Goal: Entertainment & Leisure: Browse casually

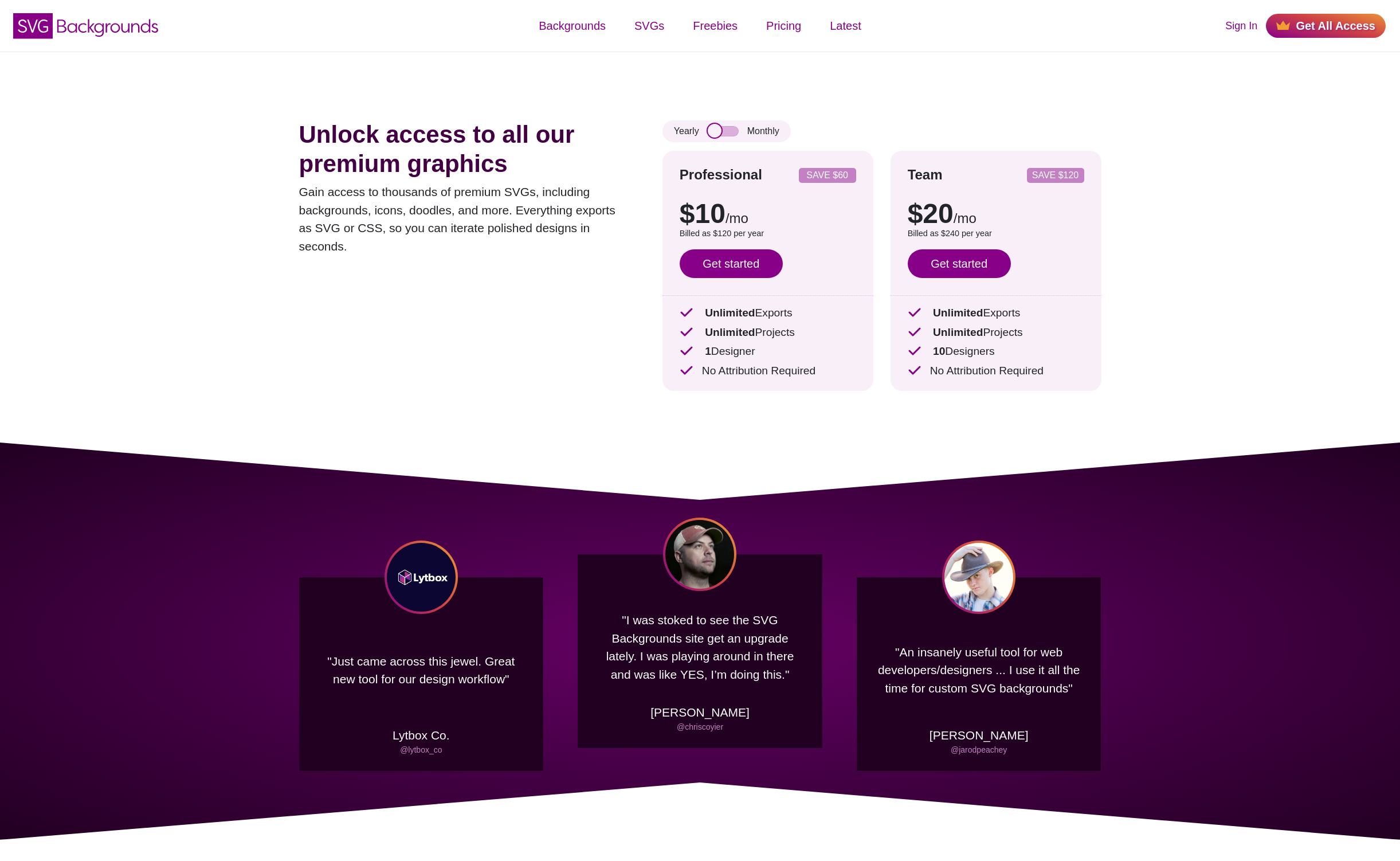
click at [732, 133] on input "checkbox" at bounding box center [724, 131] width 31 height 10
click at [715, 131] on input "checkbox" at bounding box center [724, 131] width 31 height 10
checkbox input "false"
click at [1245, 28] on link "Sign In" at bounding box center [1241, 26] width 32 height 16
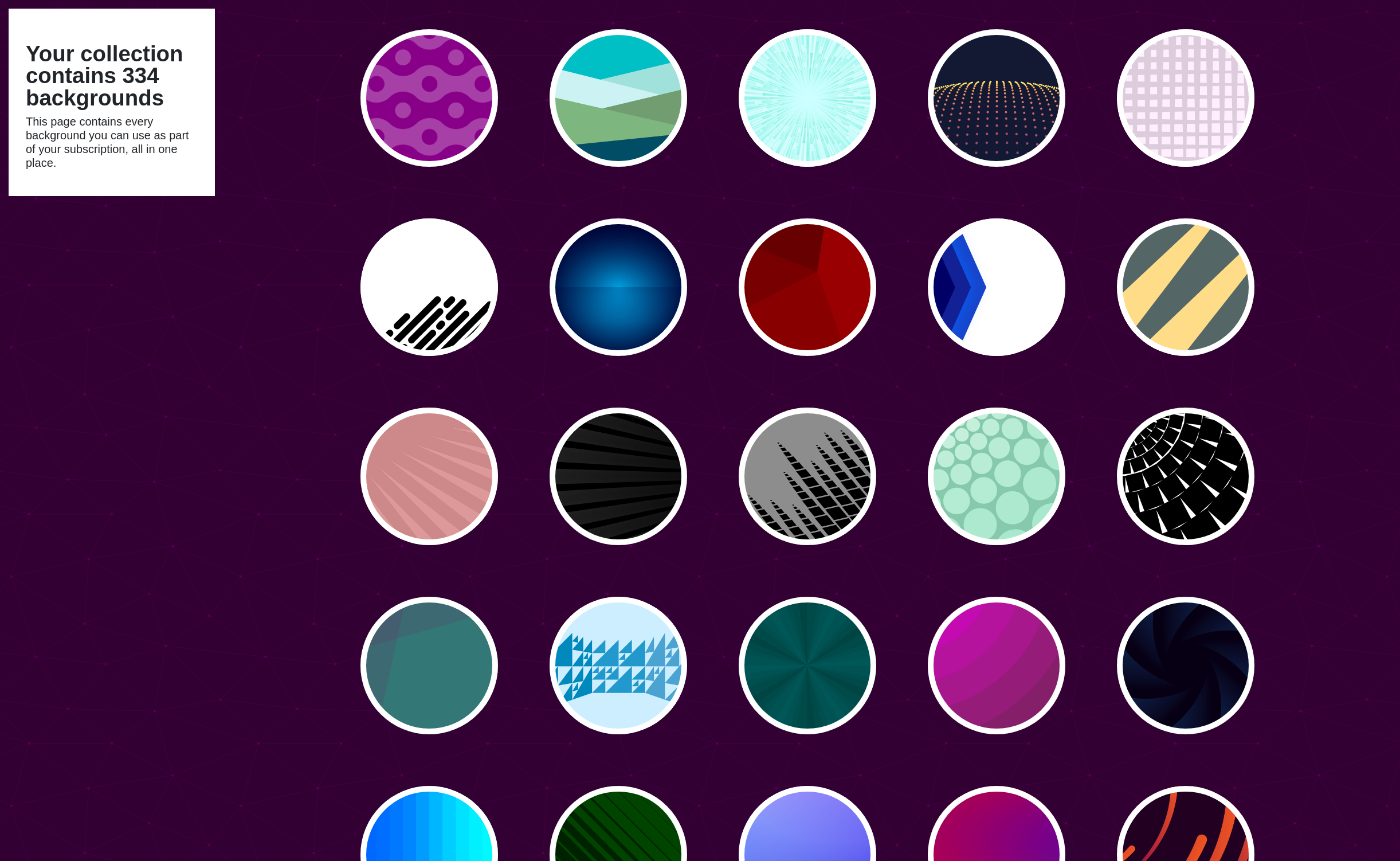
scroll to position [1649, 0]
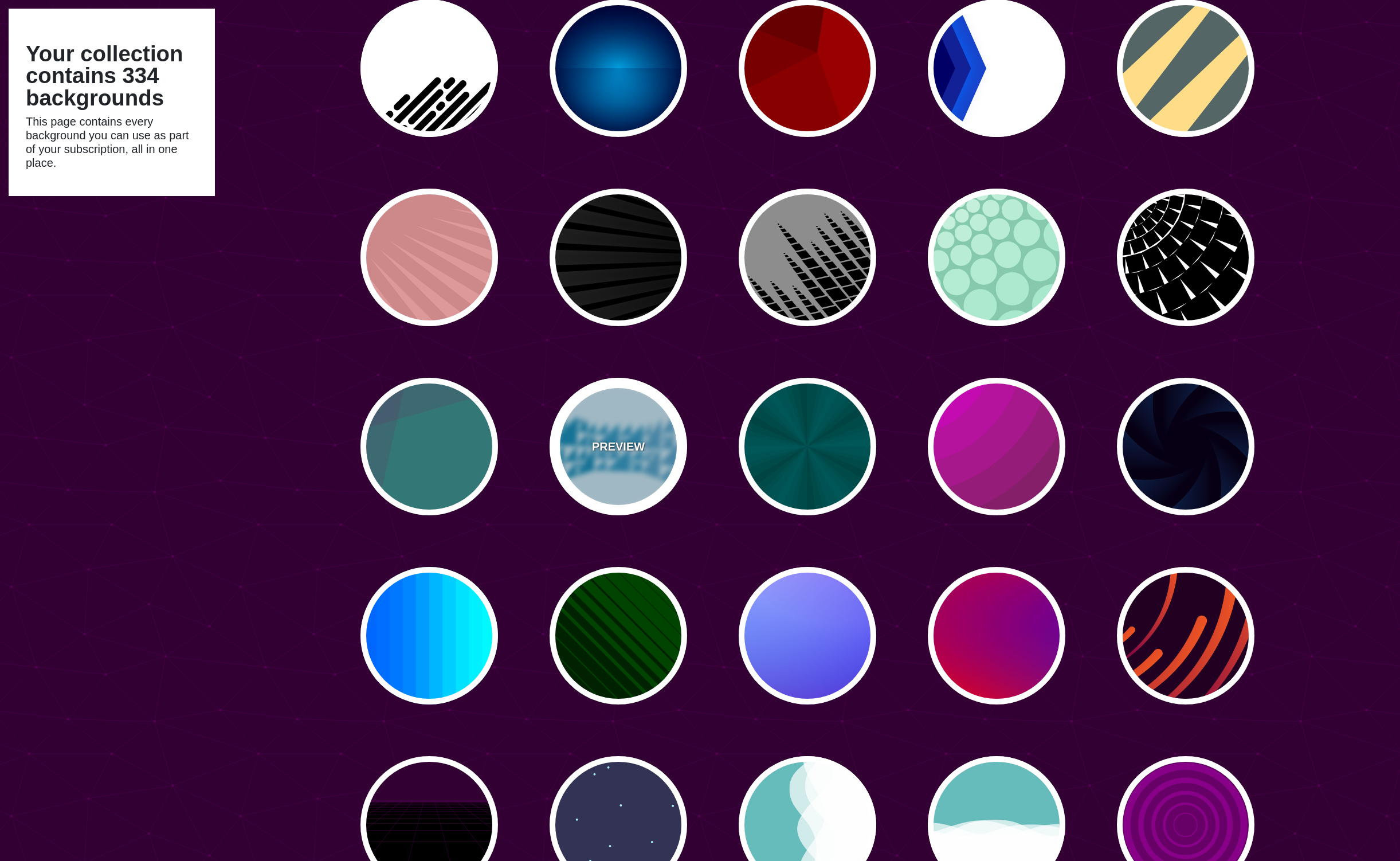
click at [633, 449] on p "PREVIEW" at bounding box center [618, 447] width 52 height 17
type input "#CCEEFF"
type input "#2299CC"
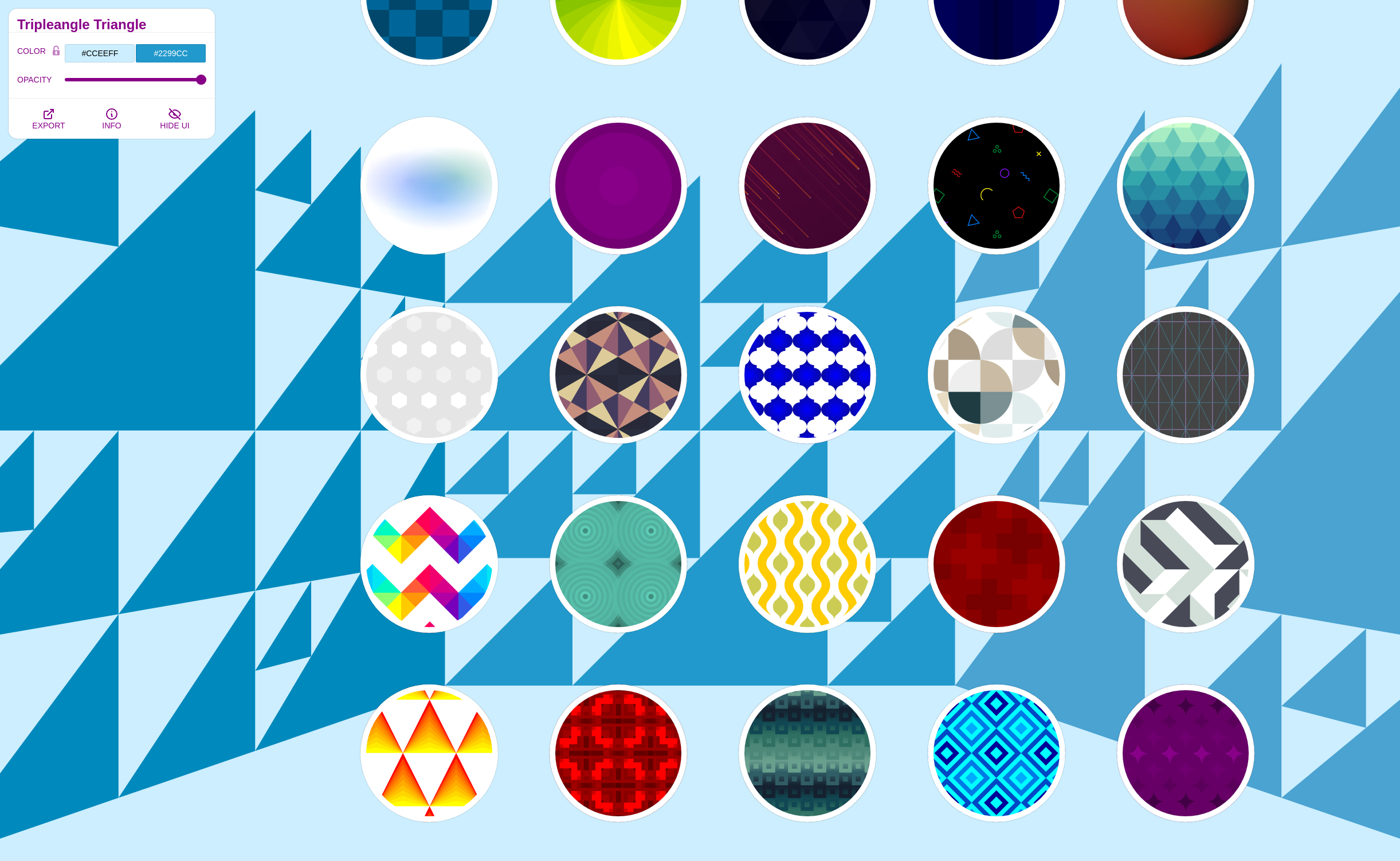
scroll to position [2672, 0]
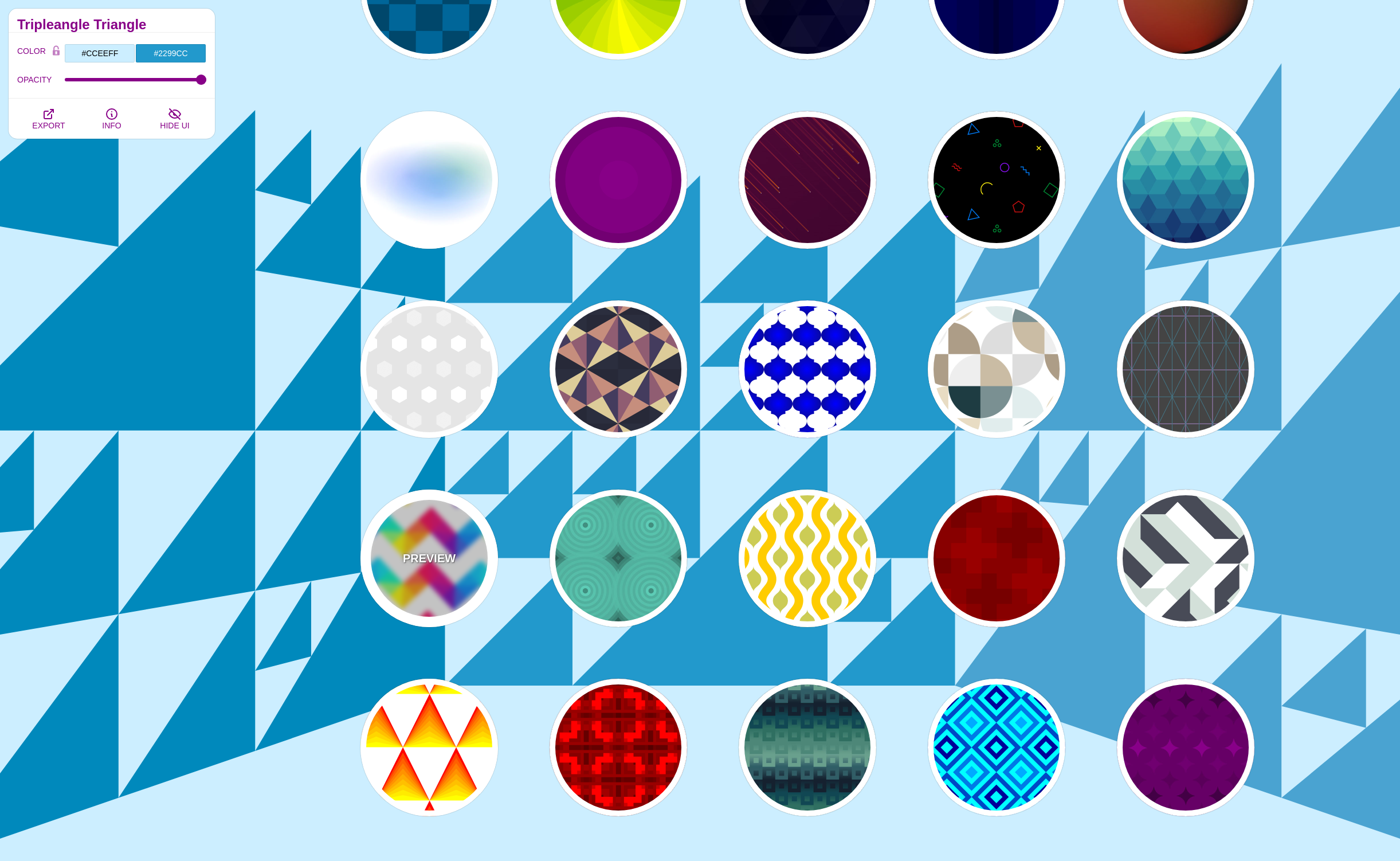
click at [419, 554] on p "PREVIEW" at bounding box center [429, 558] width 52 height 17
type input "#FFFFFF"
type input "#FF0055"
type input "#FFFF00"
type input "#00CCFF"
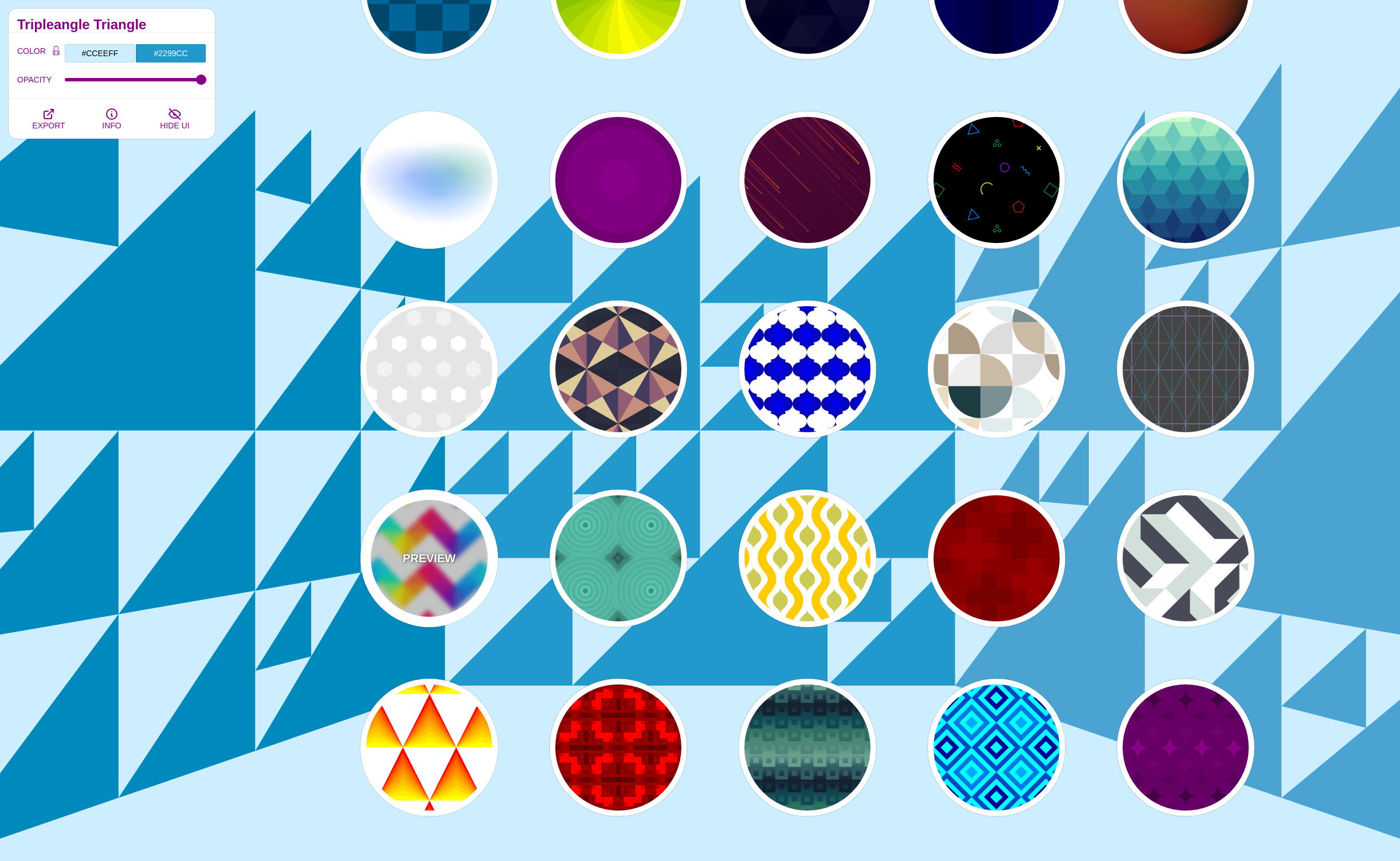
type input "#7700BB"
type input "0"
type input "400"
type input "0"
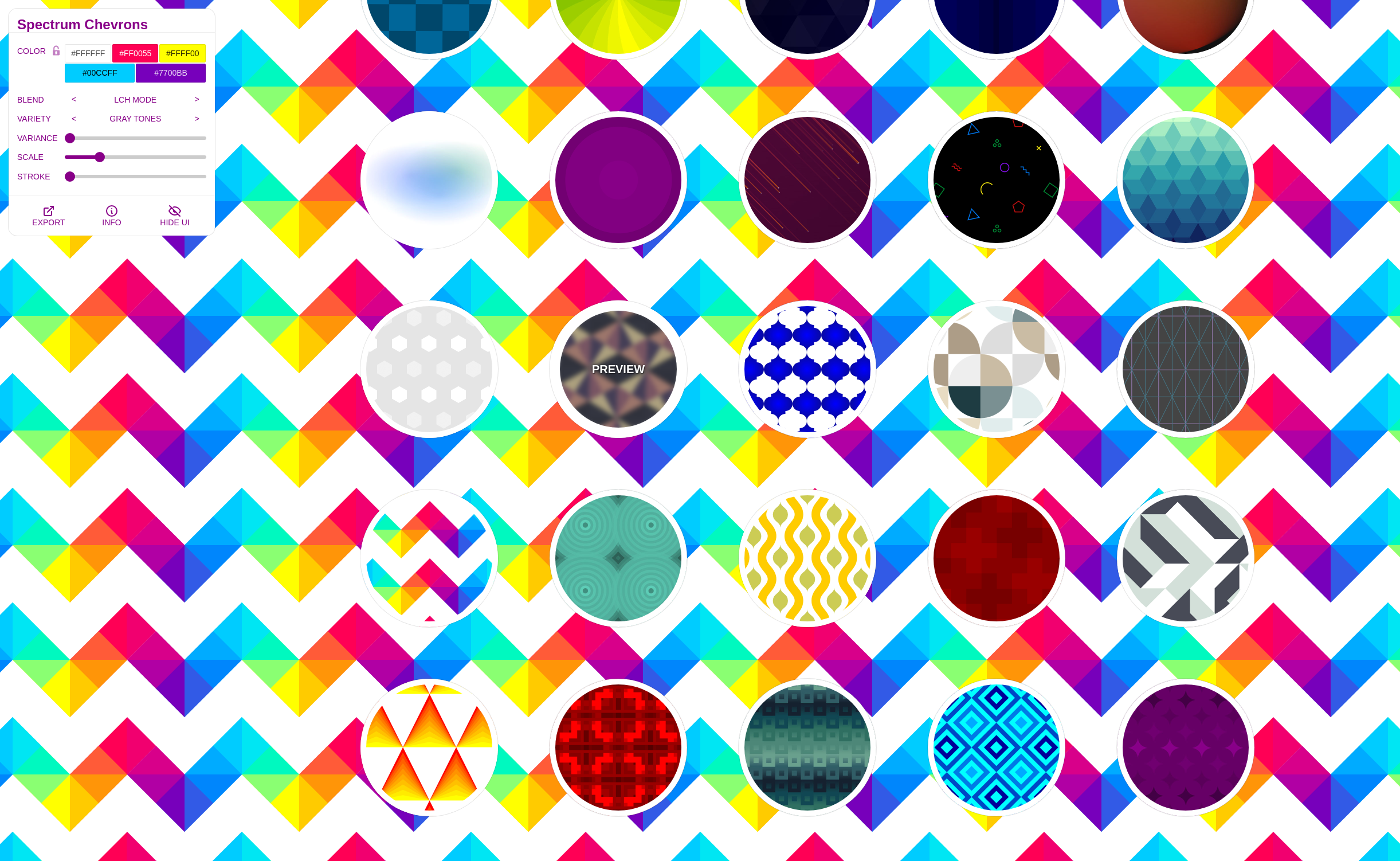
click at [628, 383] on div "PREVIEW" at bounding box center [618, 369] width 138 height 138
type input "#DDCC99"
type input "#443C5E"
type input "#272938"
type input "0.25"
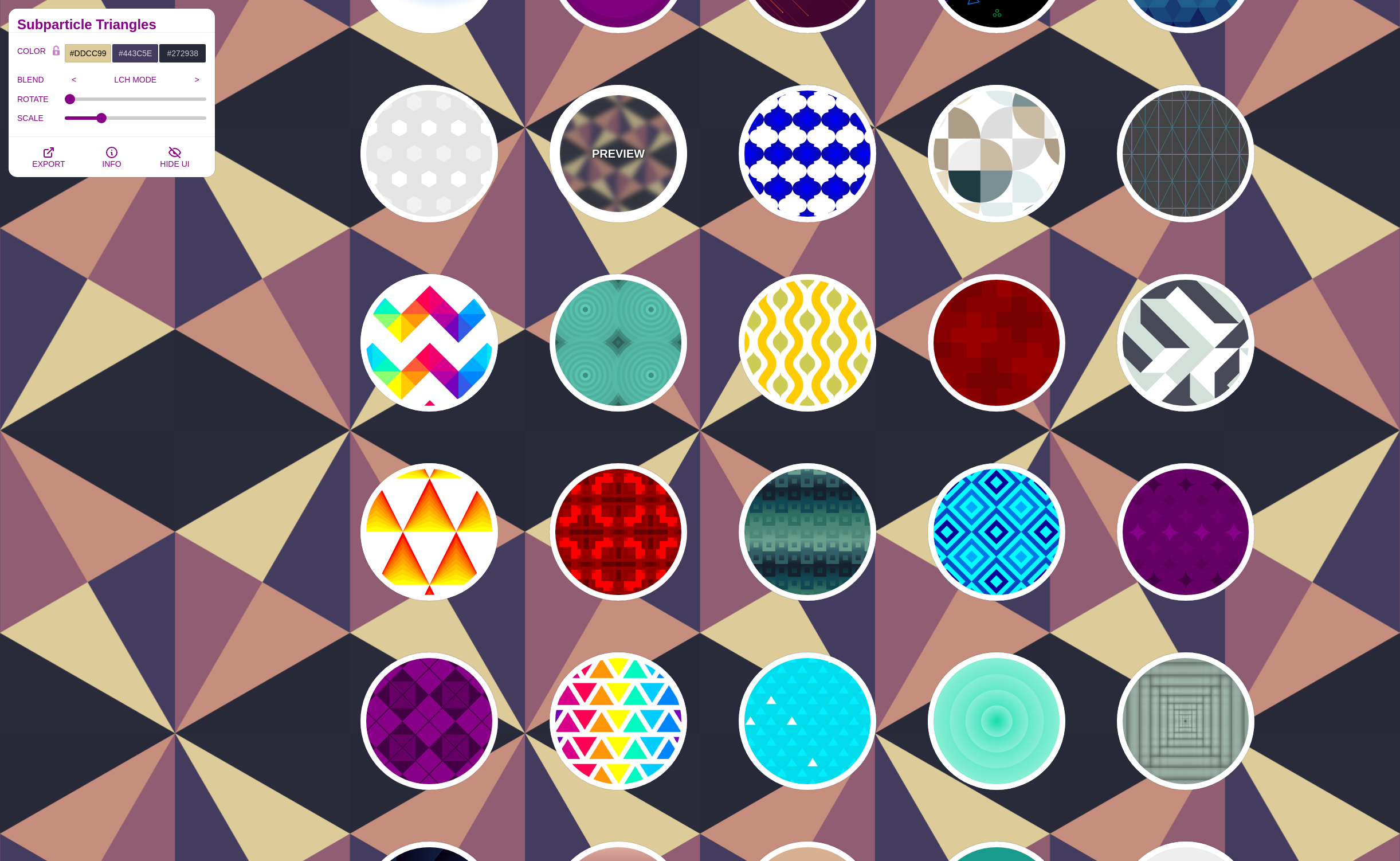
scroll to position [2898, 0]
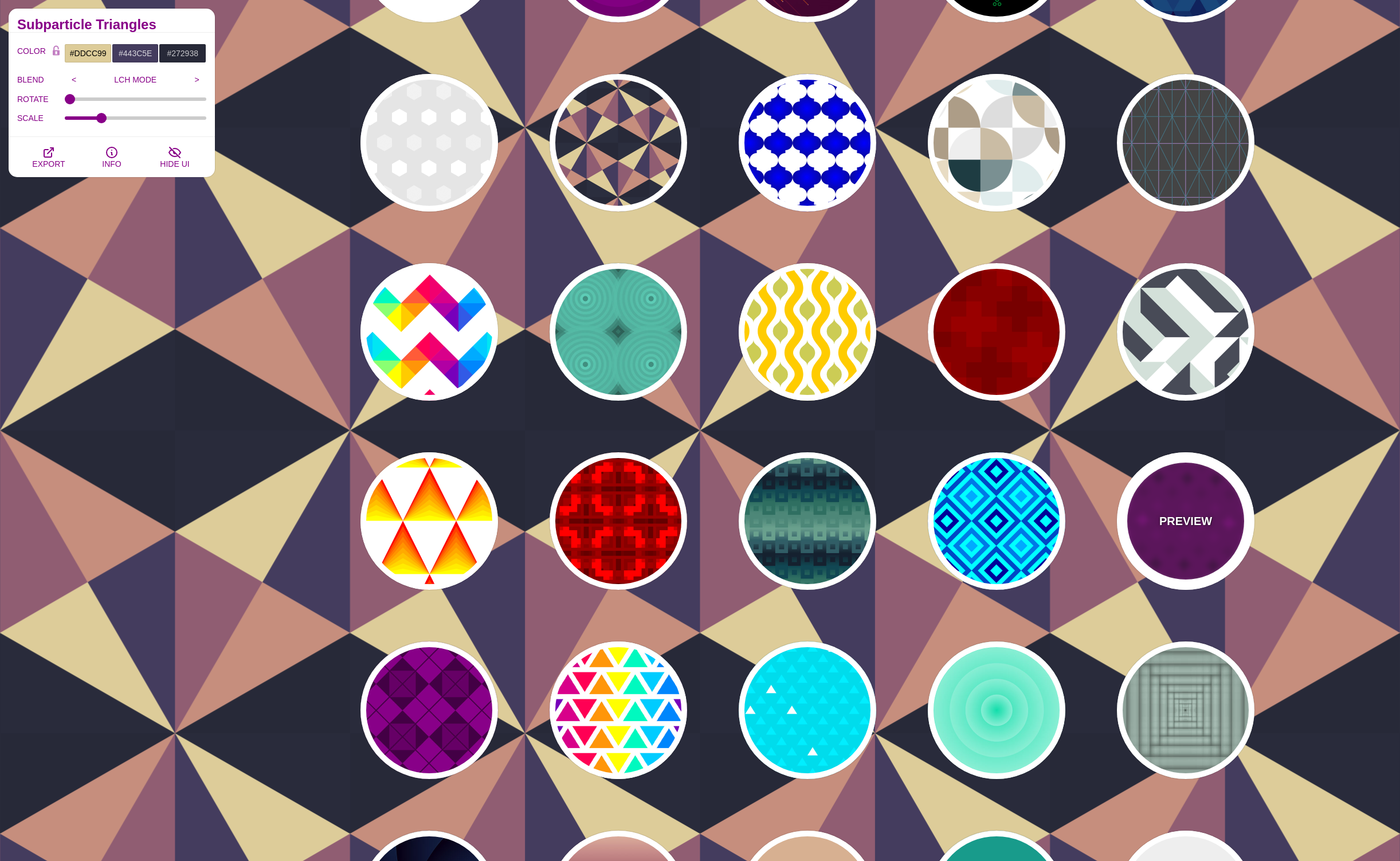
click at [1195, 519] on p "PREVIEW" at bounding box center [1186, 521] width 52 height 17
type input "#660066"
type input "#880088"
type input "#440044"
type input "1"
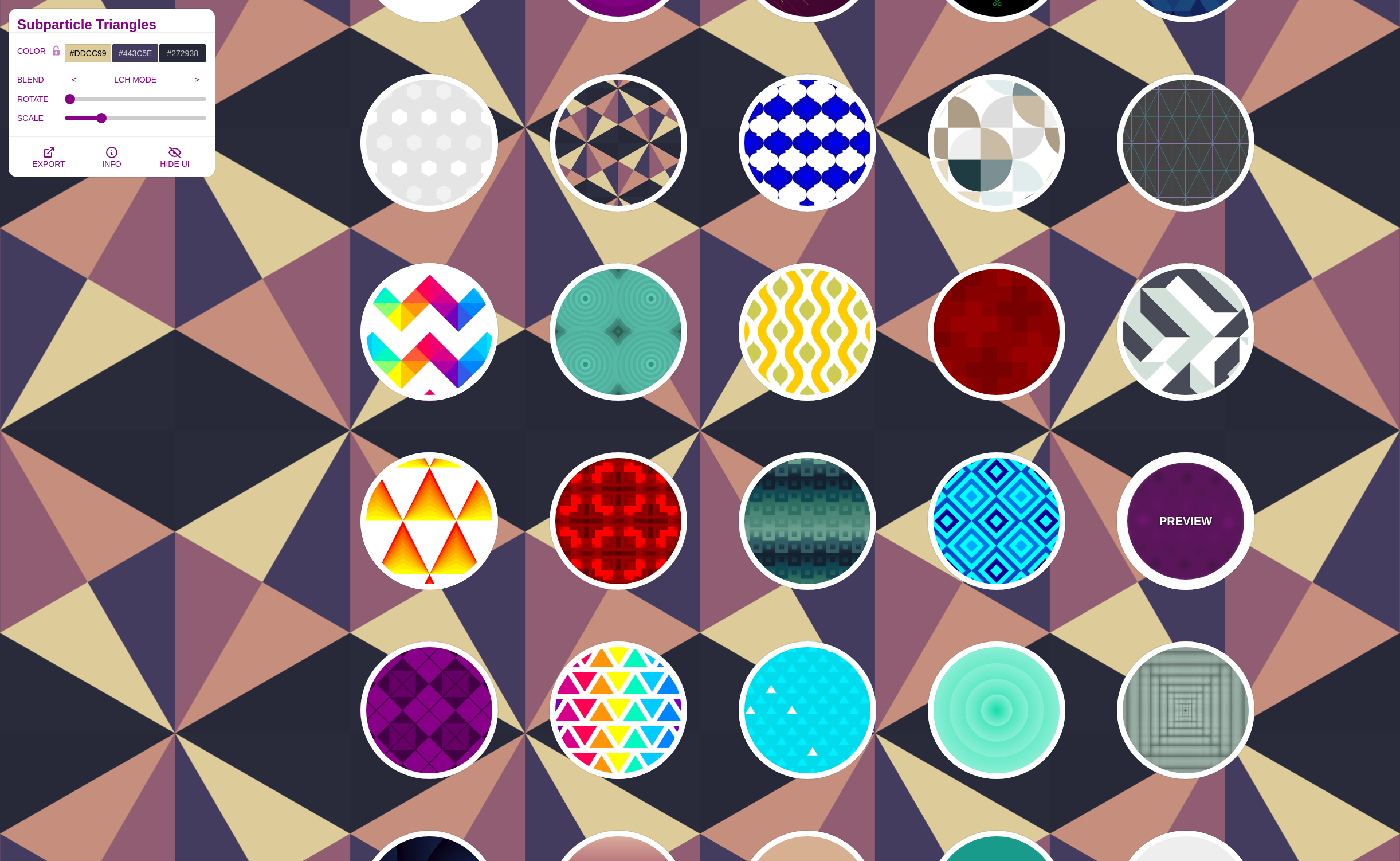
type input "1"
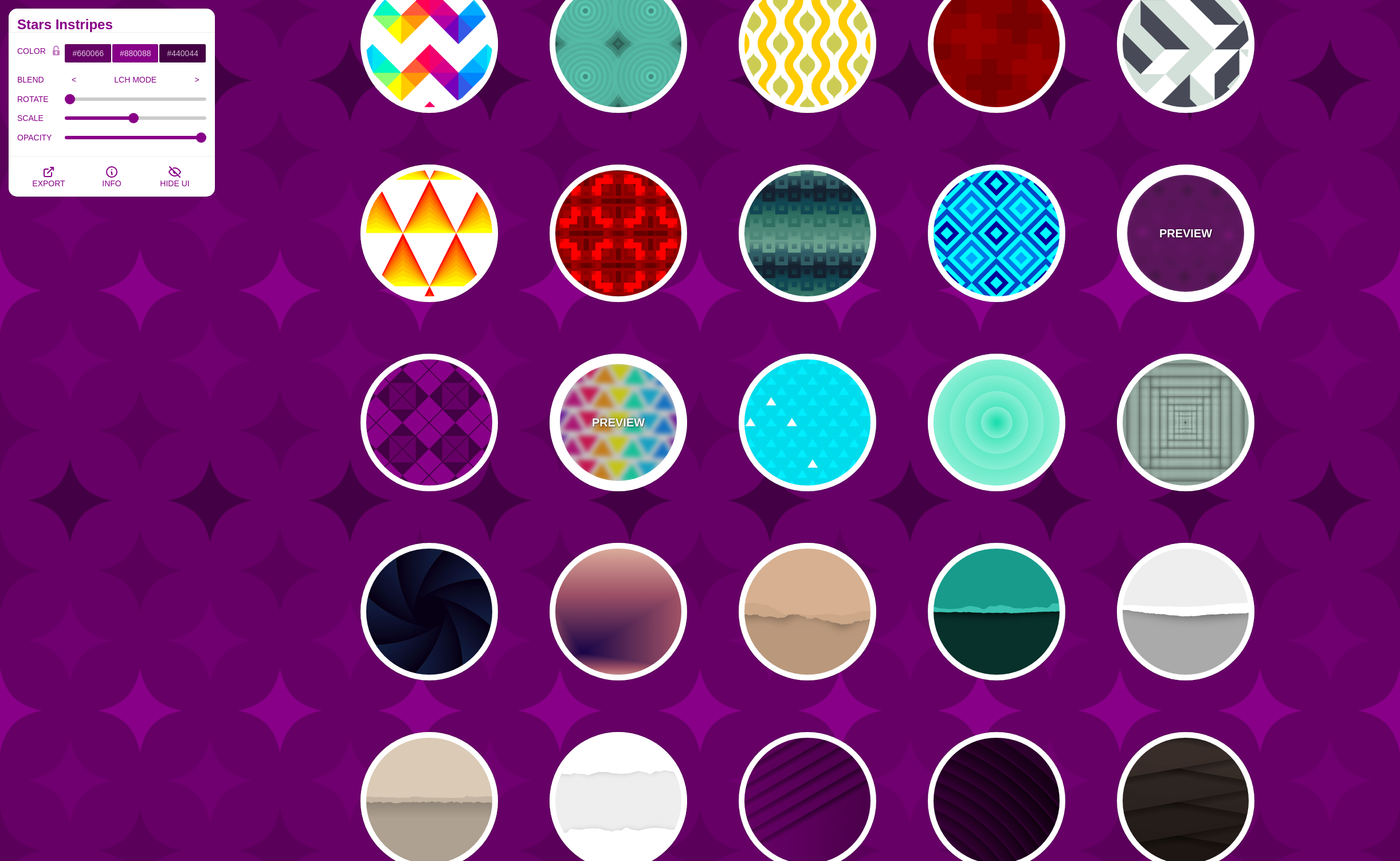
scroll to position [3425, 0]
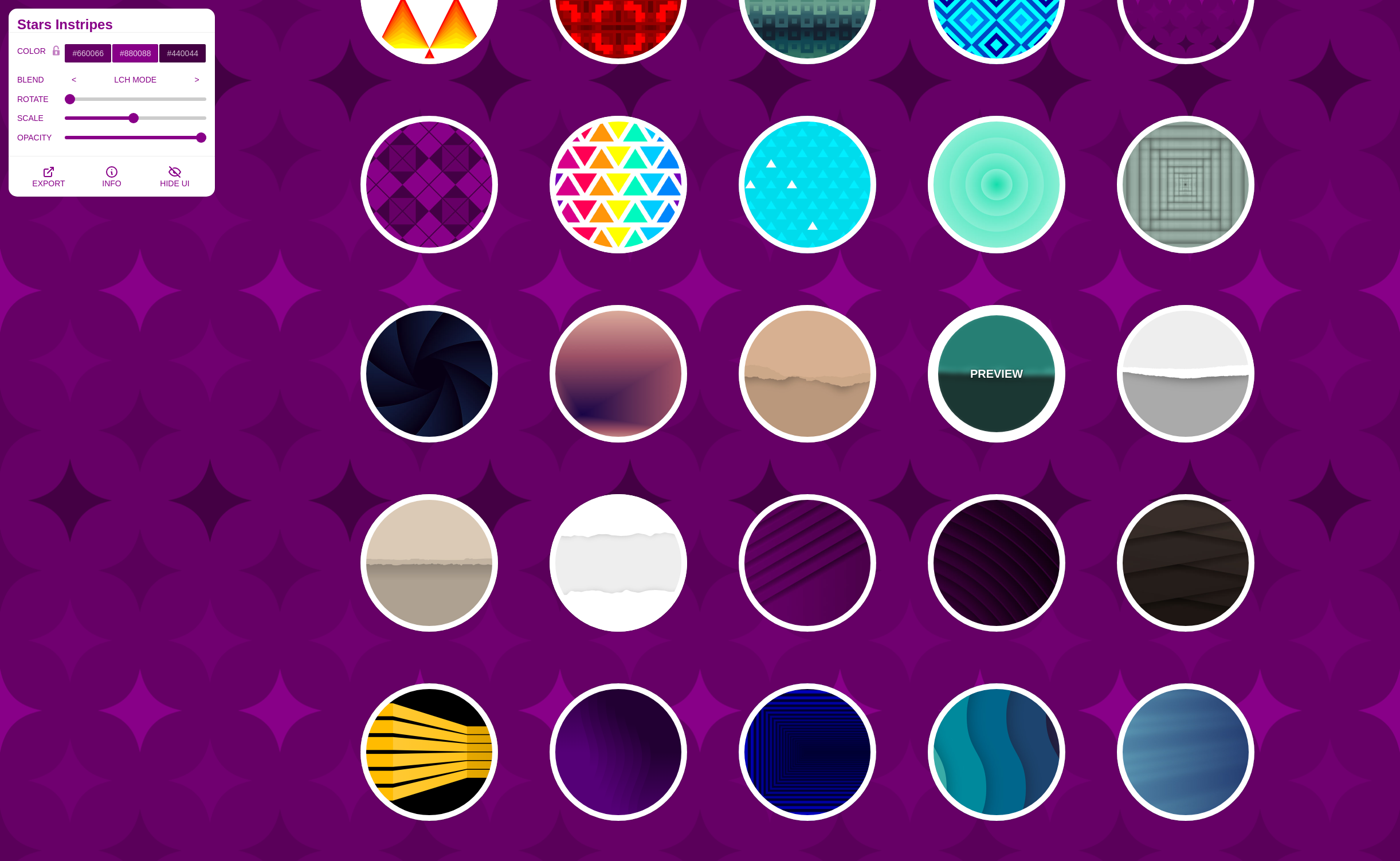
click at [1007, 369] on p "PREVIEW" at bounding box center [996, 374] width 52 height 17
type input "#08312B"
type input "#189B8A"
type input "#3BC3B0"
type input "0"
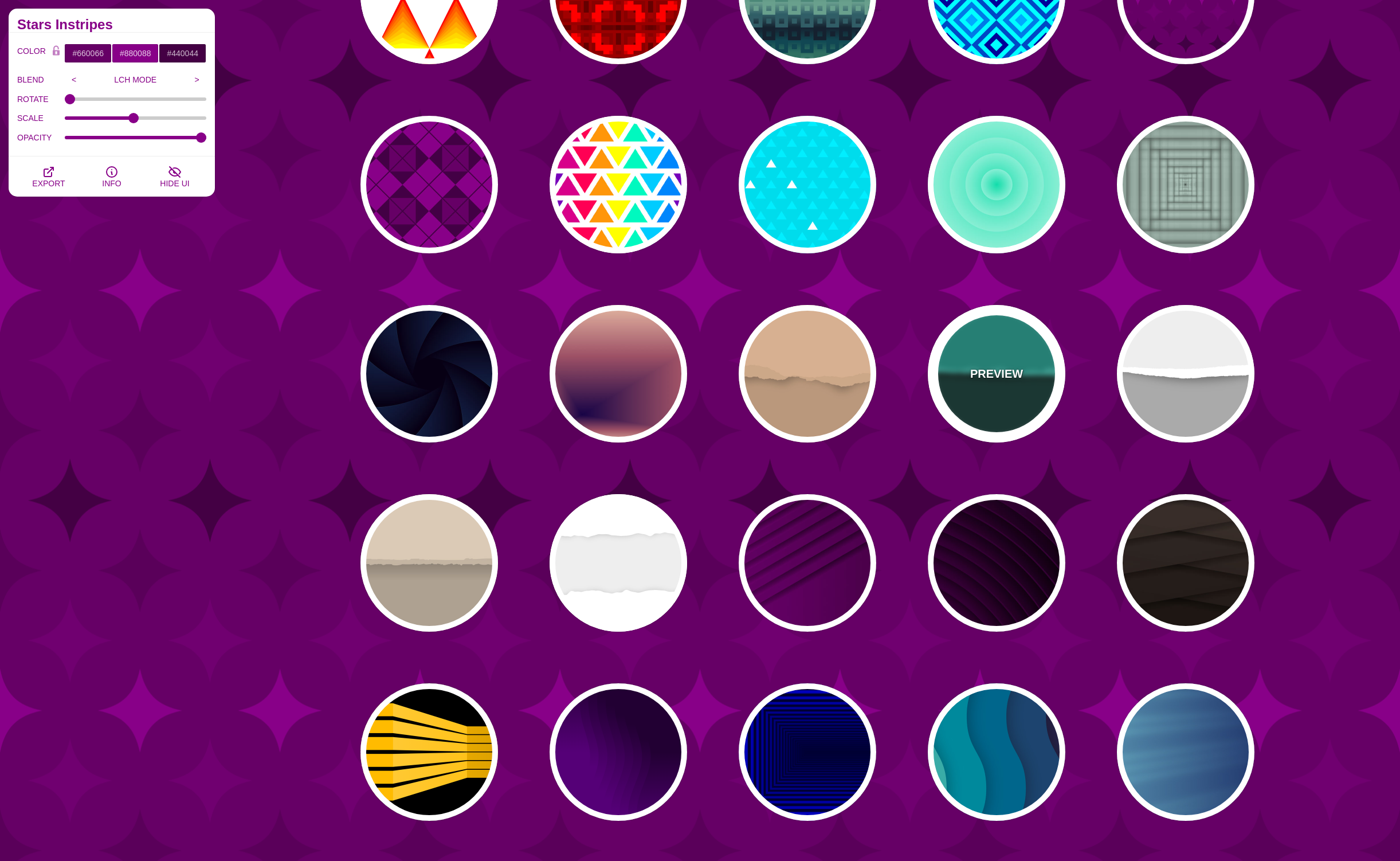
type input "0"
type input "0.5"
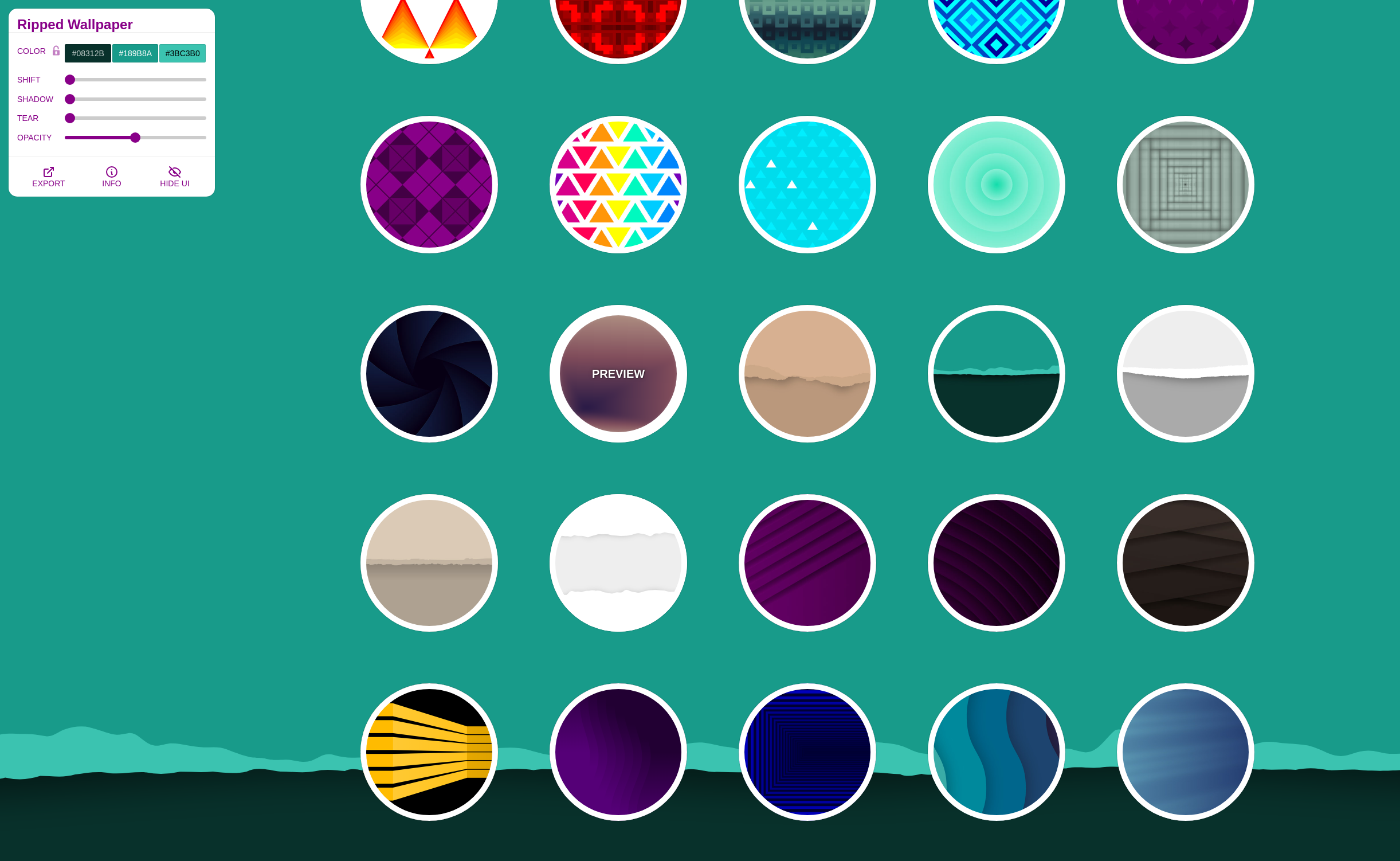
click at [612, 383] on div "PREVIEW" at bounding box center [618, 374] width 138 height 138
type input "#EEC6AB"
type input "#170346"
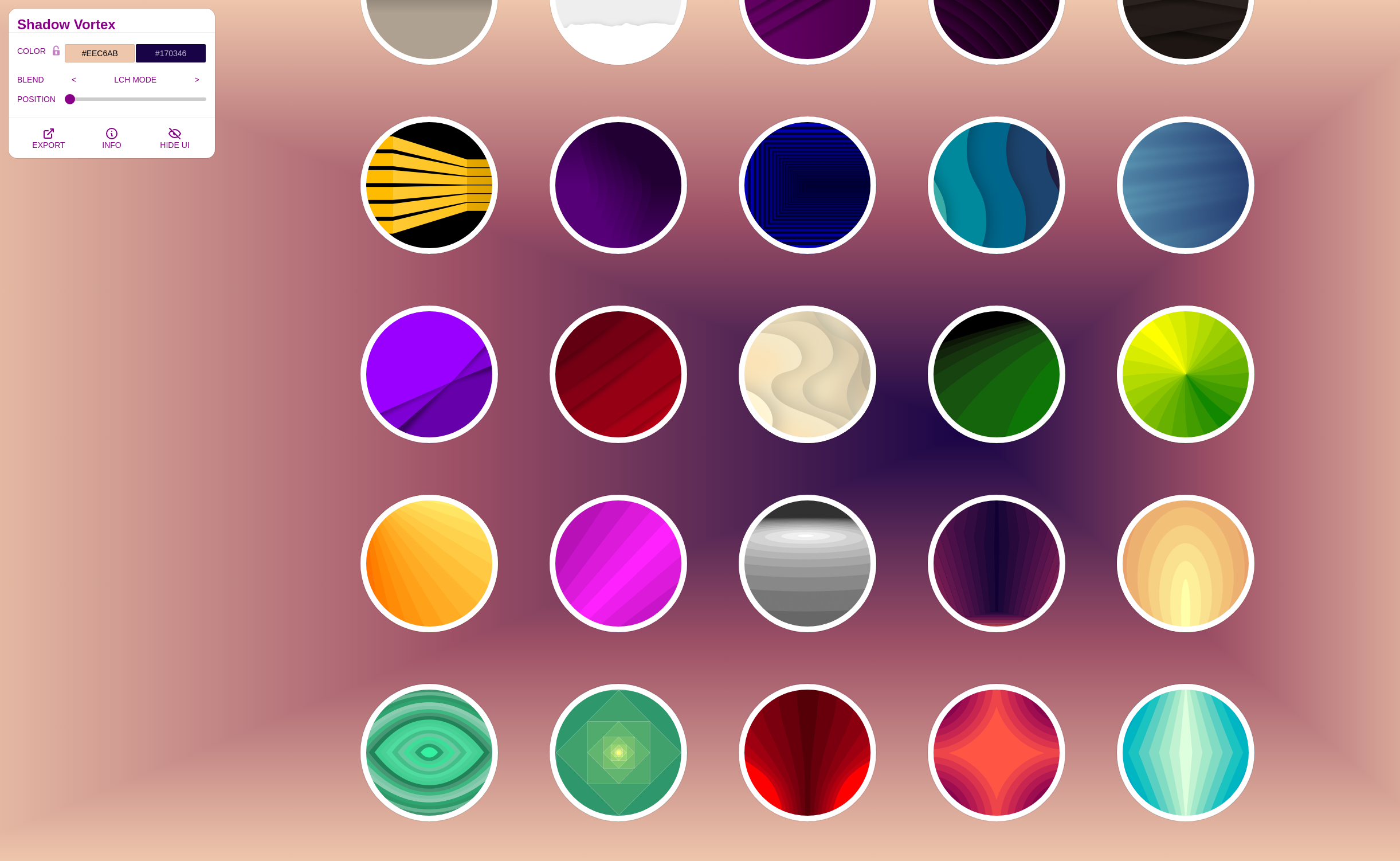
scroll to position [3990, 0]
click at [807, 379] on p "PREVIEW" at bounding box center [807, 375] width 52 height 17
type input "#FFF7D7"
type input "#57250C"
type input "#FF8B28"
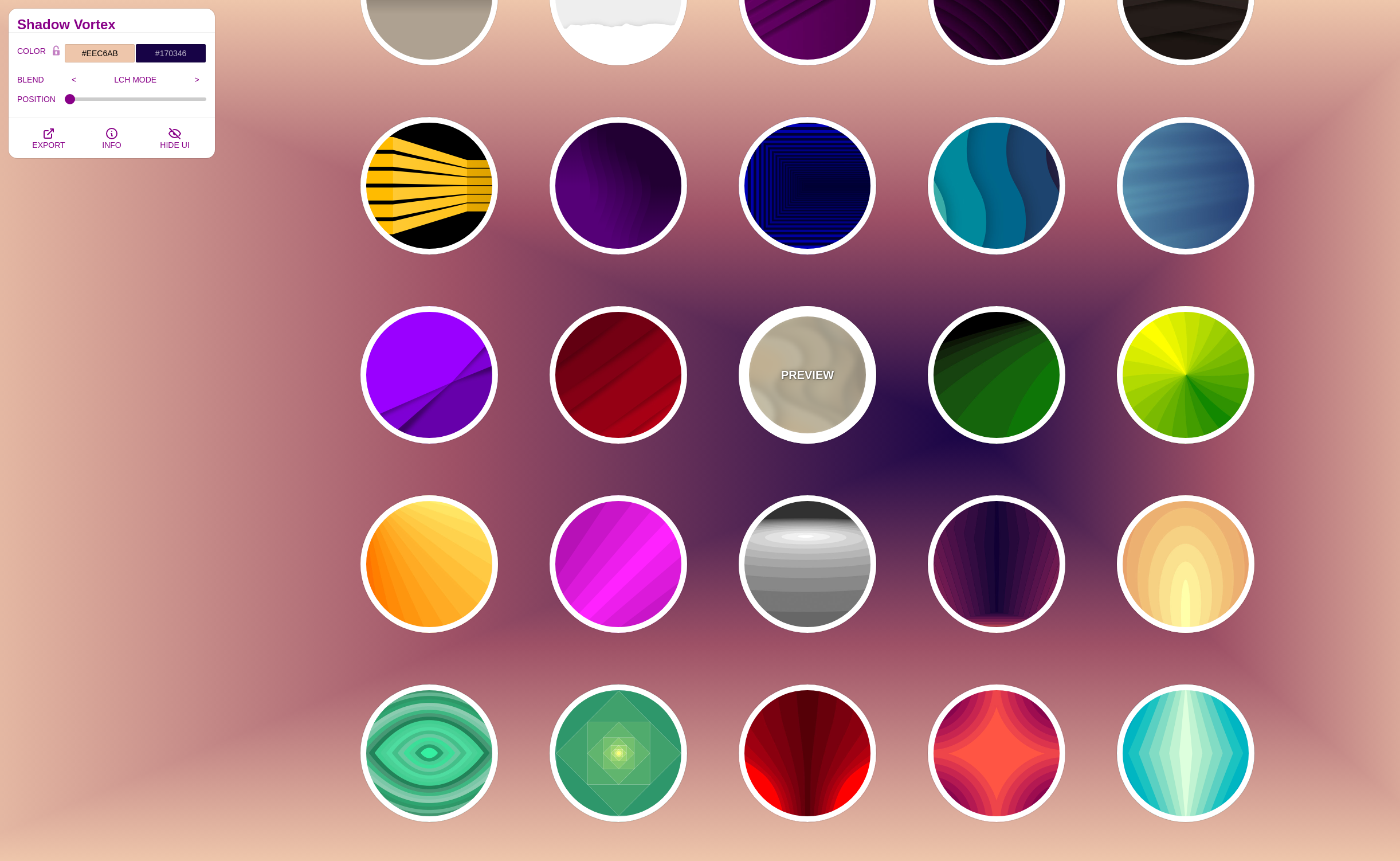
type input "0.7"
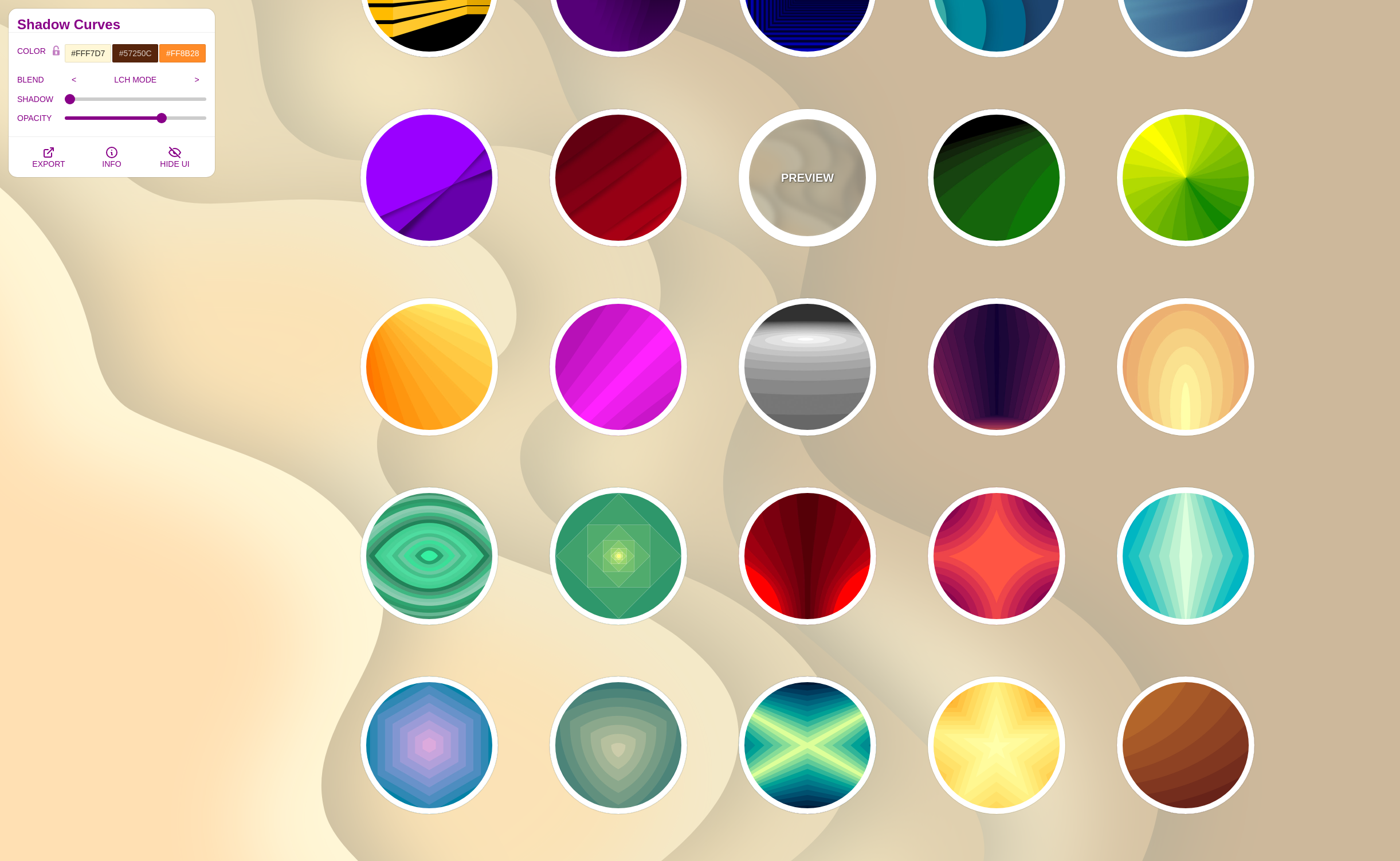
scroll to position [4191, 0]
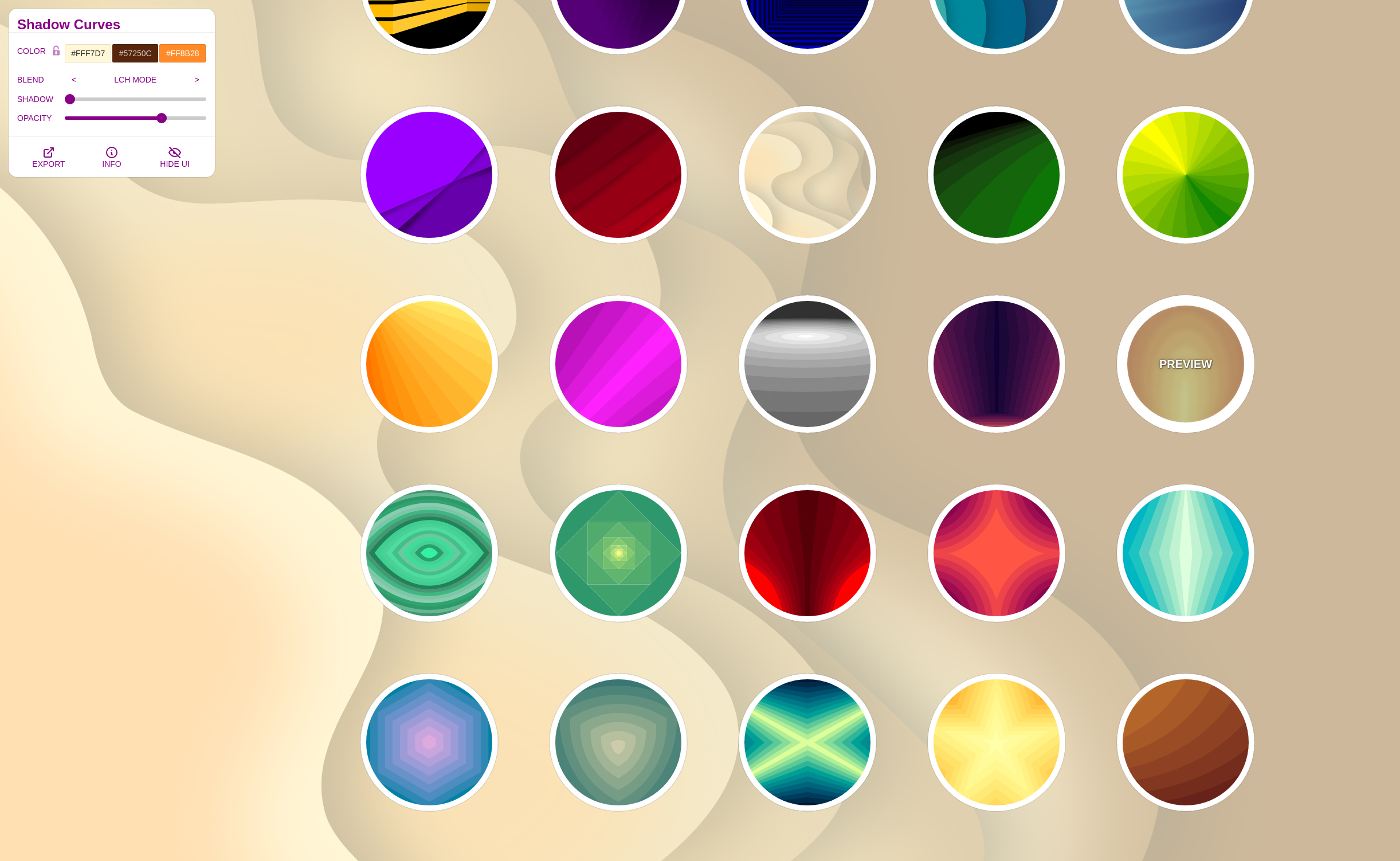
click at [1197, 357] on p "PREVIEW" at bounding box center [1186, 364] width 52 height 17
type input "#220044"
type input "#FFFFAA"
type input "#FFFFFF"
type input "0"
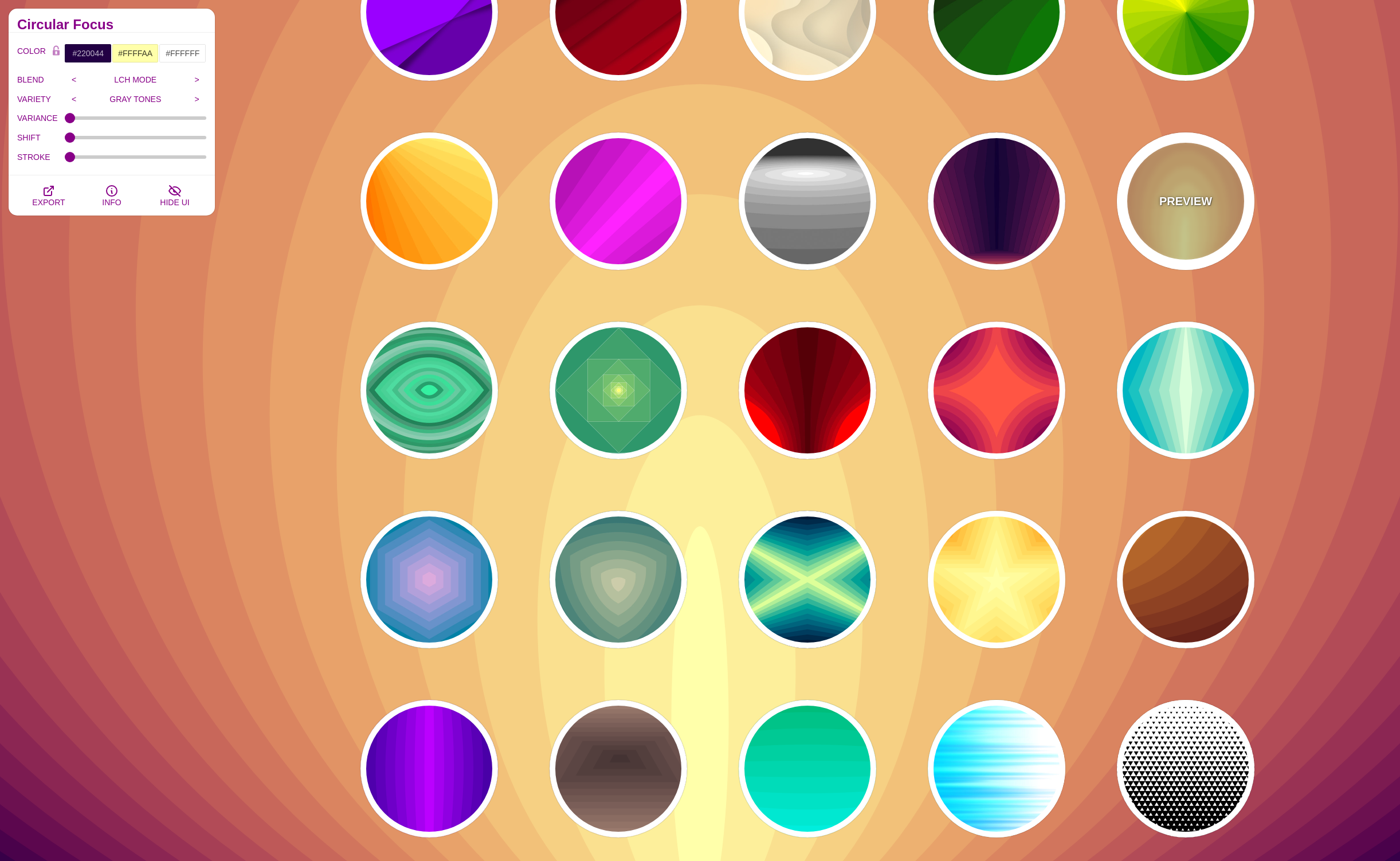
scroll to position [4359, 0]
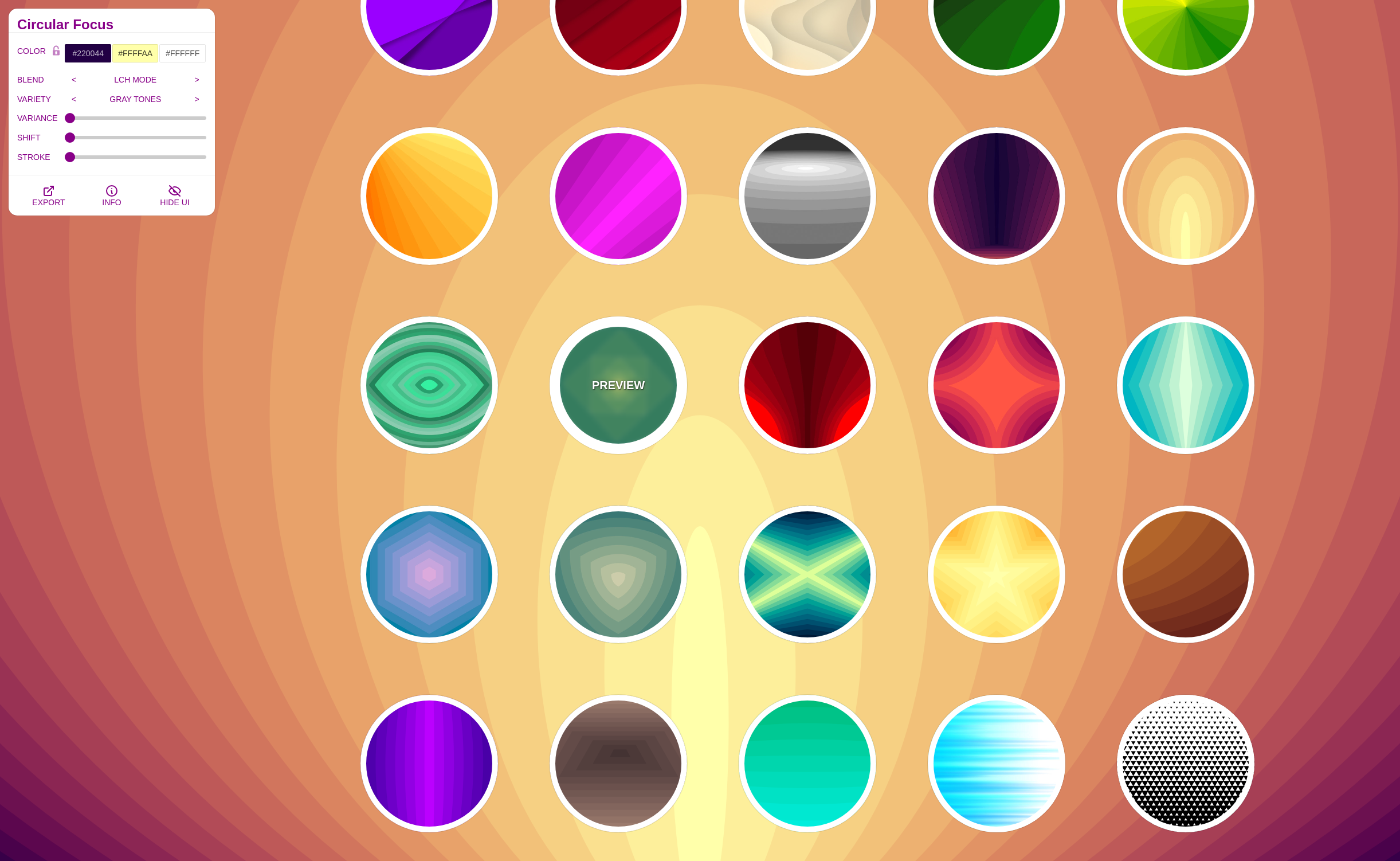
click at [634, 379] on p "PREVIEW" at bounding box center [618, 385] width 52 height 17
type input "#008266"
type input "#FFFF70"
type input "1"
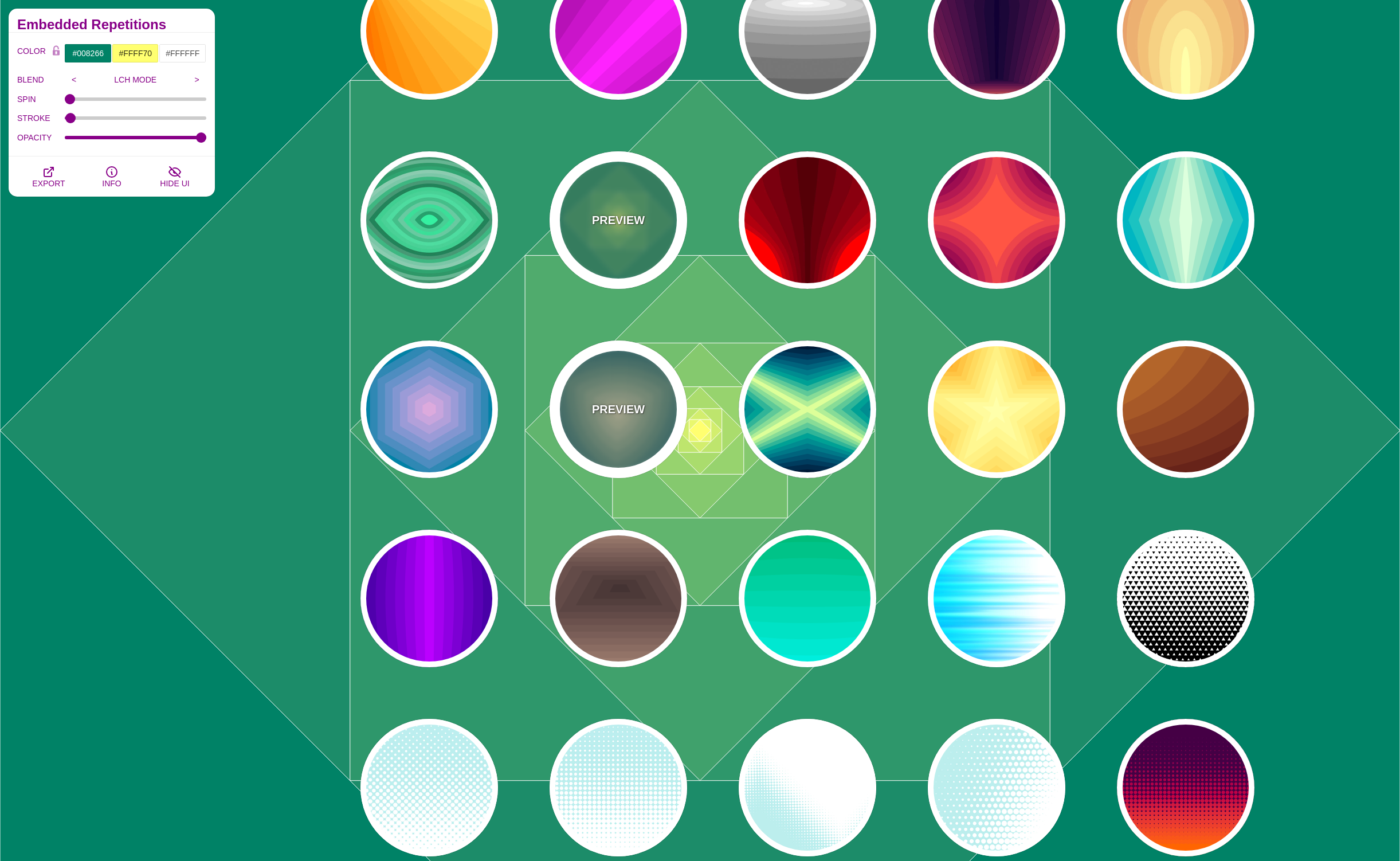
scroll to position [4526, 0]
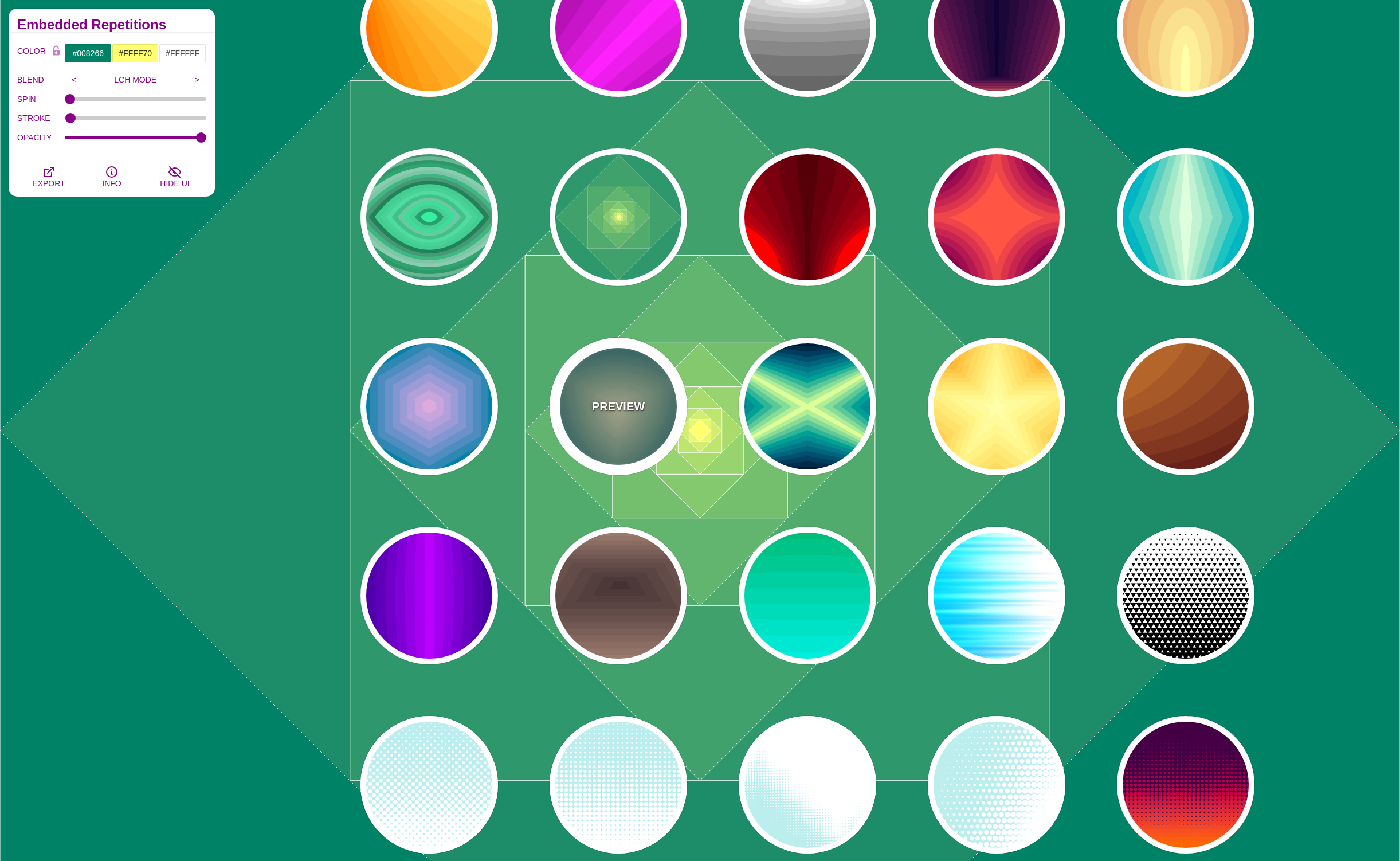
click at [620, 438] on div "PREVIEW" at bounding box center [618, 407] width 138 height 138
type input "#001133"
type input "#CCCCAA"
type input "1"
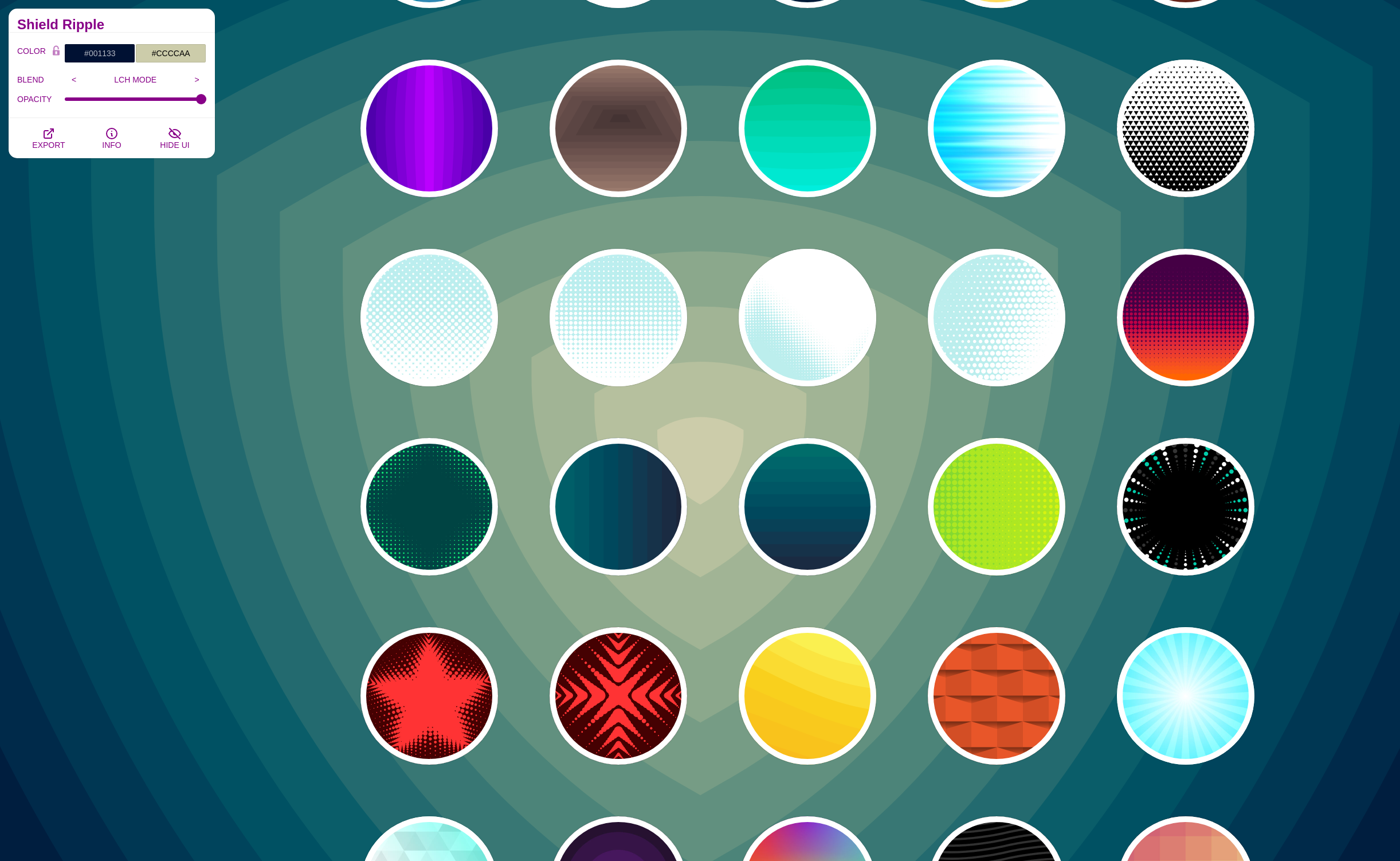
scroll to position [4993, 0]
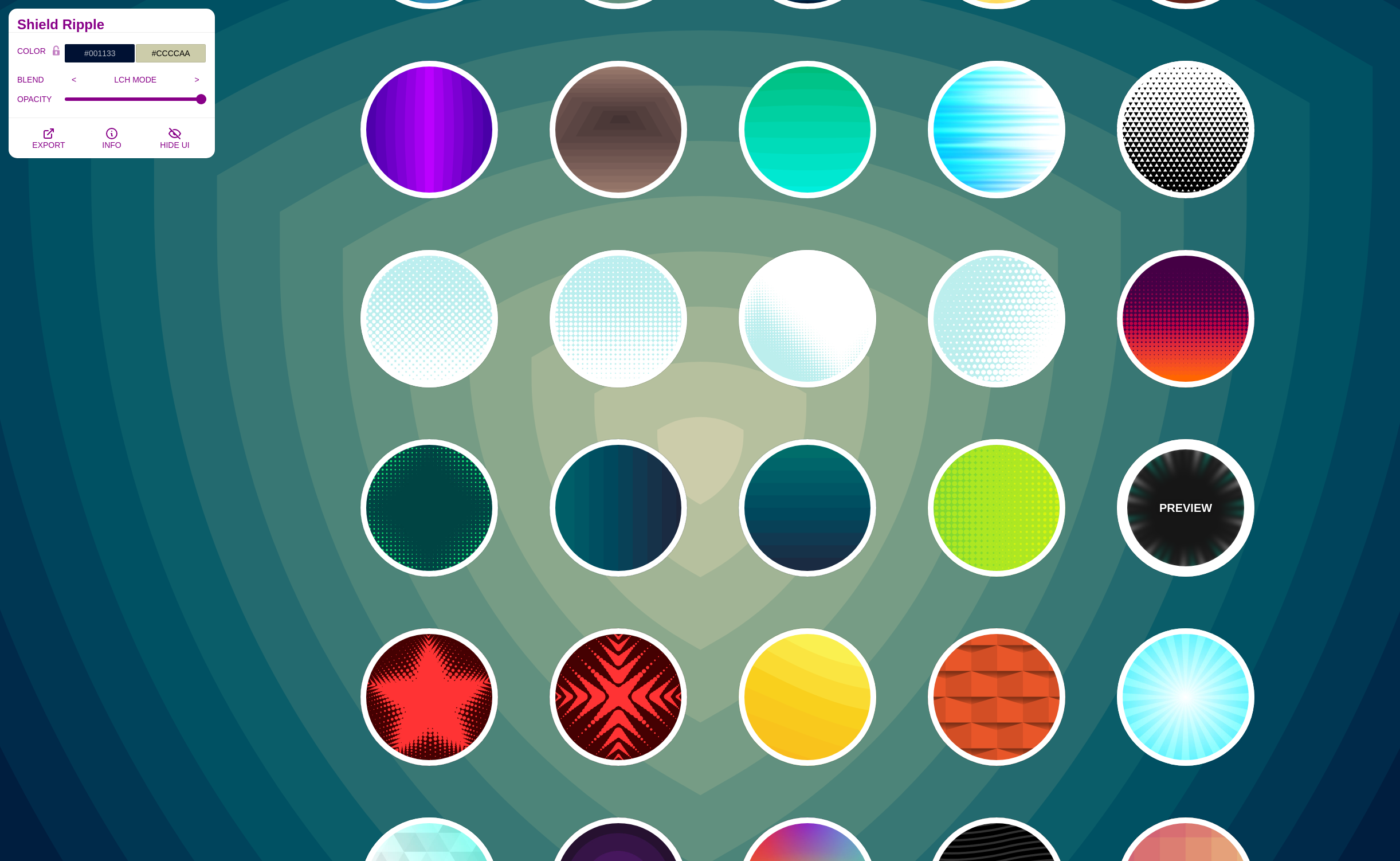
click at [1188, 536] on div "PREVIEW" at bounding box center [1186, 508] width 138 height 138
type input "#000000"
type input "#00CCAA"
type input "#333333"
type input "0"
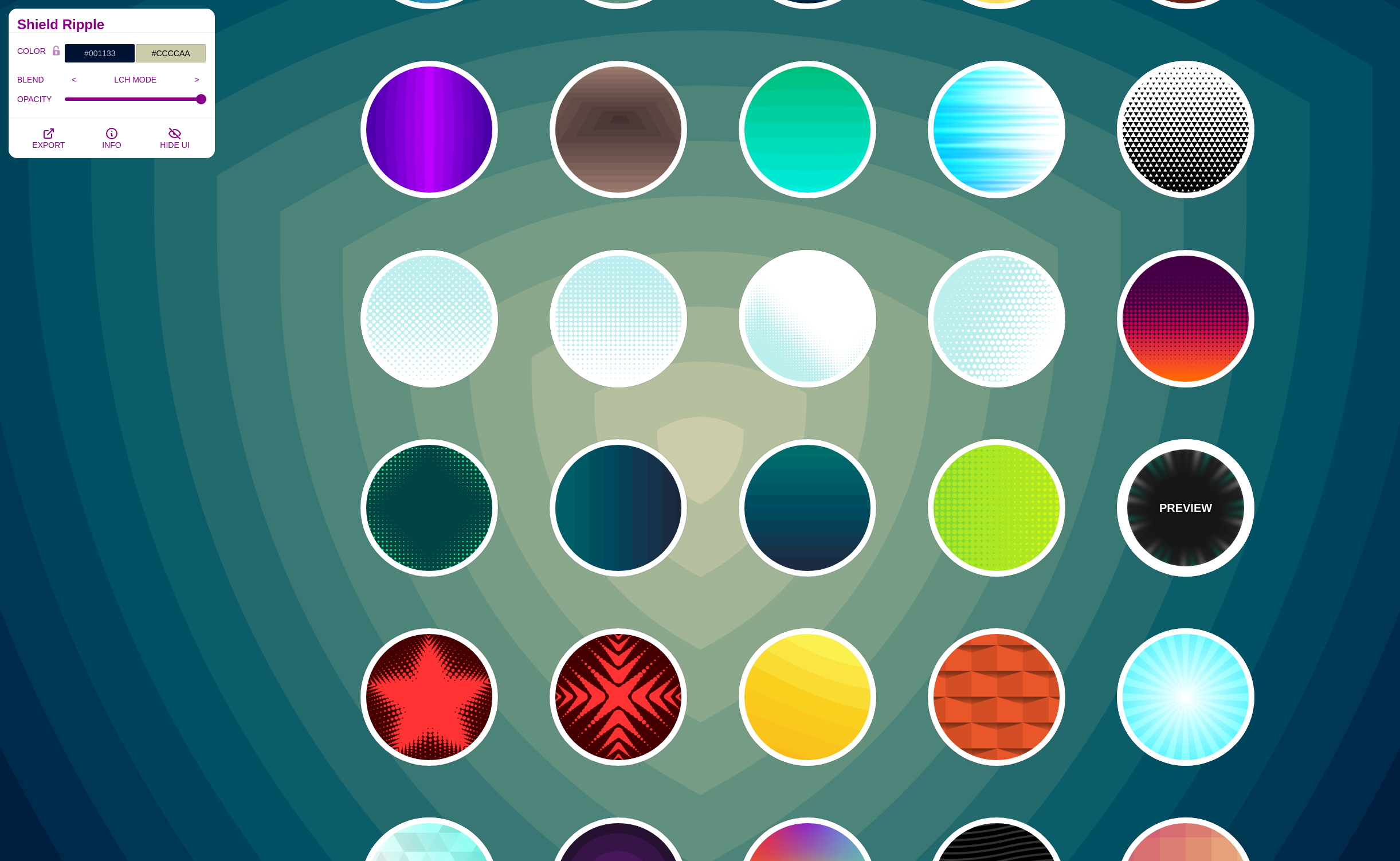
type input "0"
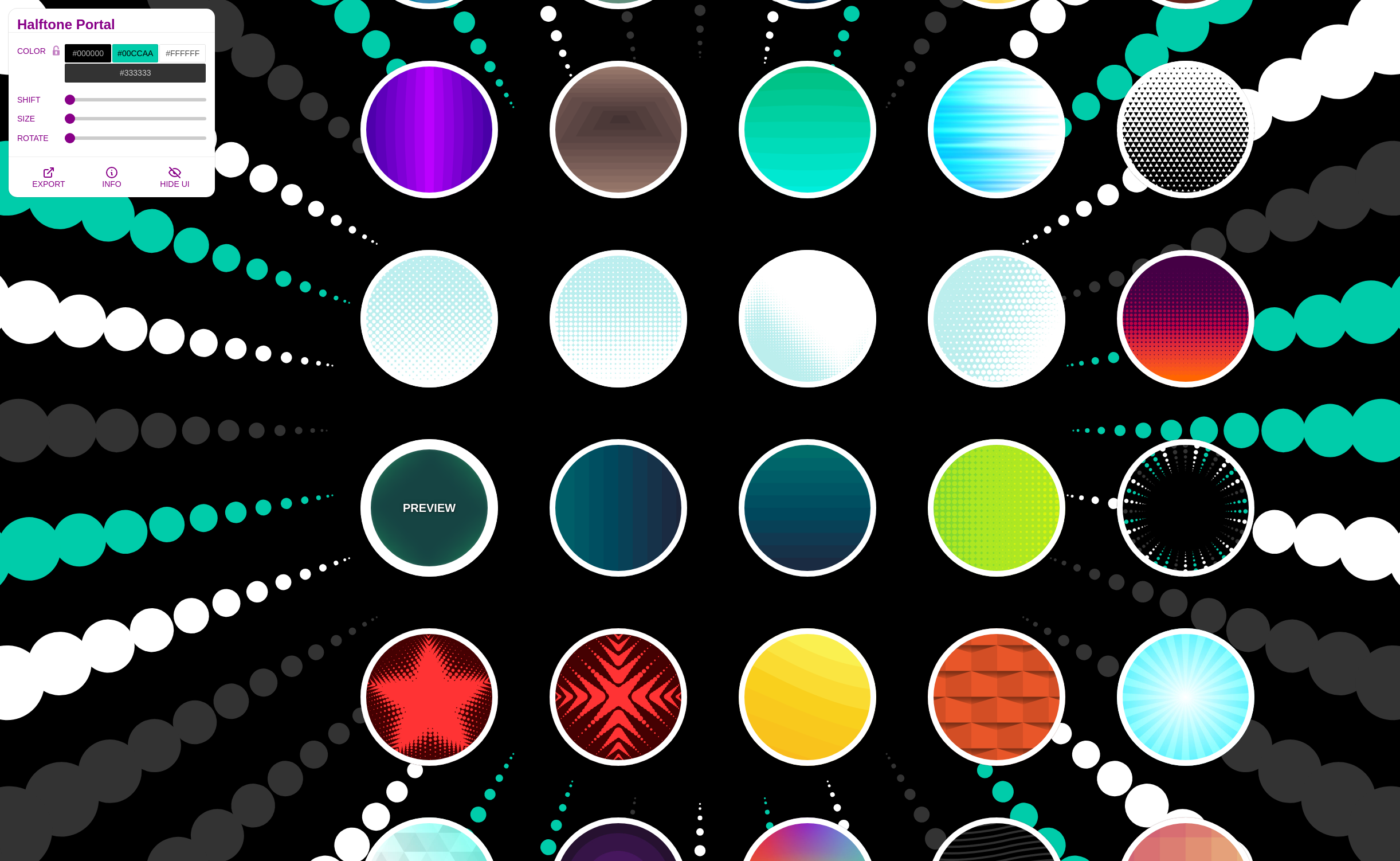
click at [434, 526] on div "PREVIEW" at bounding box center [429, 508] width 138 height 138
type input "#004444"
type input "#11EE77"
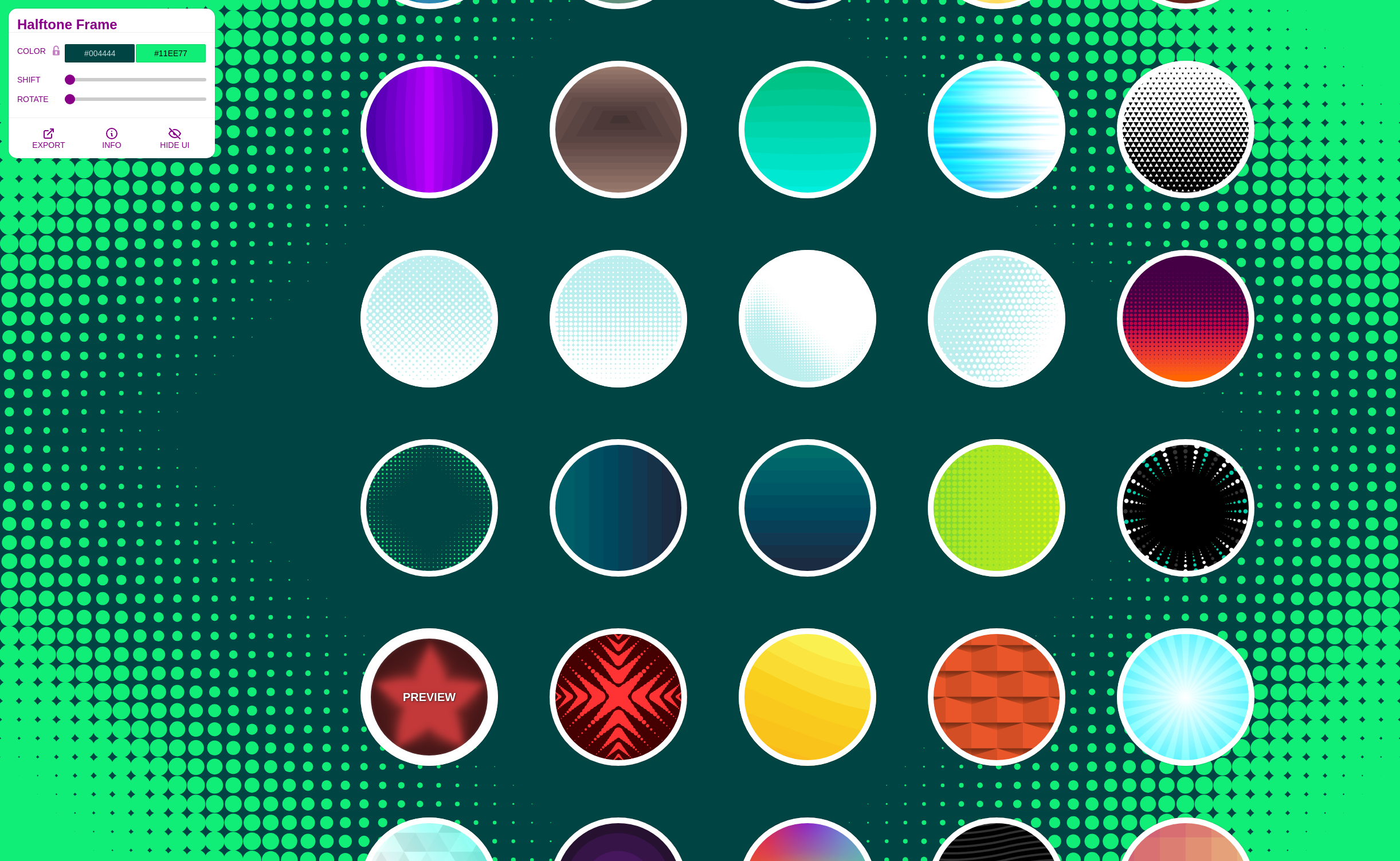
click at [408, 675] on div "PREVIEW" at bounding box center [429, 697] width 138 height 138
type input "#440000"
type input "#FF3333"
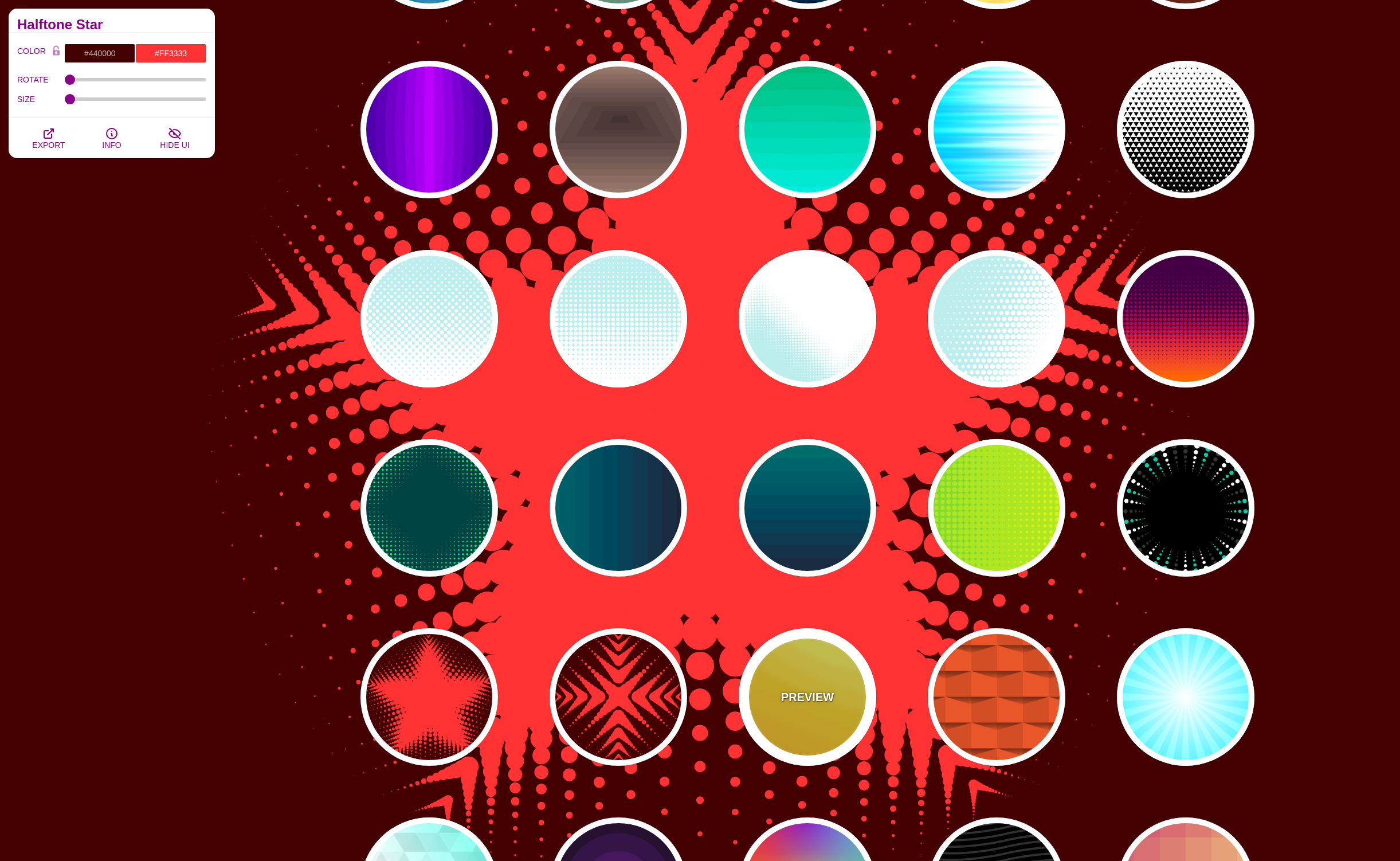
click at [777, 722] on div "PREVIEW" at bounding box center [808, 697] width 138 height 138
type input "#FFAA00"
type input "#FFCC00"
type input "#FFFF66"
type input "1"
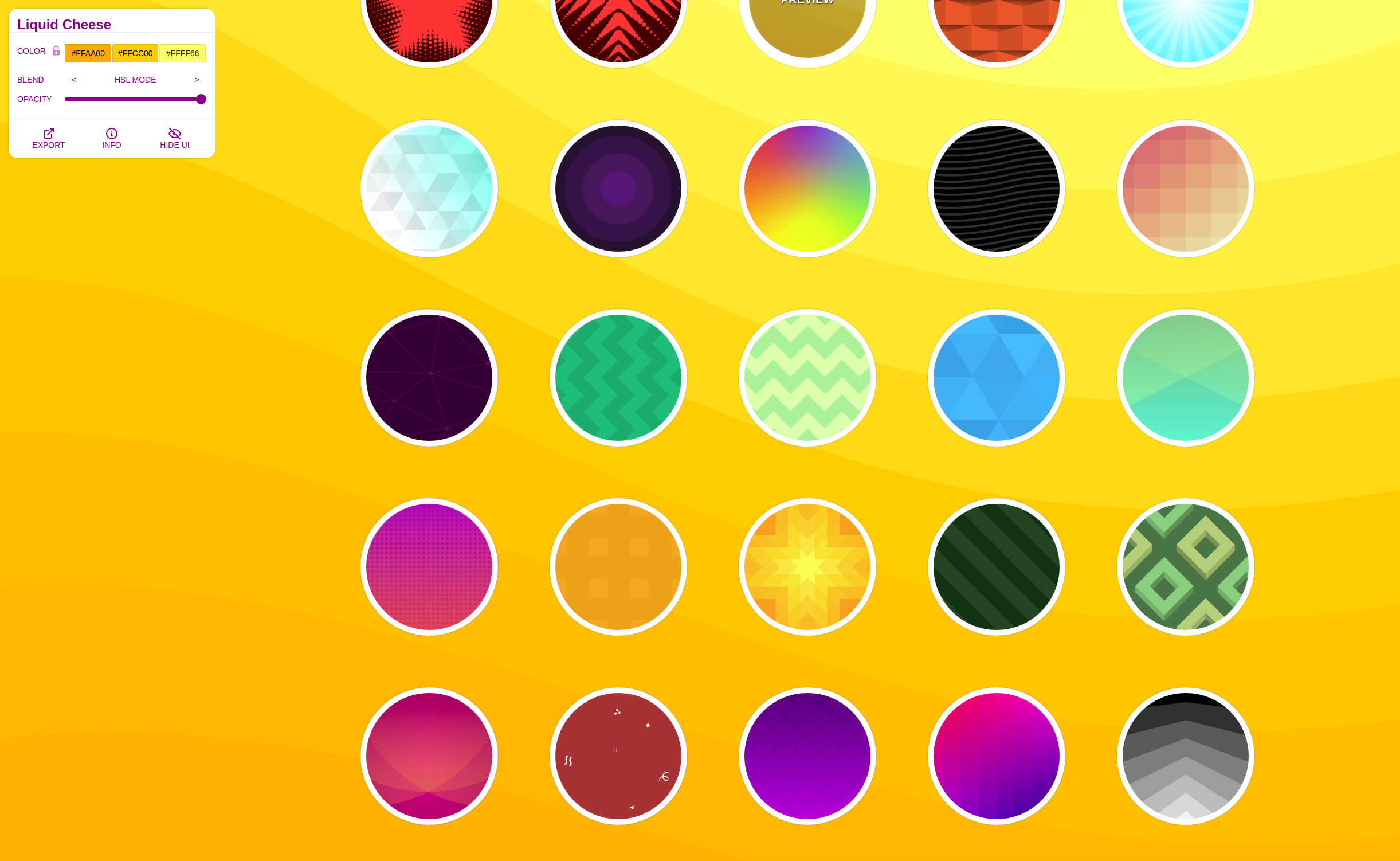
scroll to position [5854, 0]
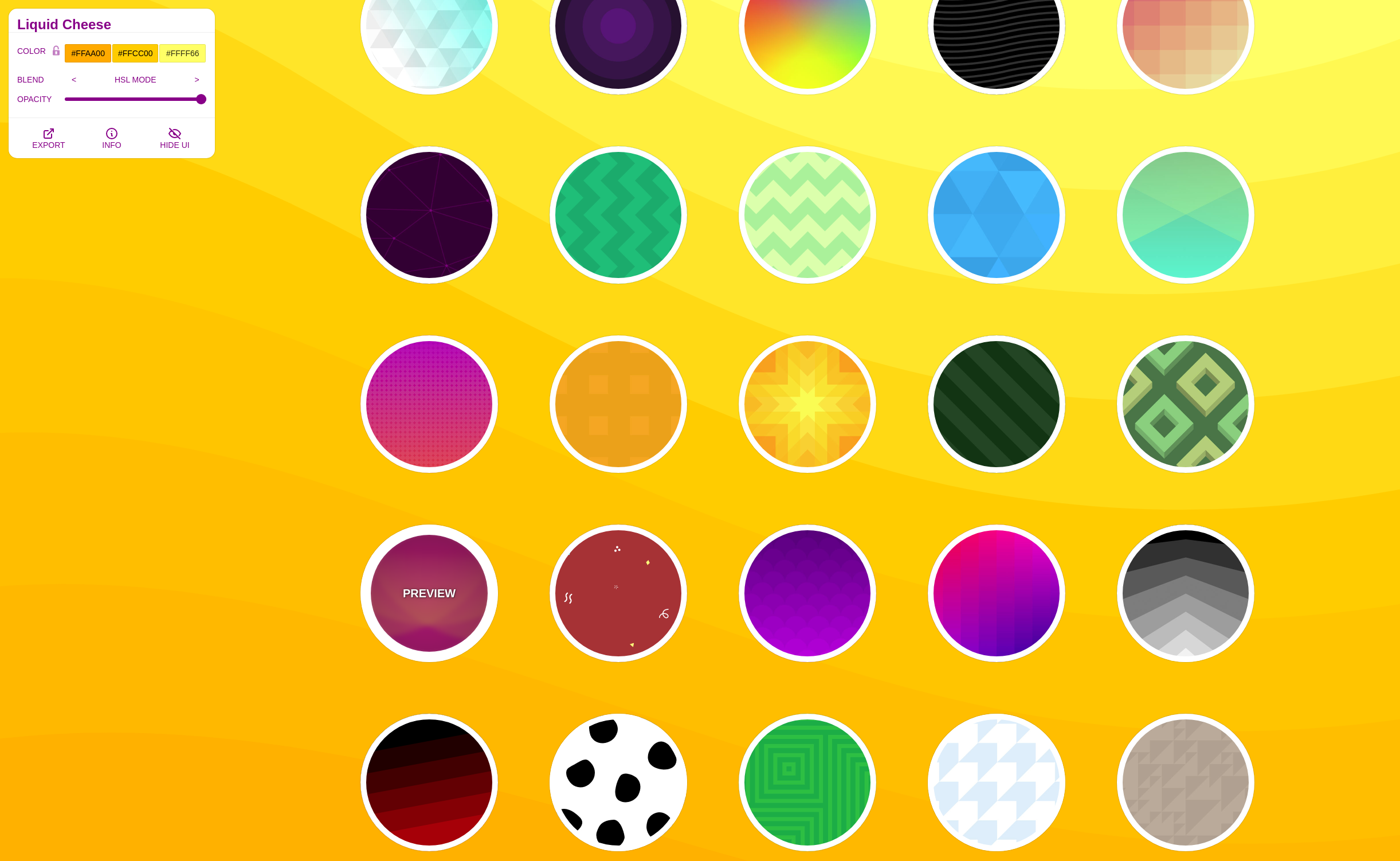
click at [432, 595] on p "PREVIEW" at bounding box center [429, 593] width 52 height 17
type input "#330000"
type input "#DD1188"
type input "#FFAA33"
type input "0.4"
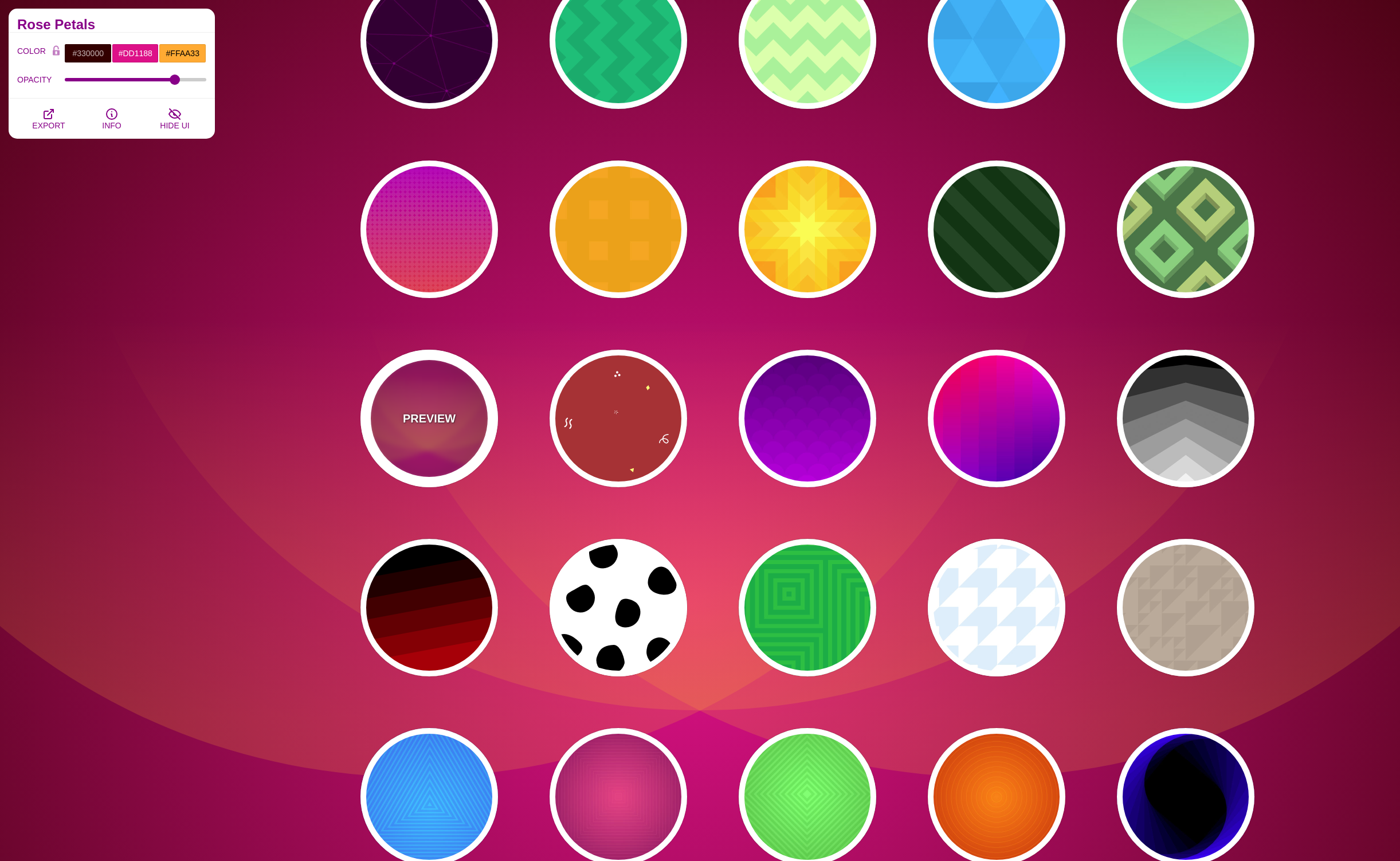
scroll to position [6138, 0]
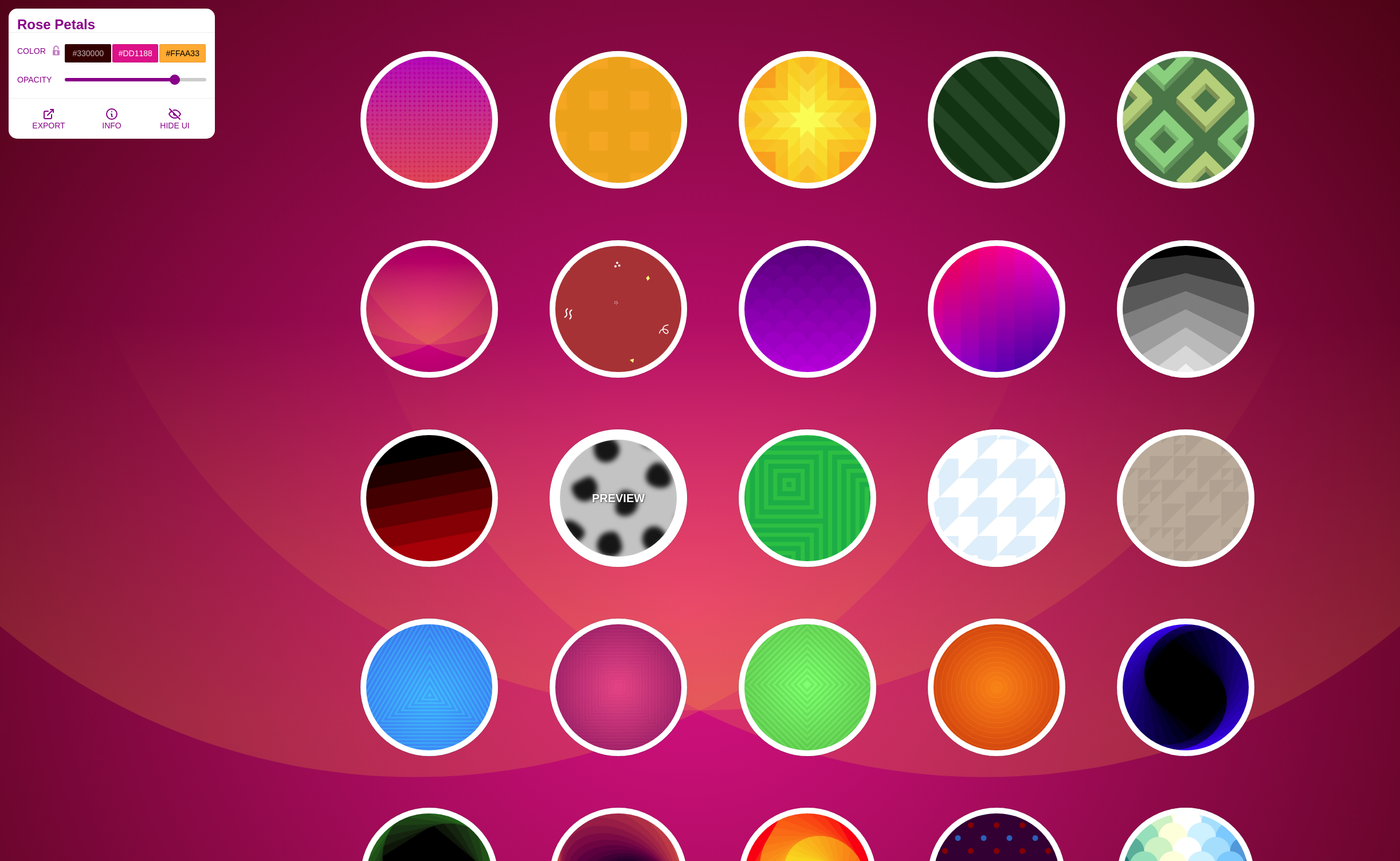
click at [623, 496] on p "PREVIEW" at bounding box center [618, 498] width 52 height 17
type input "#FFFFFF"
type input "#000000"
type input "900"
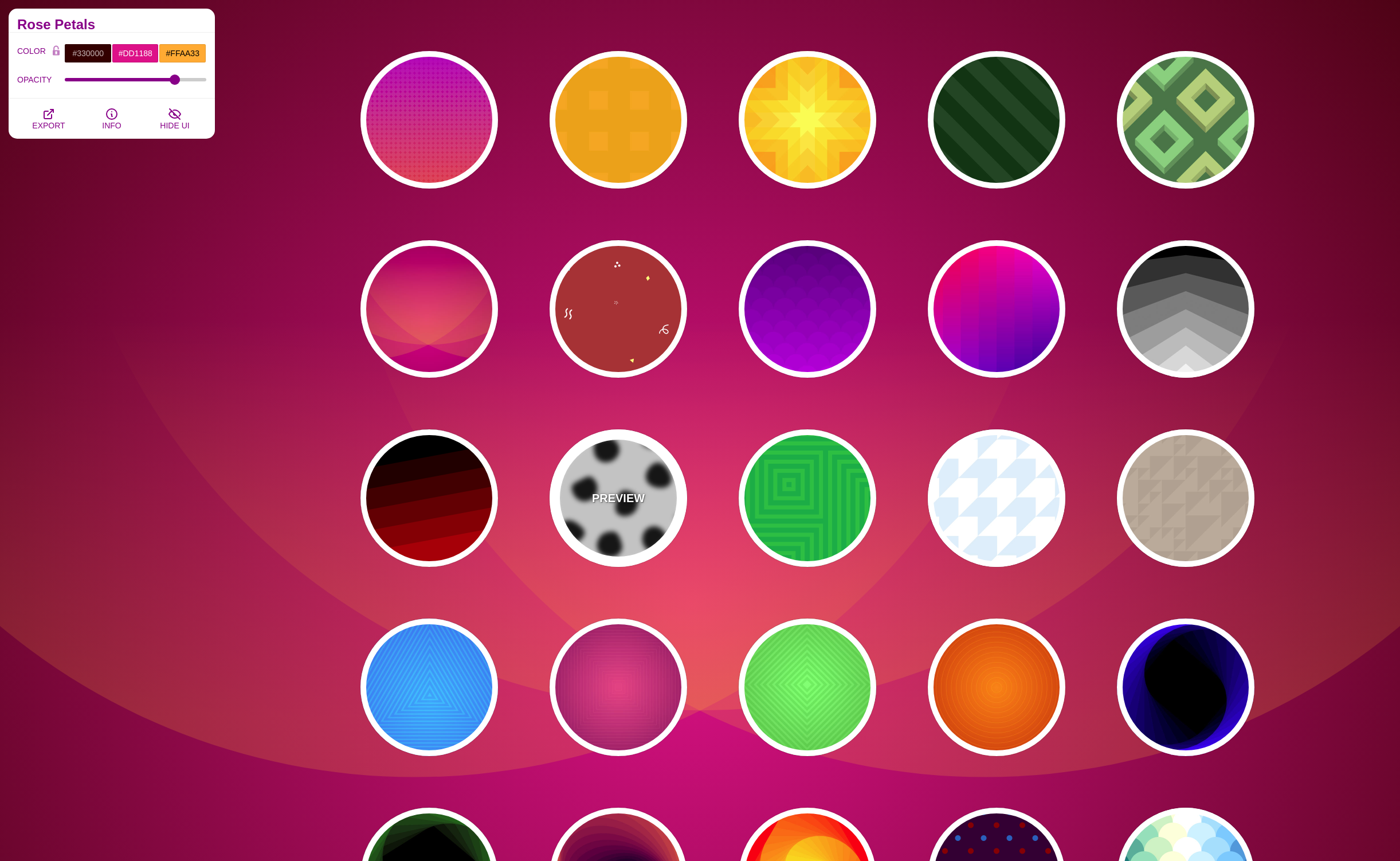
type input "1"
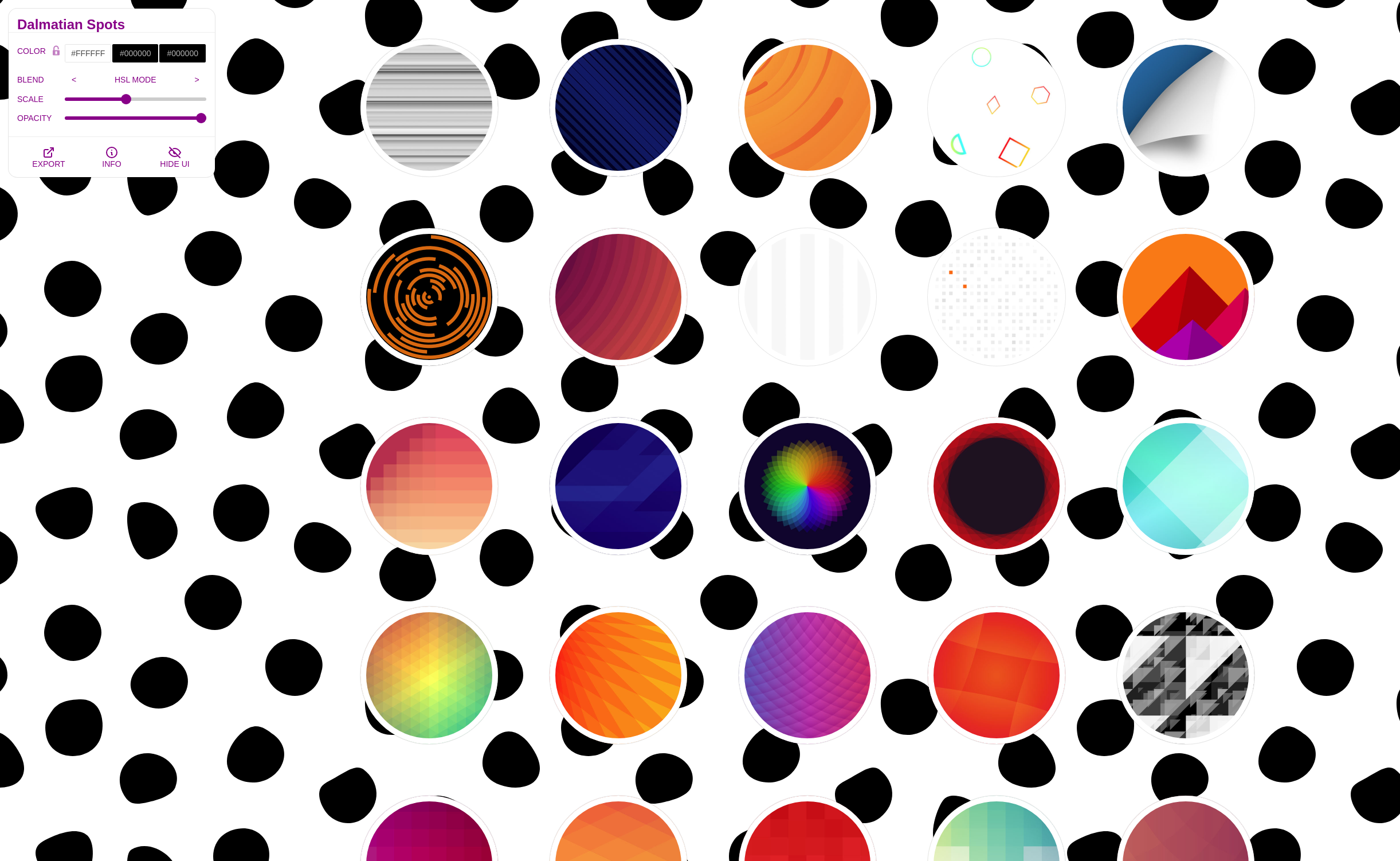
scroll to position [7097, 0]
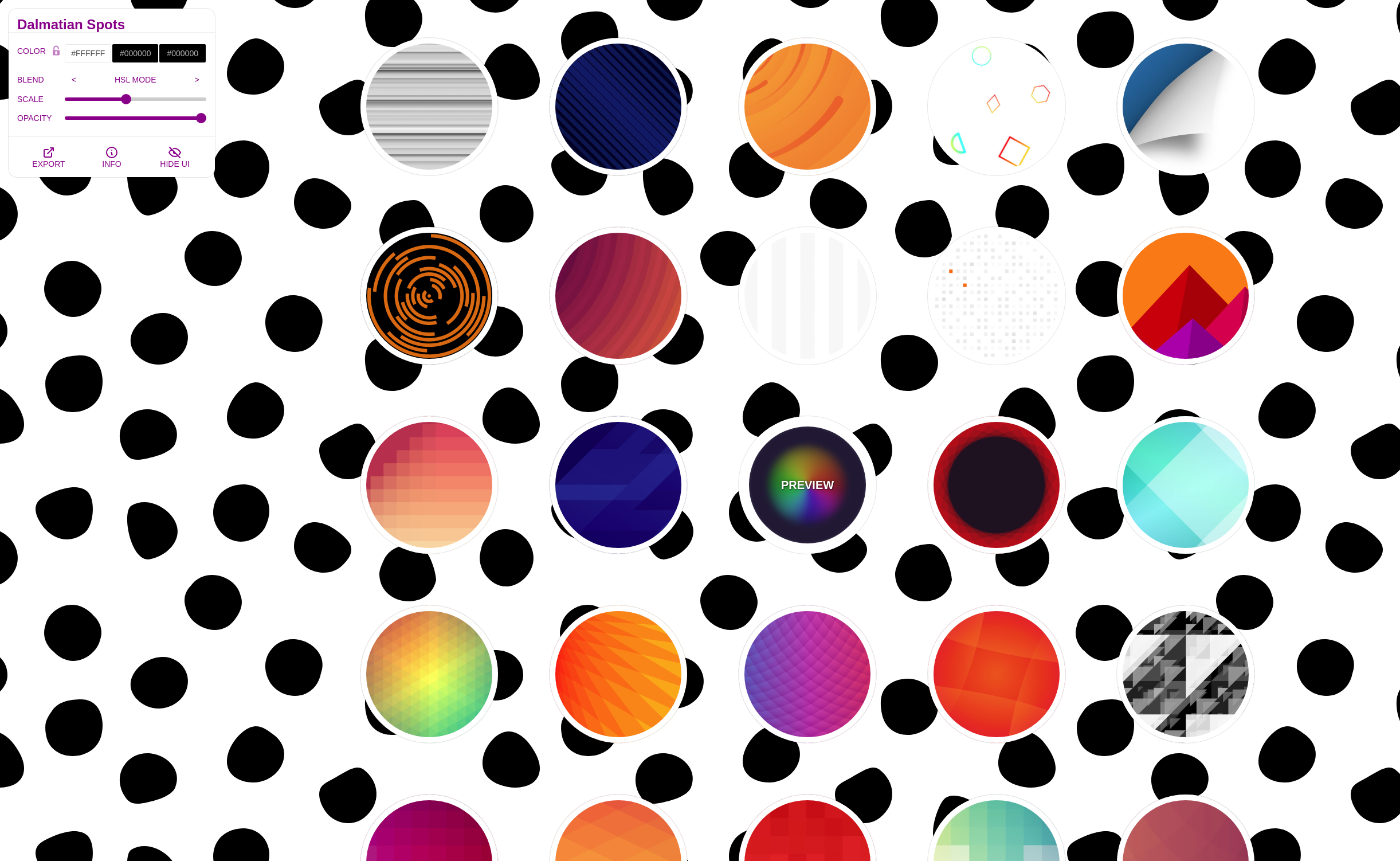
click at [836, 470] on div "PREVIEW" at bounding box center [808, 485] width 138 height 138
type input "#0C092B"
type input "#FF0000"
type input "#00DDFF"
type input "#FFFF00"
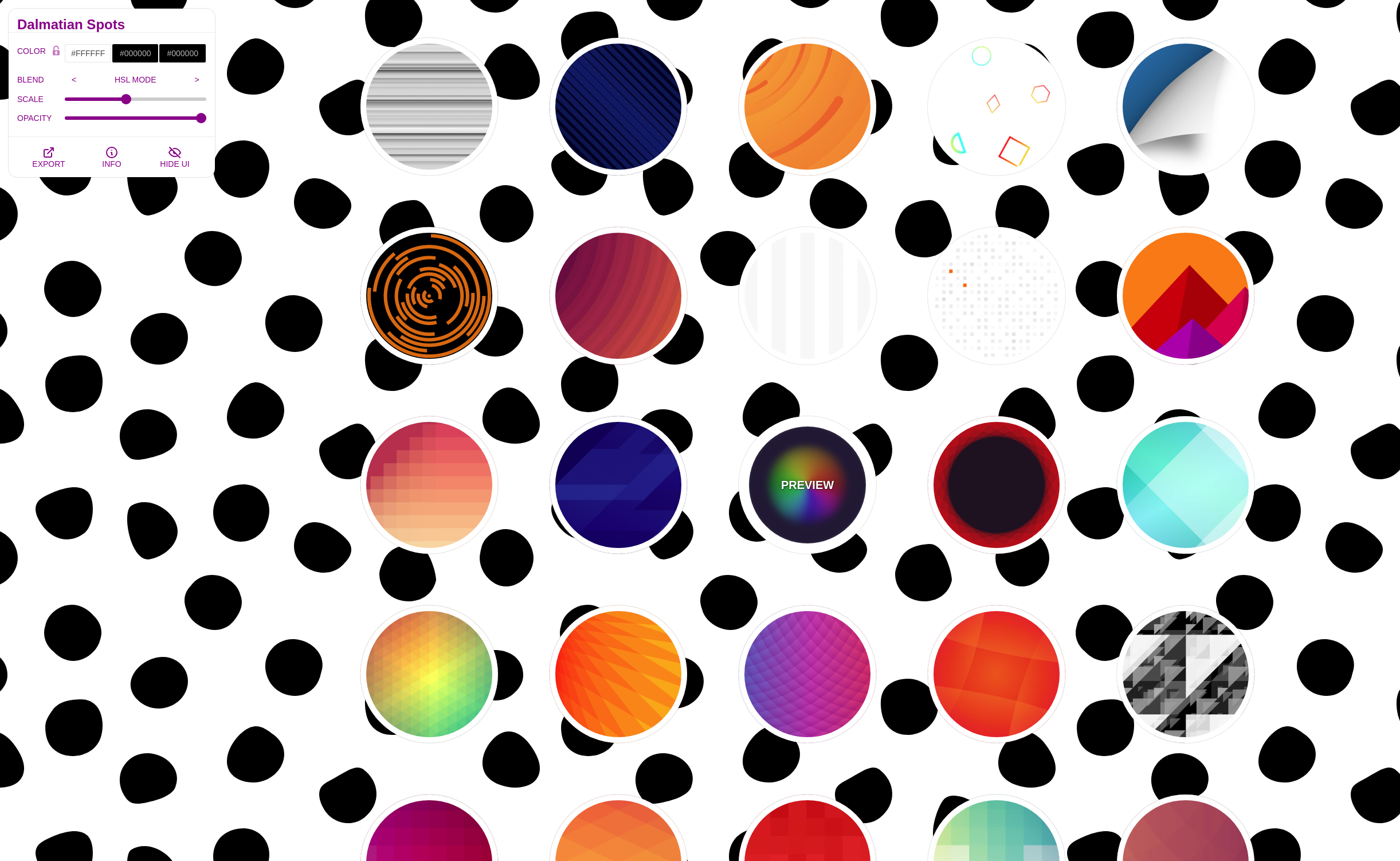
type input "0"
type input "0.2"
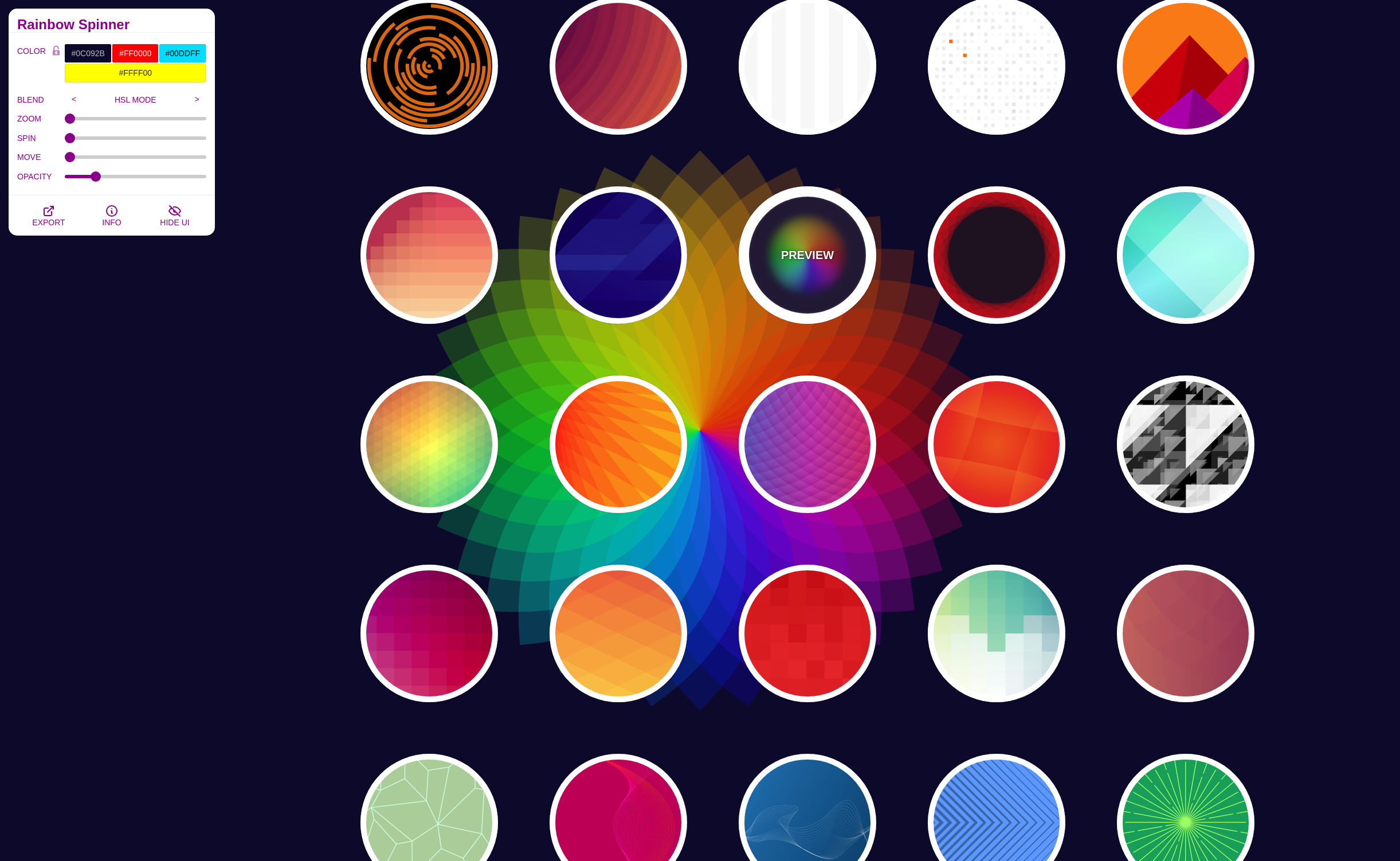
scroll to position [7903, 0]
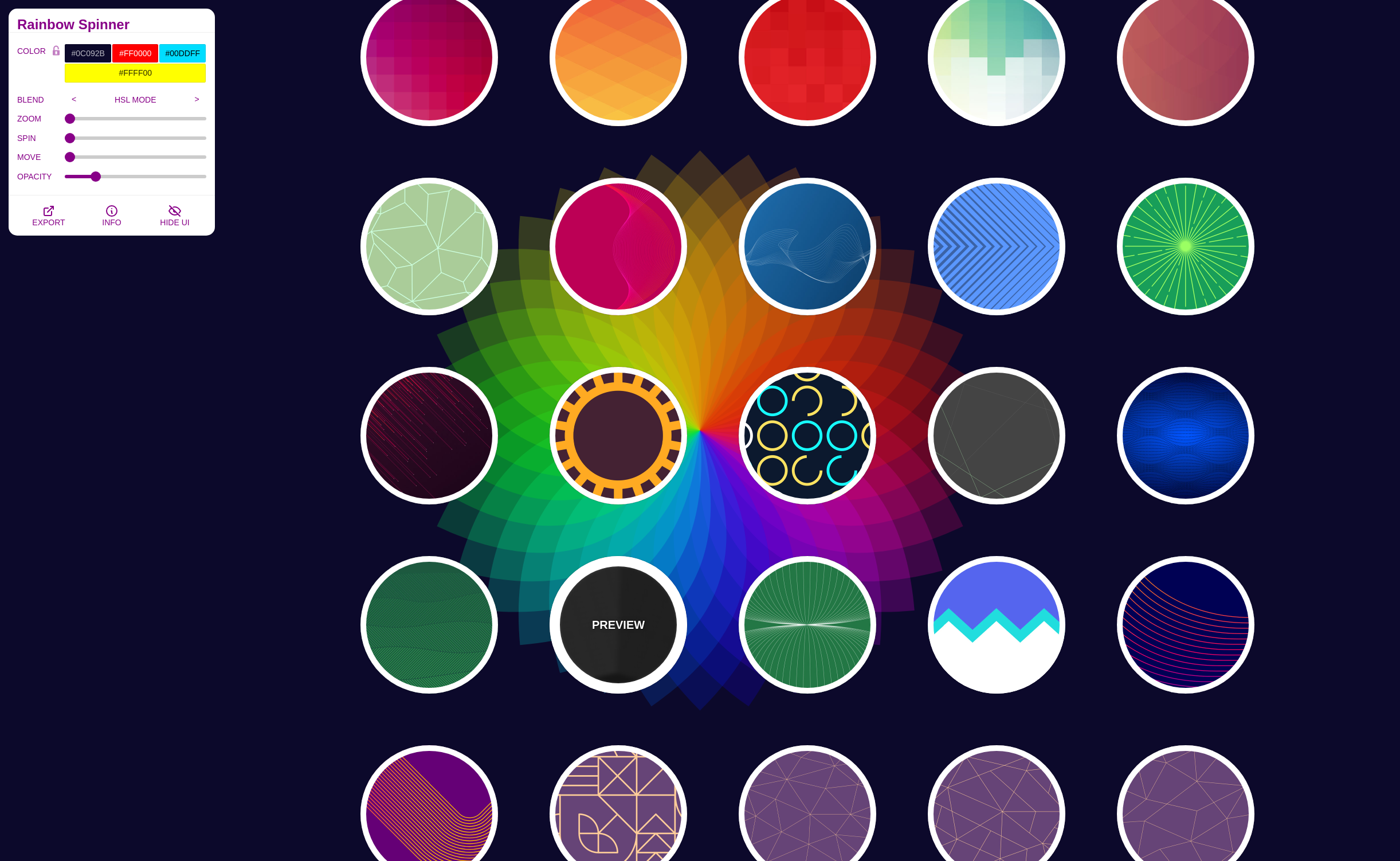
click at [608, 609] on div "PREVIEW" at bounding box center [618, 625] width 138 height 138
type input "#000000"
type input "#333333"
type input "#666666"
type input "0"
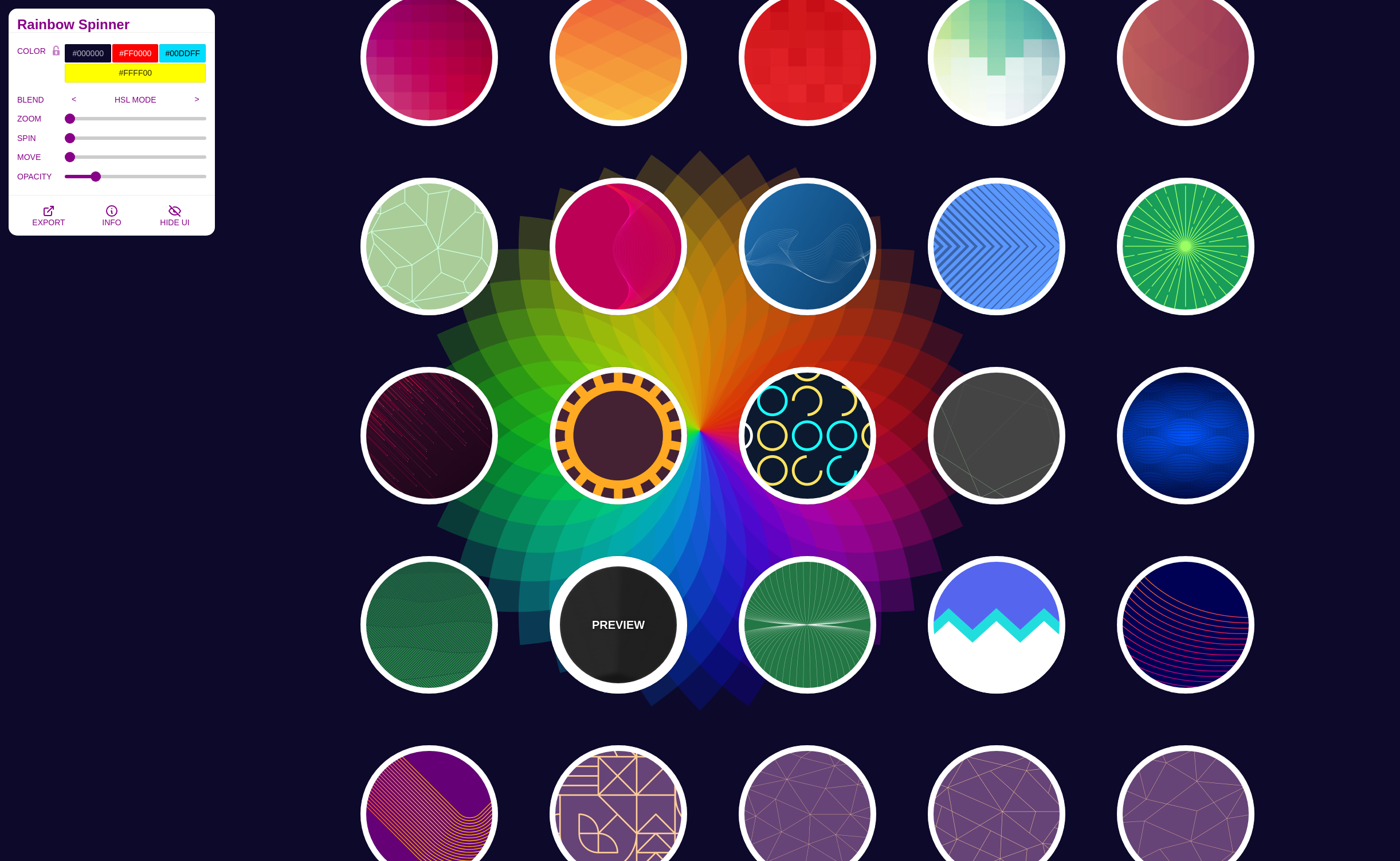
type input "10"
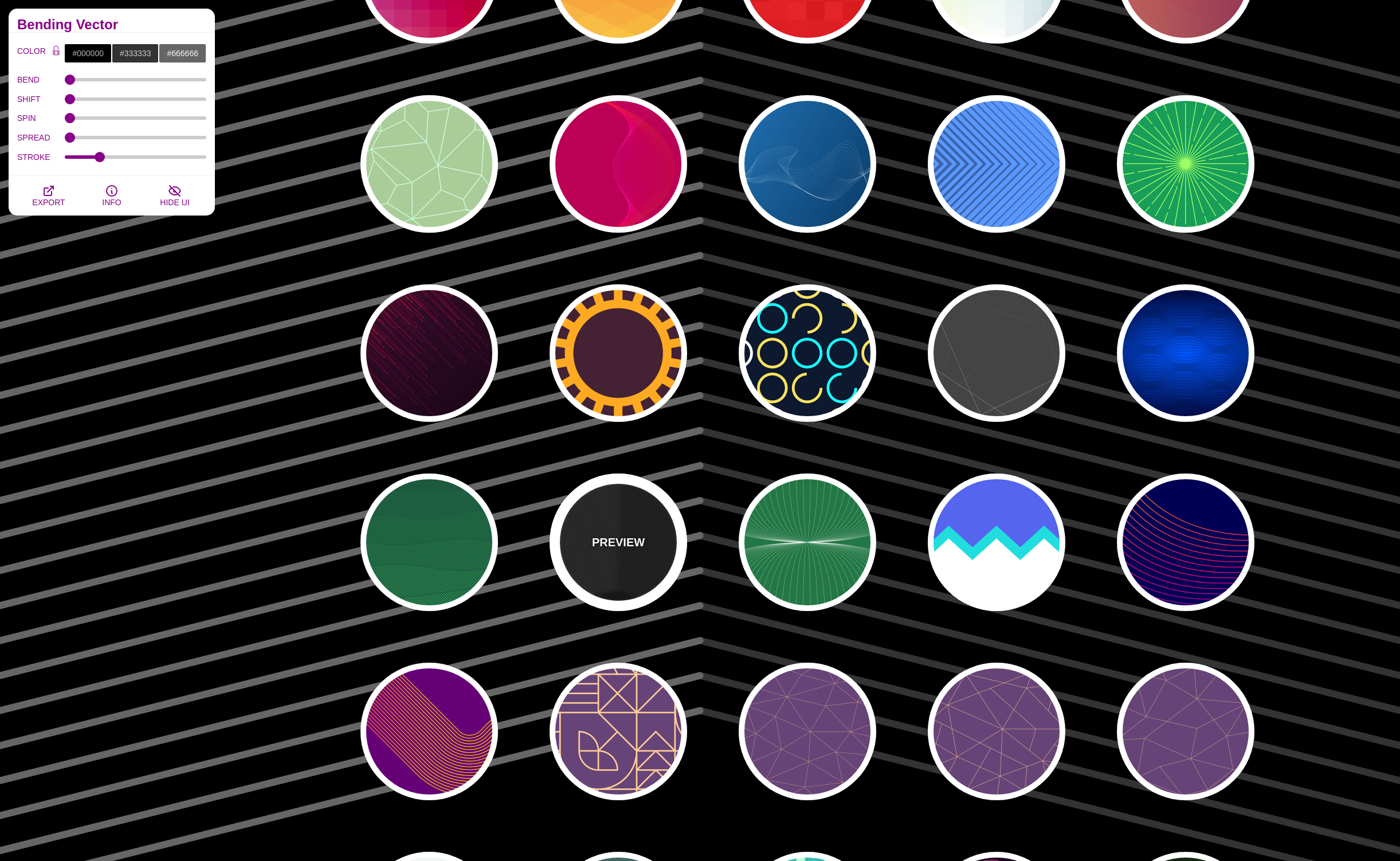
scroll to position [7989, 0]
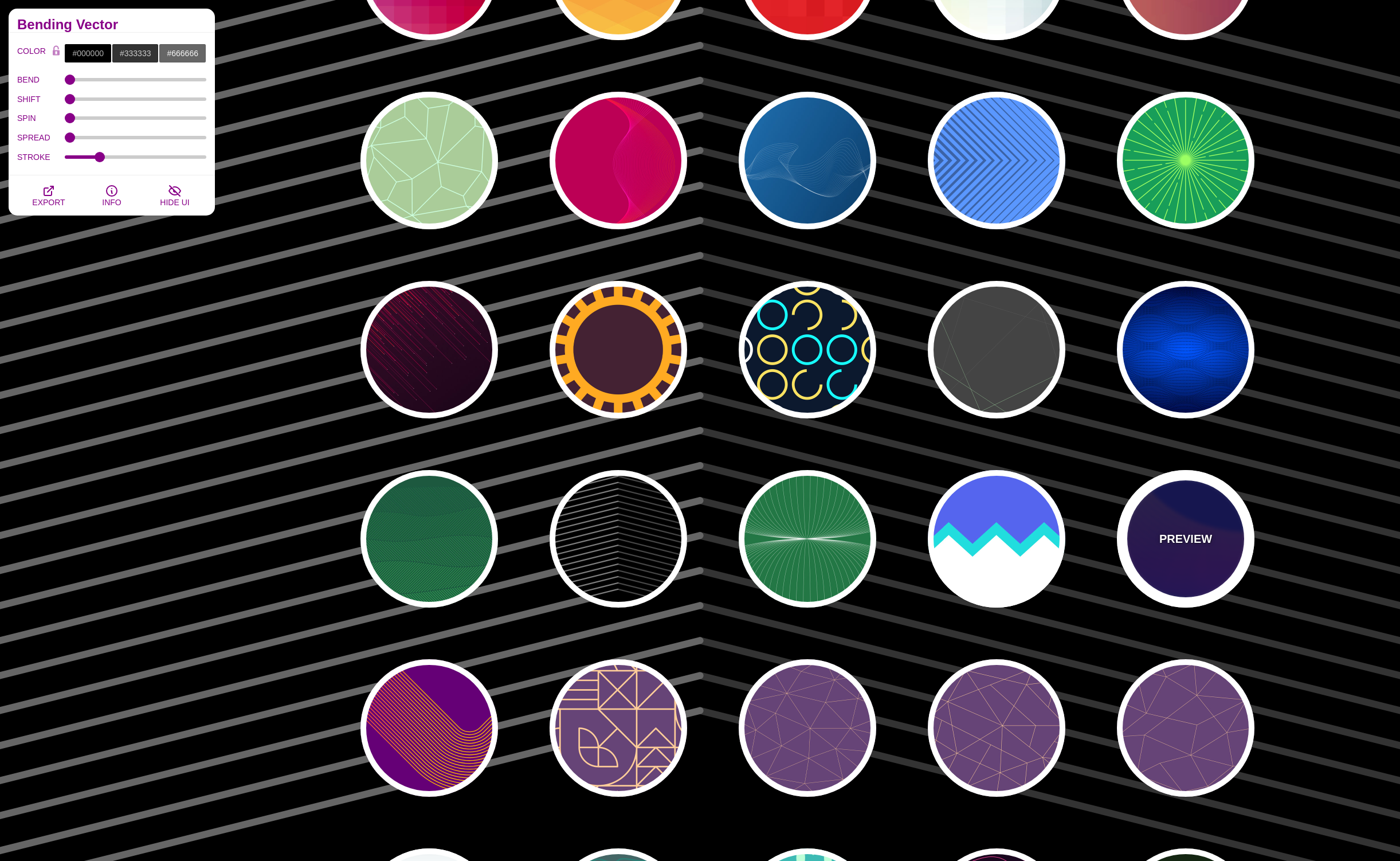
click at [1181, 533] on p "PREVIEW" at bounding box center [1186, 539] width 52 height 17
type input "#000055"
type input "#FFBB00"
type input "#0000FF"
type input "1"
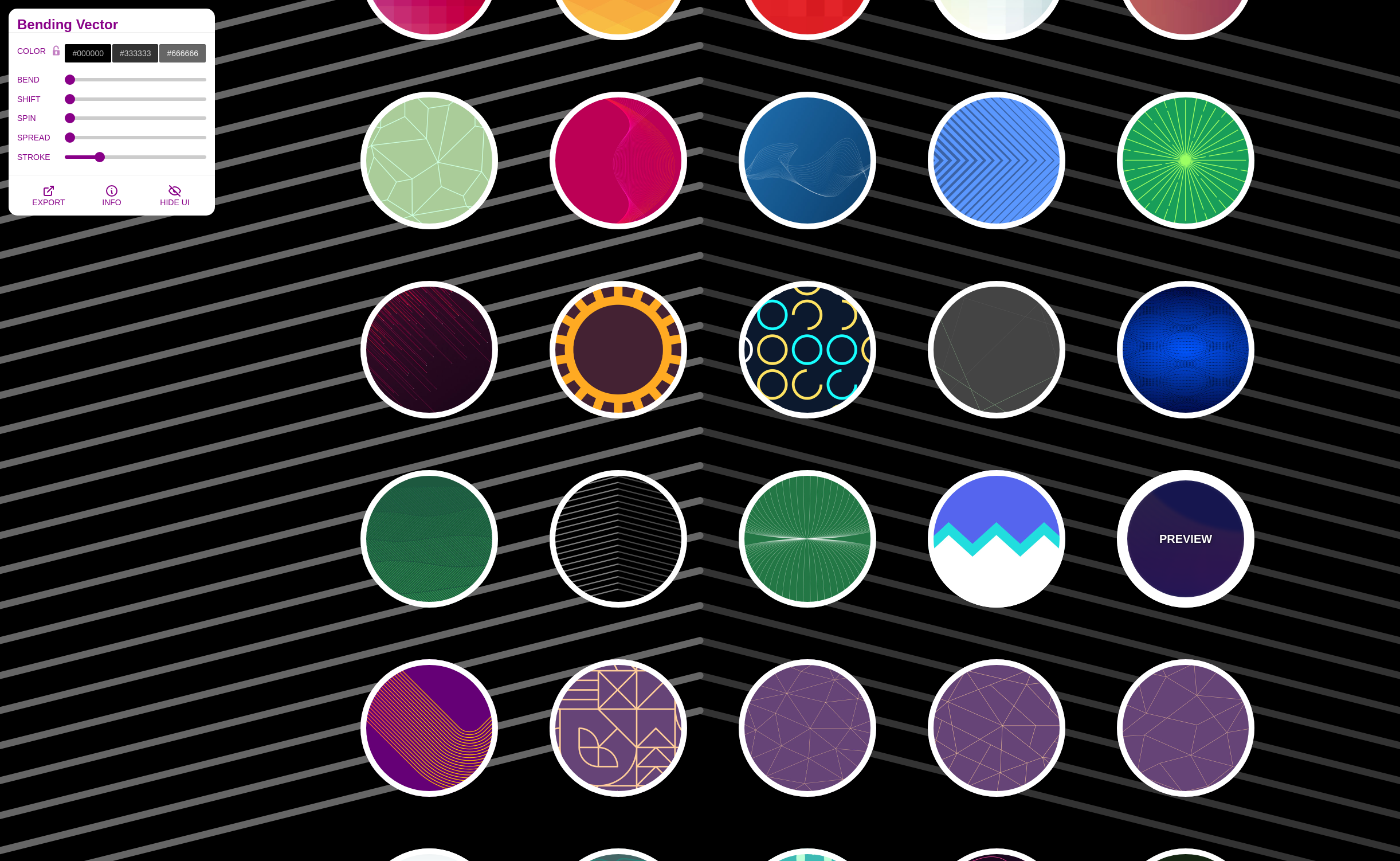
type input "4"
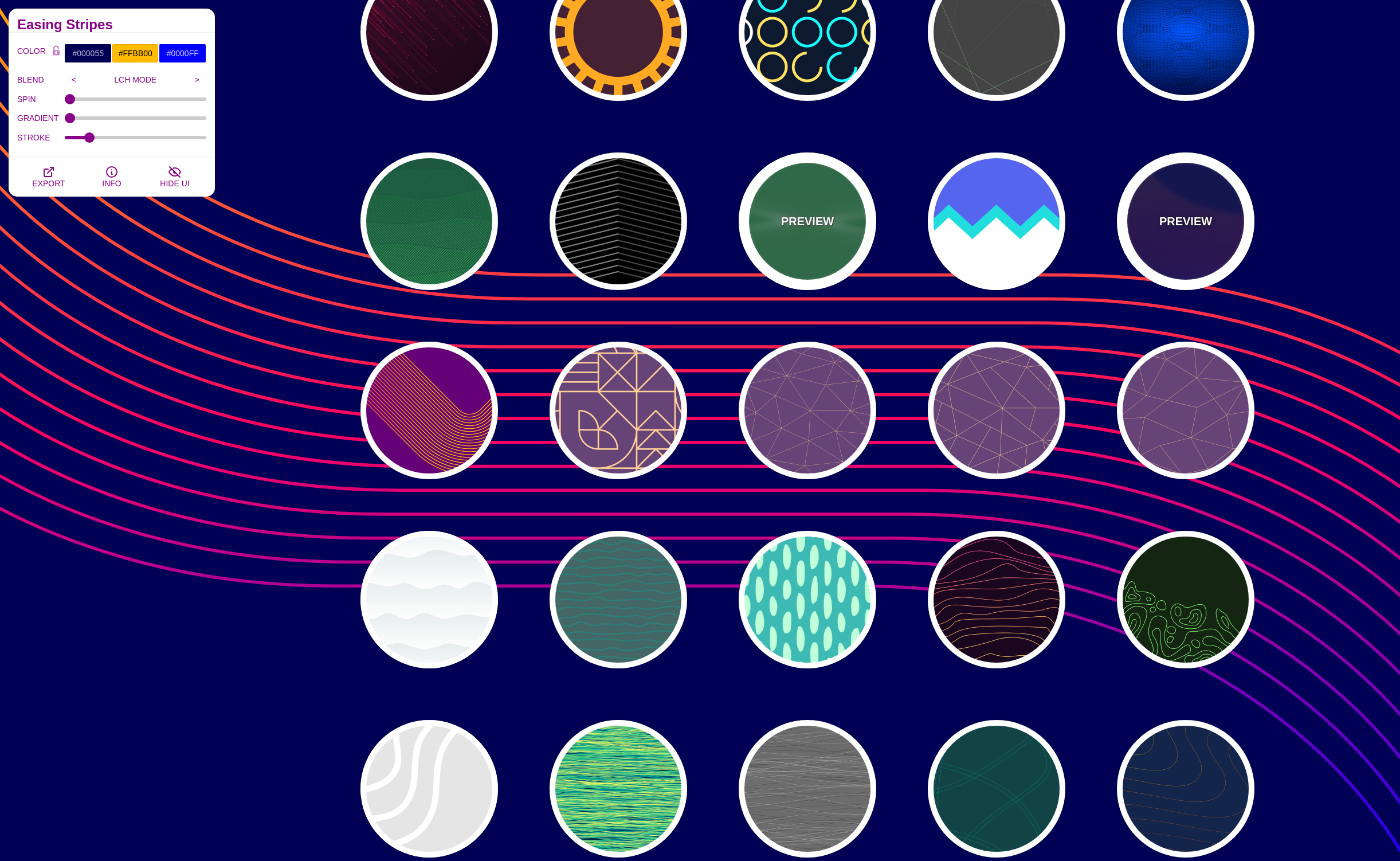
scroll to position [8307, 0]
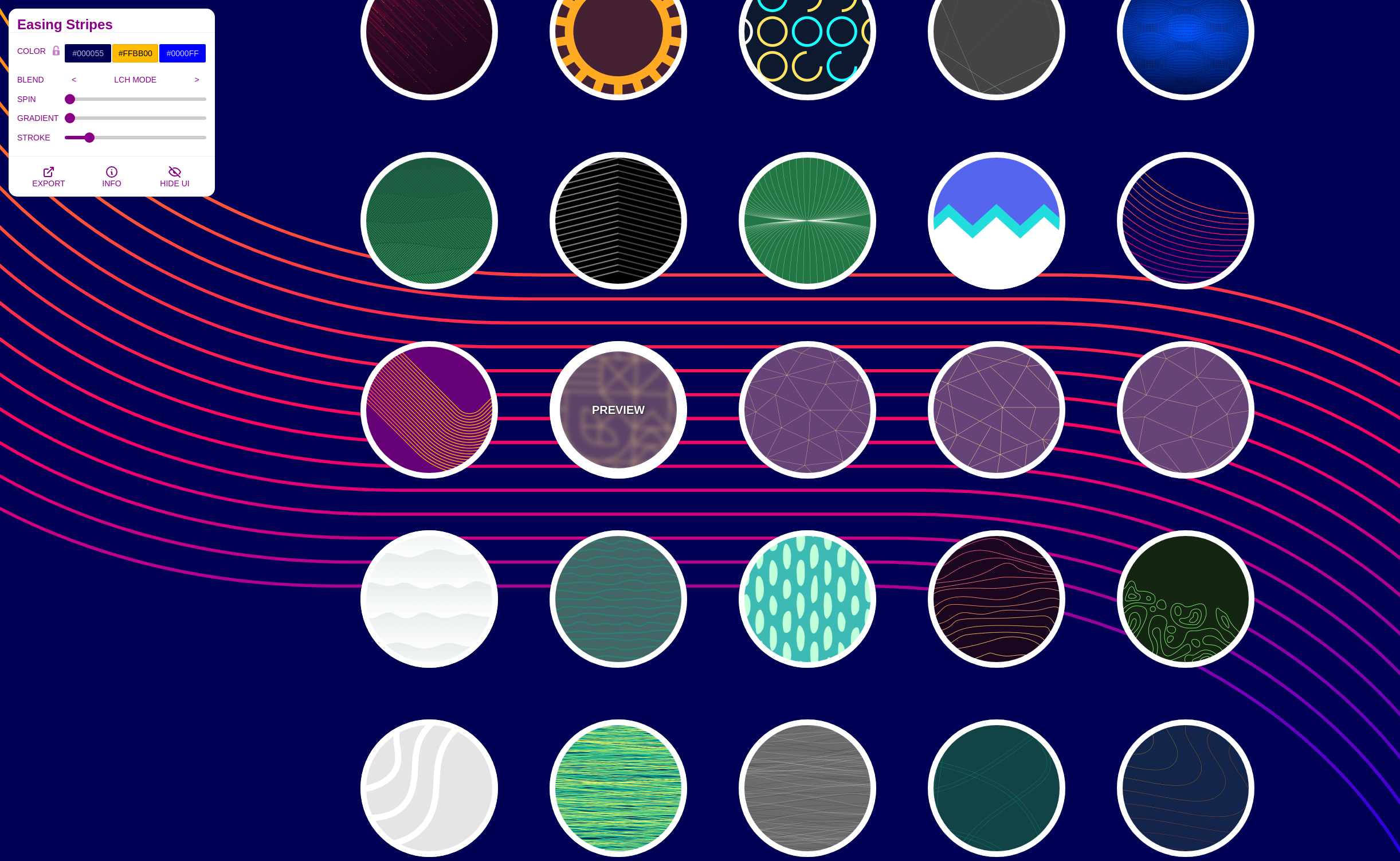
click at [618, 421] on div "PREVIEW" at bounding box center [618, 410] width 138 height 138
type input "#664477"
type input "#FFCC99"
type input "2"
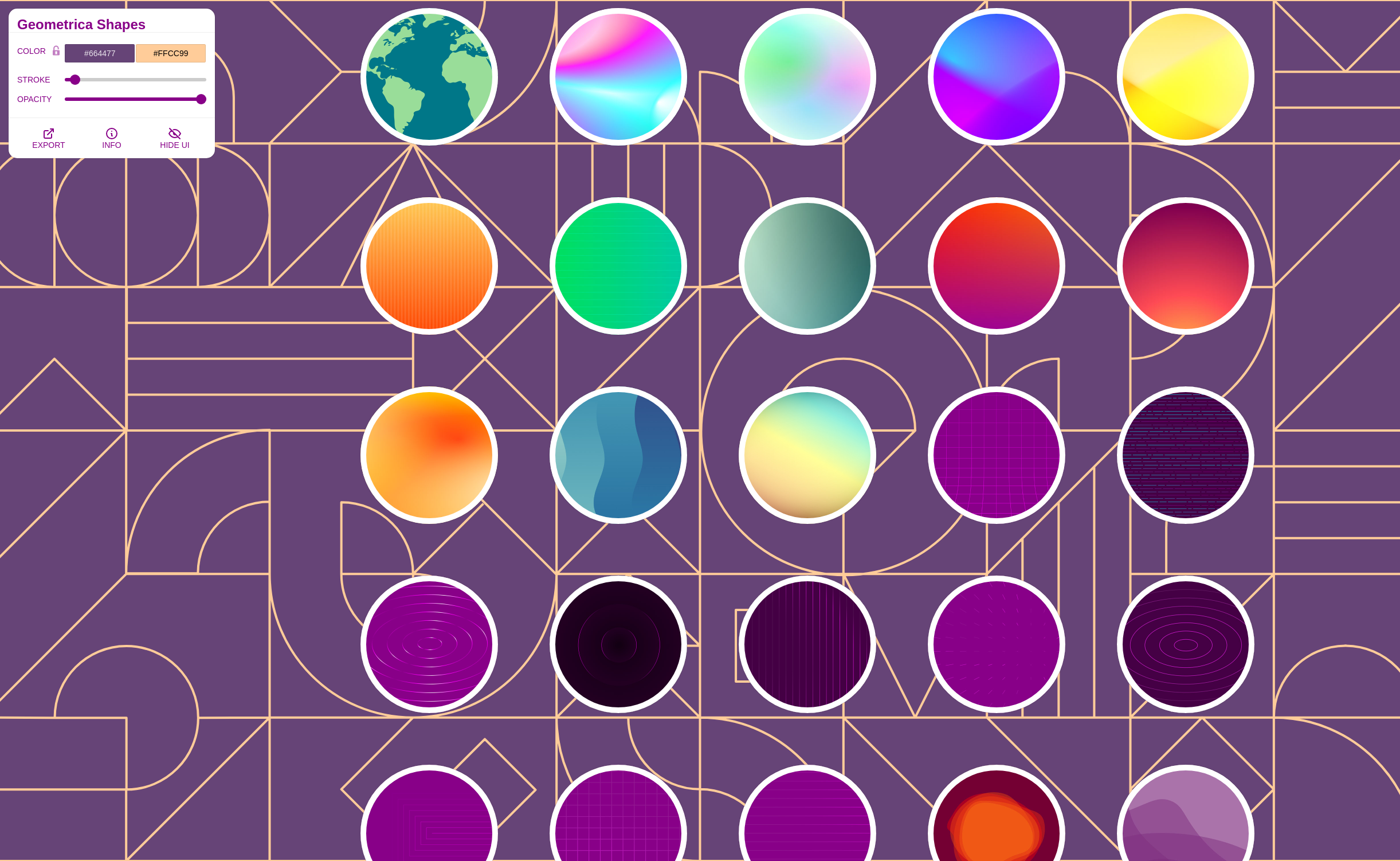
scroll to position [11319, 0]
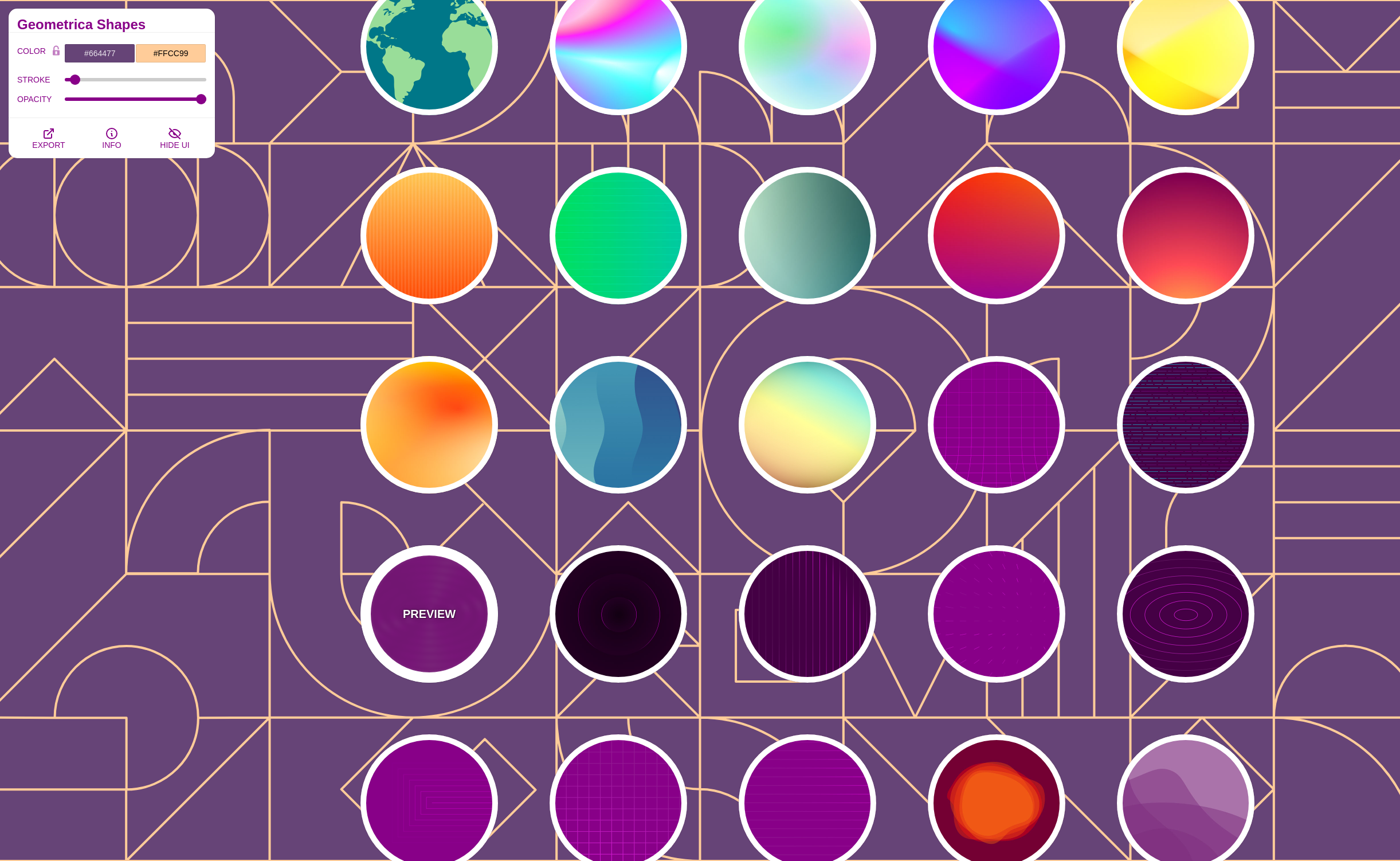
click at [423, 616] on p "PREVIEW" at bounding box center [429, 614] width 52 height 17
type input "#880088"
type input "#FF00FF"
type input "#FFFFFF"
type input "10000"
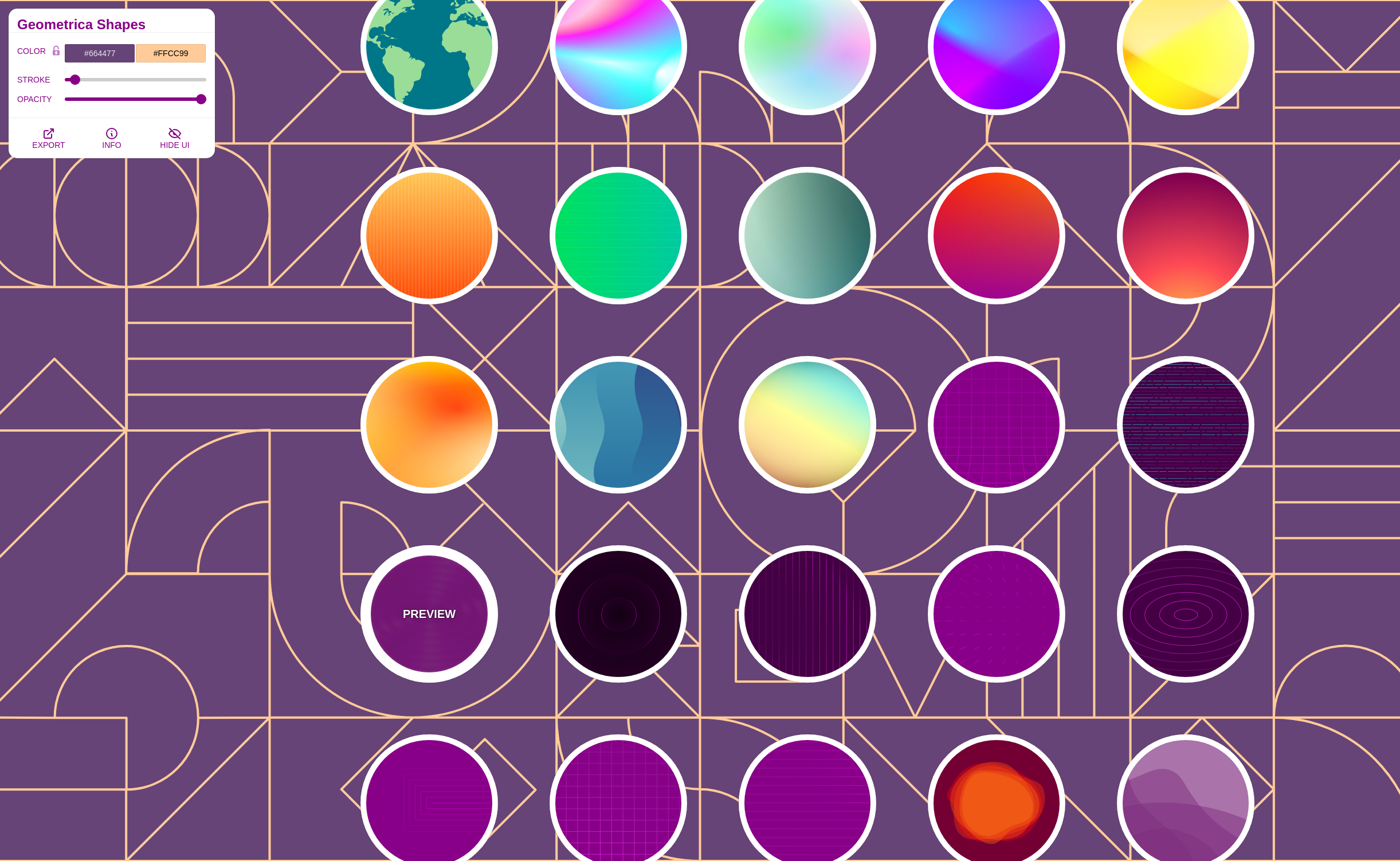
type input "99"
type input "50"
type input "1"
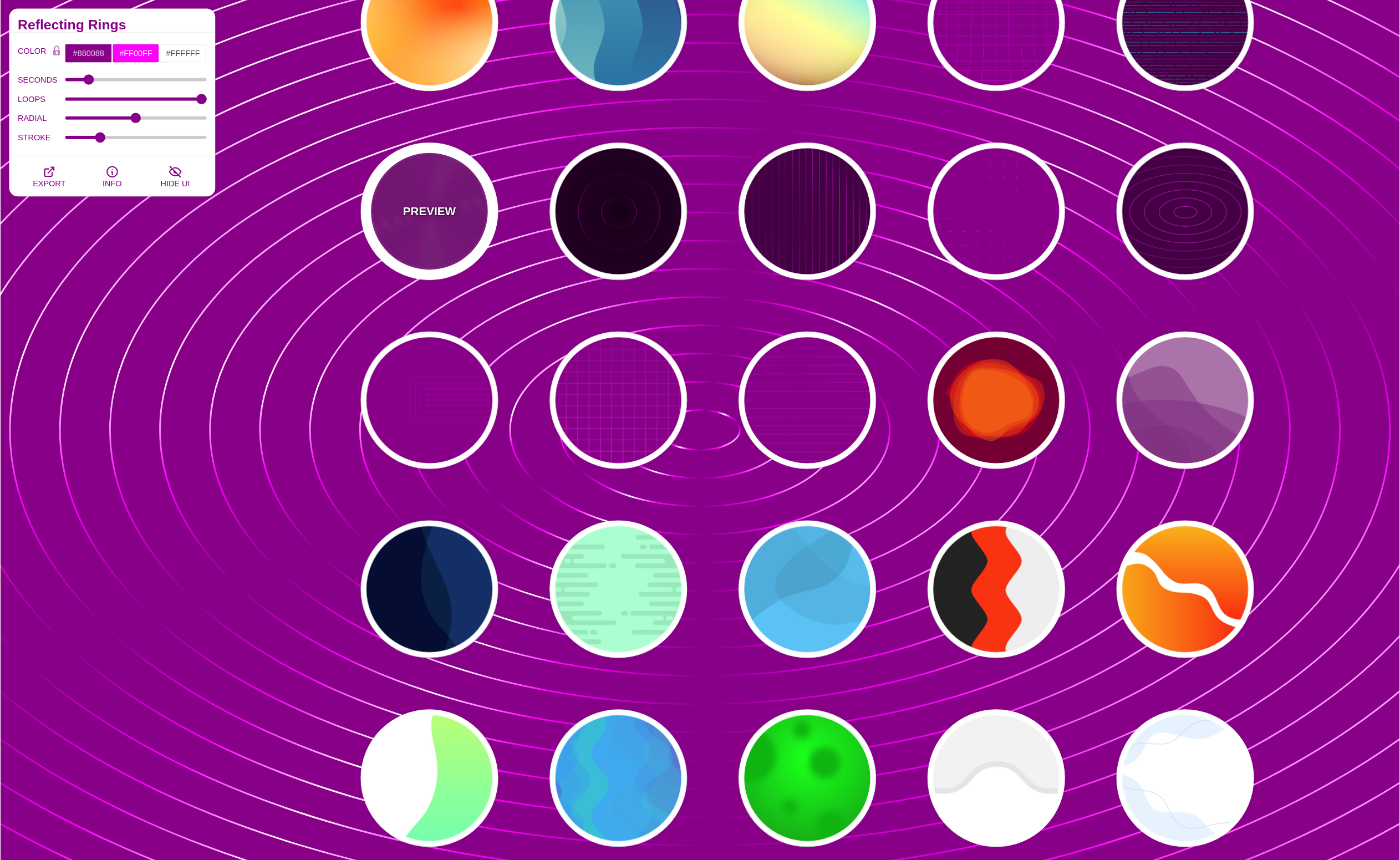
scroll to position [11215, 0]
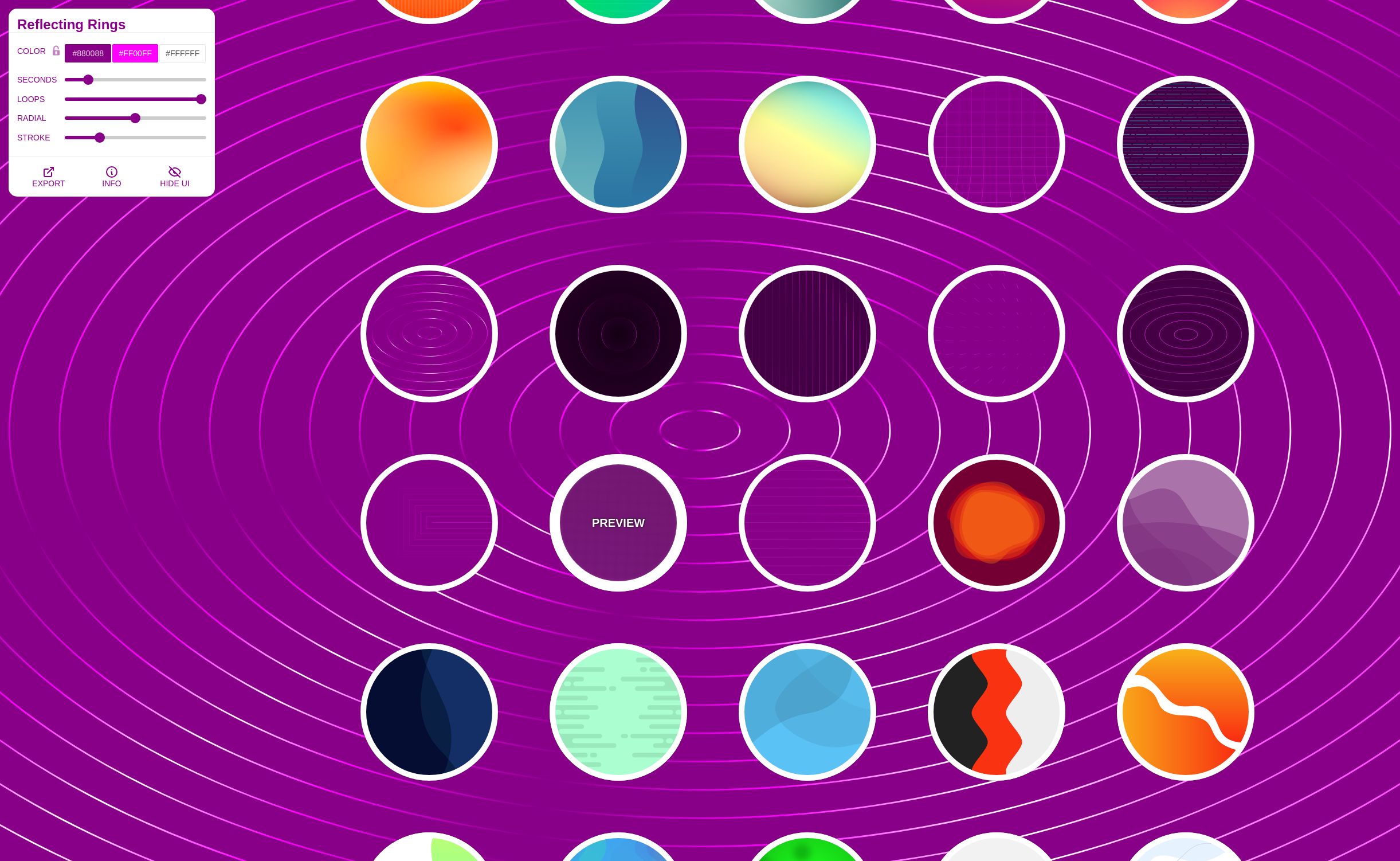
click at [618, 524] on p "PREVIEW" at bounding box center [618, 522] width 52 height 17
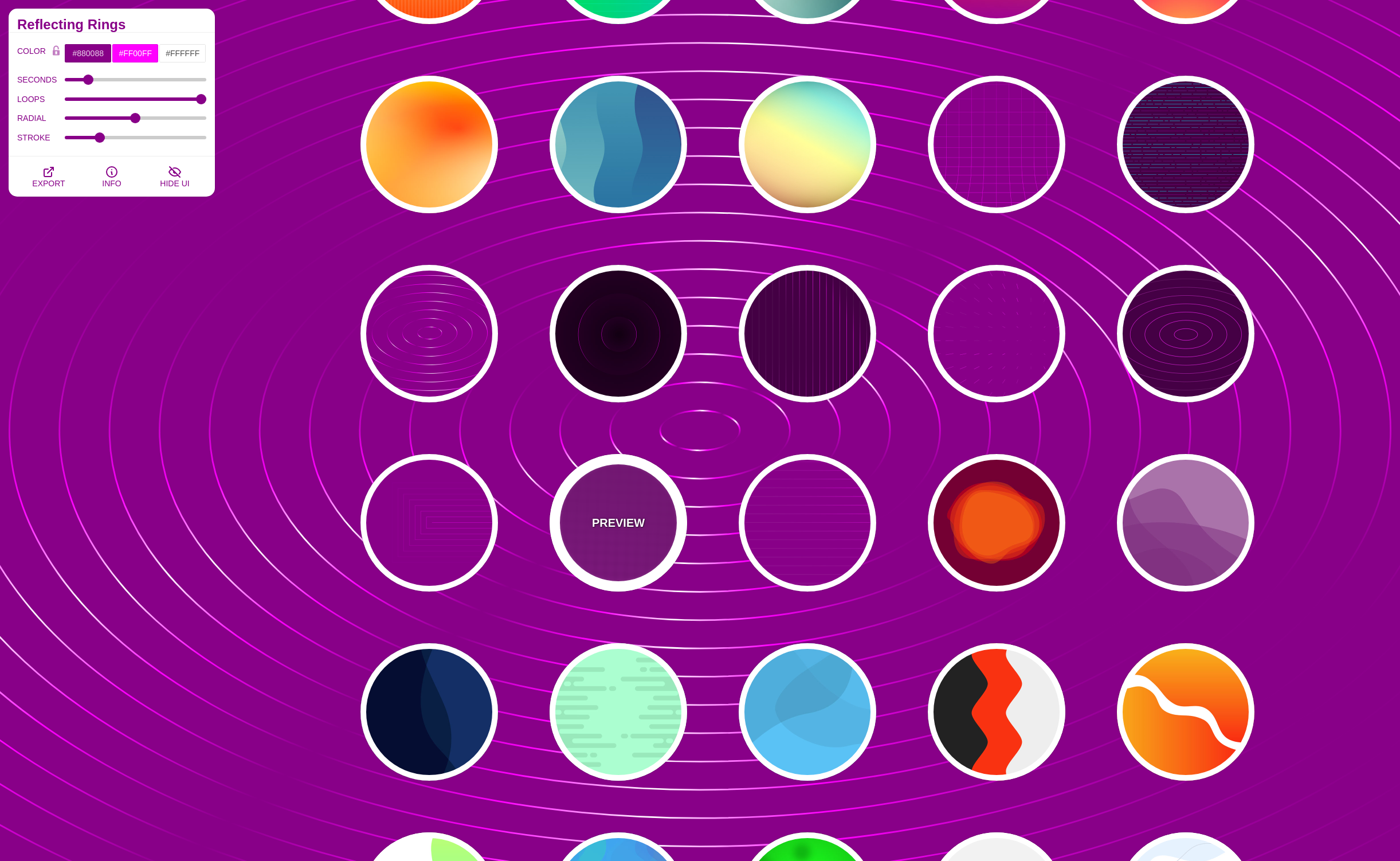
type input "20"
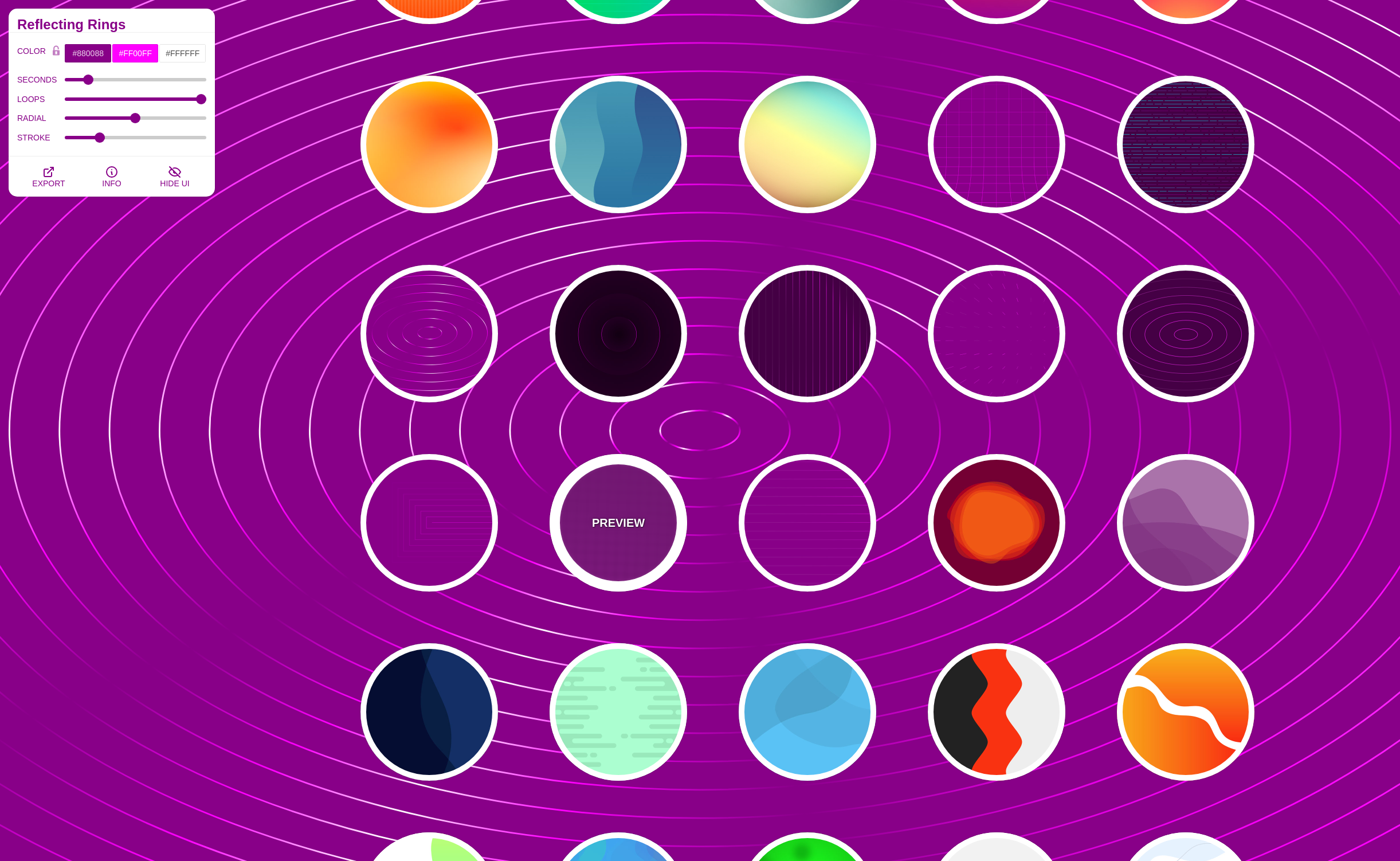
type input "999"
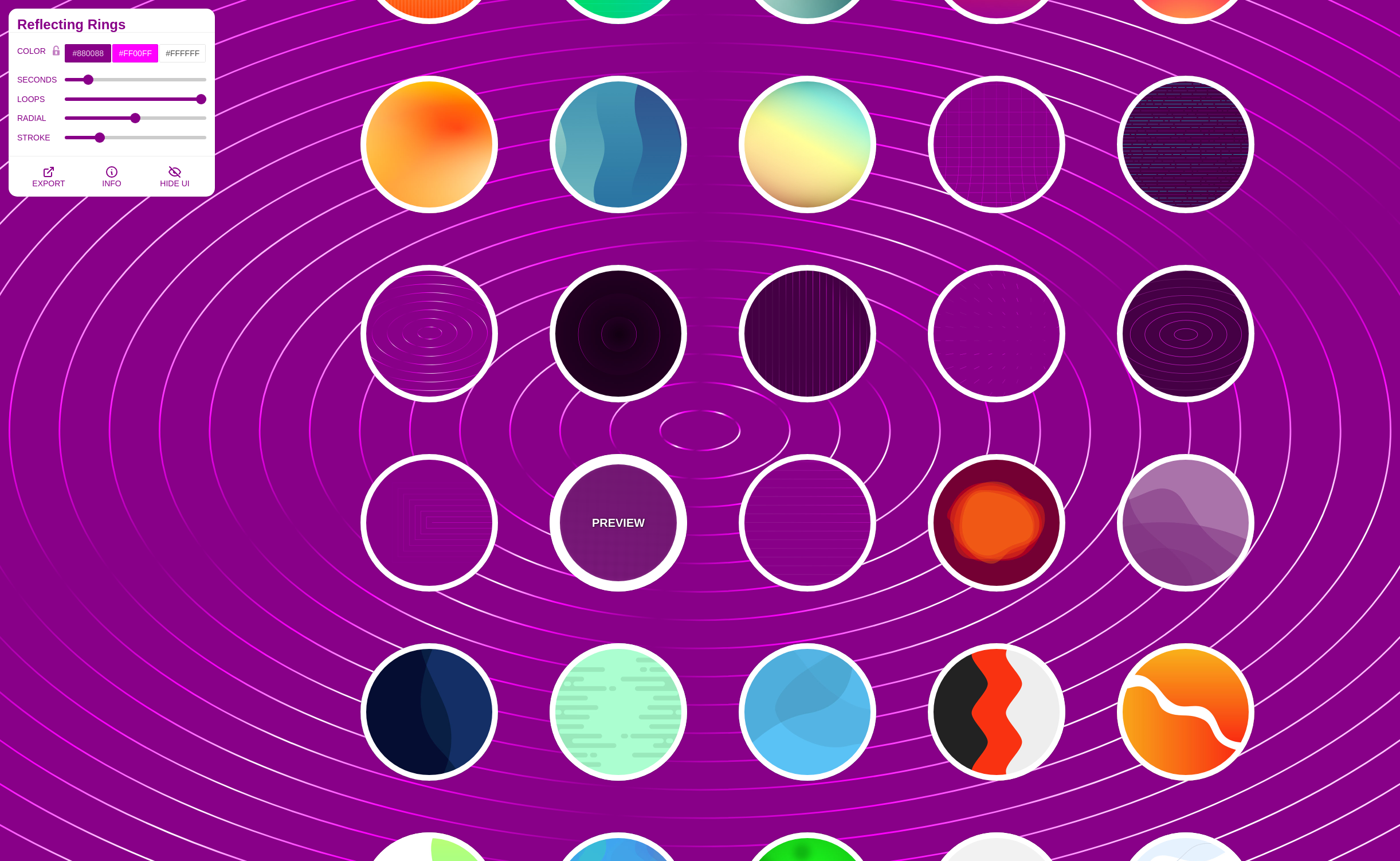
type input "1"
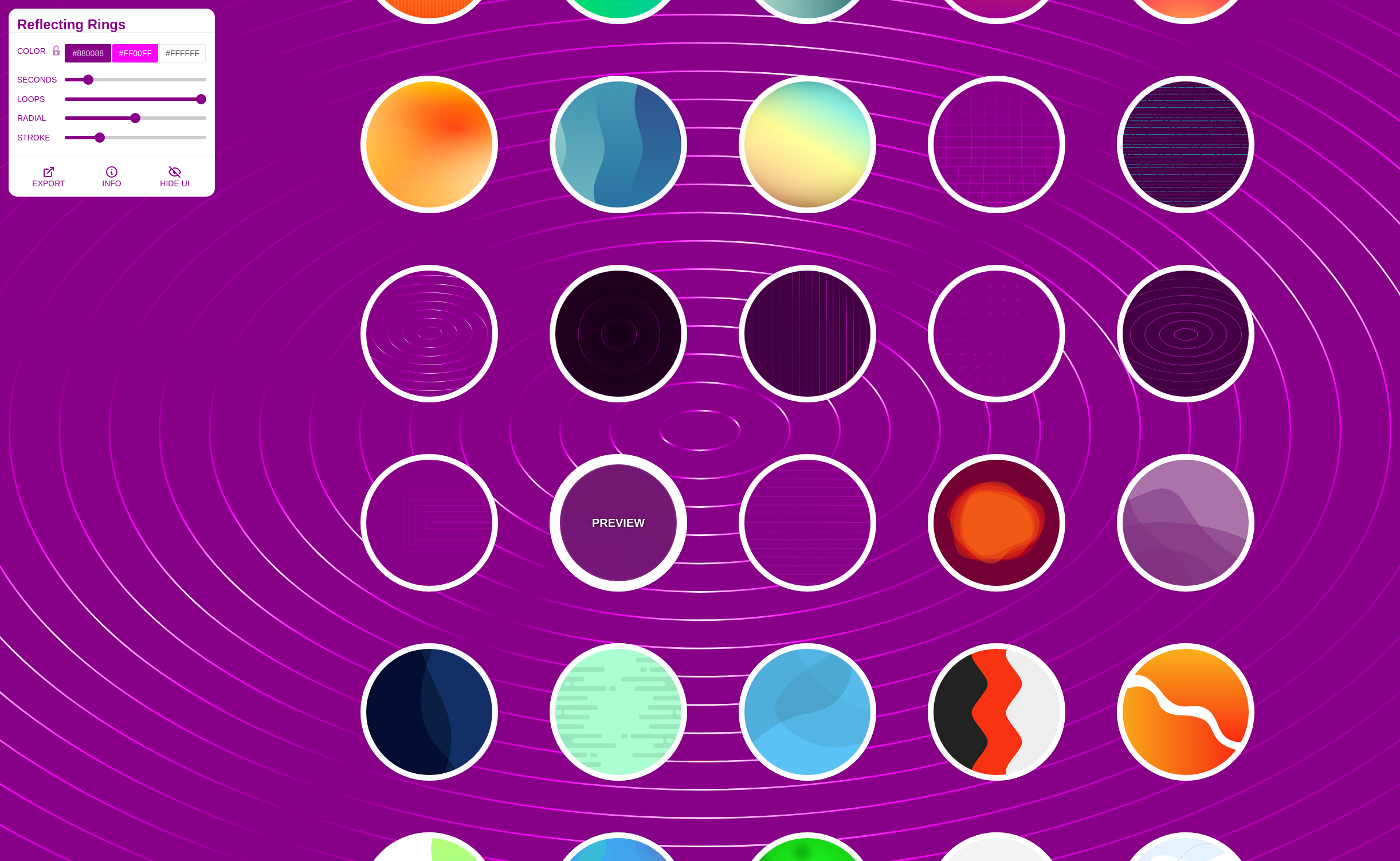
type input "0.1"
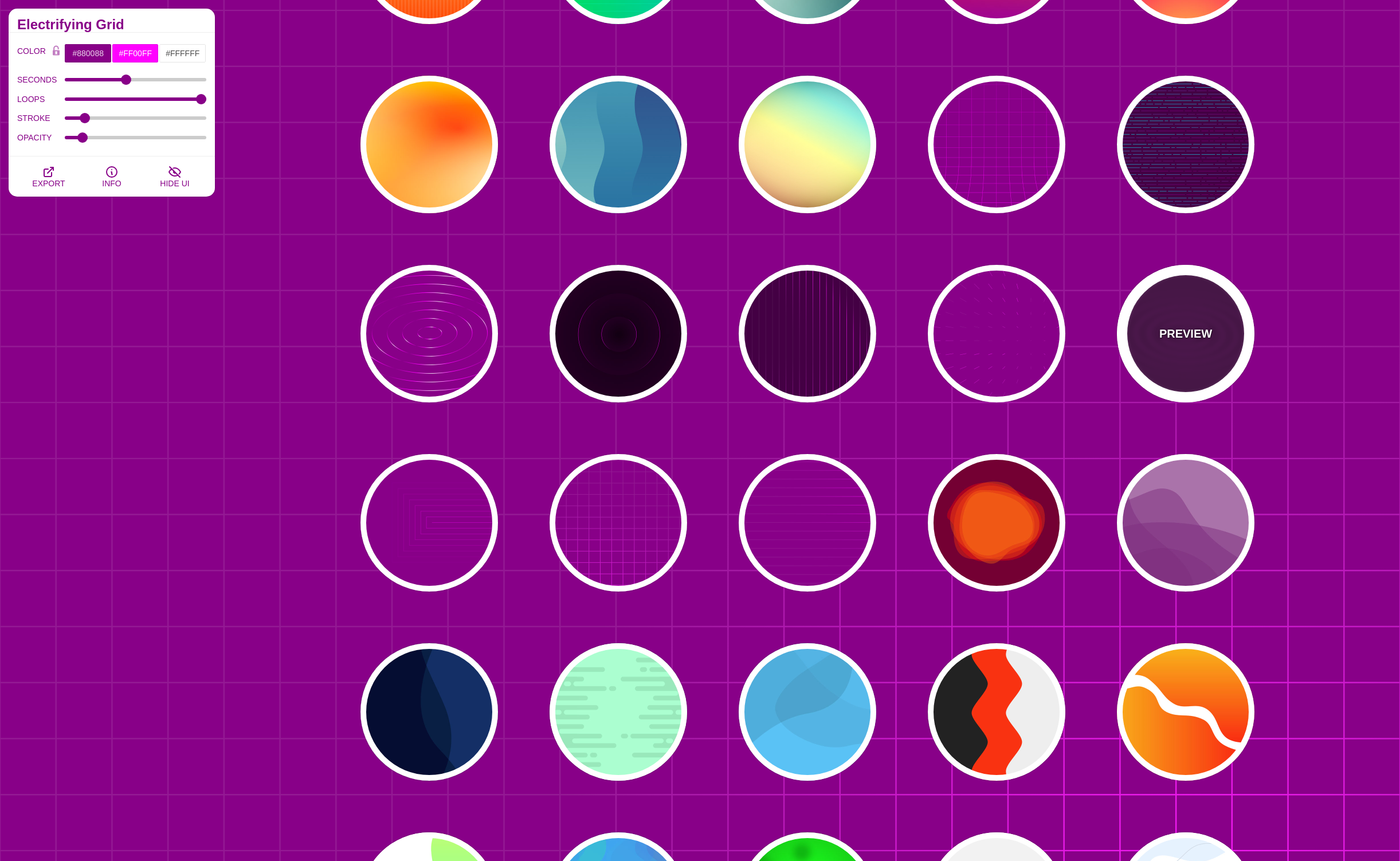
click at [1195, 327] on p "PREVIEW" at bounding box center [1186, 333] width 52 height 17
type input "#440044"
type input "5"
type input "0"
type input "1"
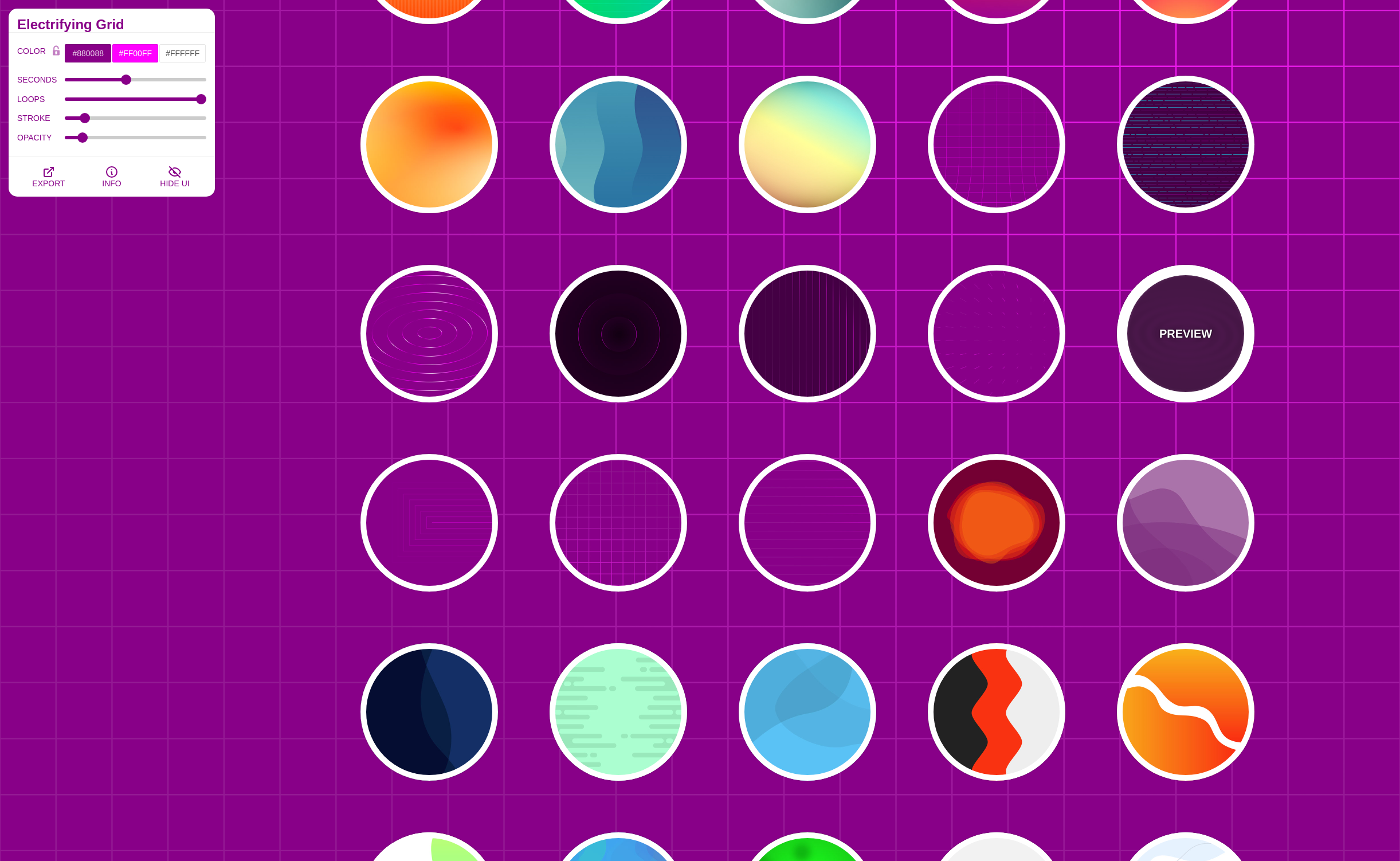
type input "0.1"
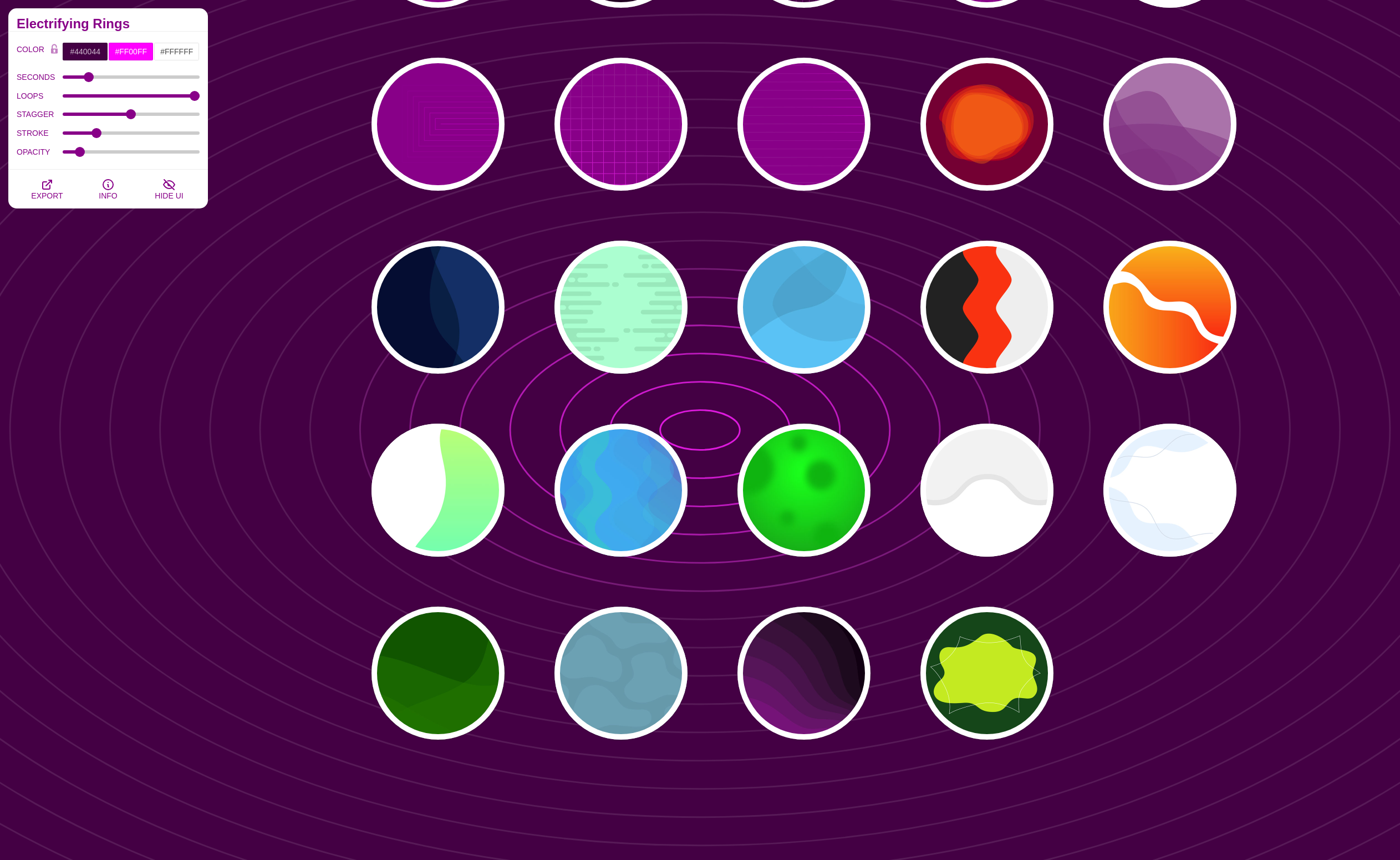
scroll to position [11598, 0]
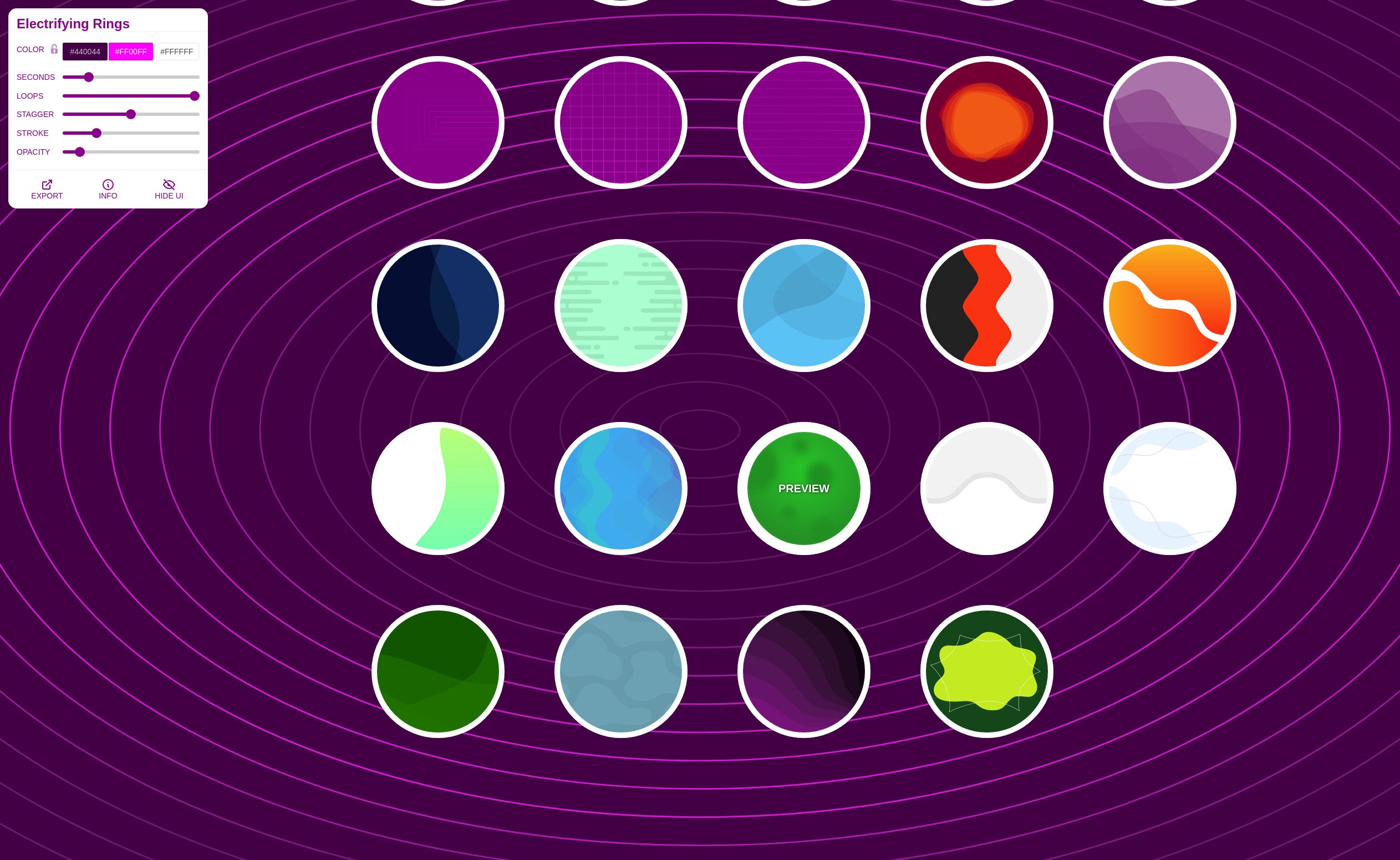
click at [806, 480] on p "PREVIEW" at bounding box center [803, 488] width 51 height 17
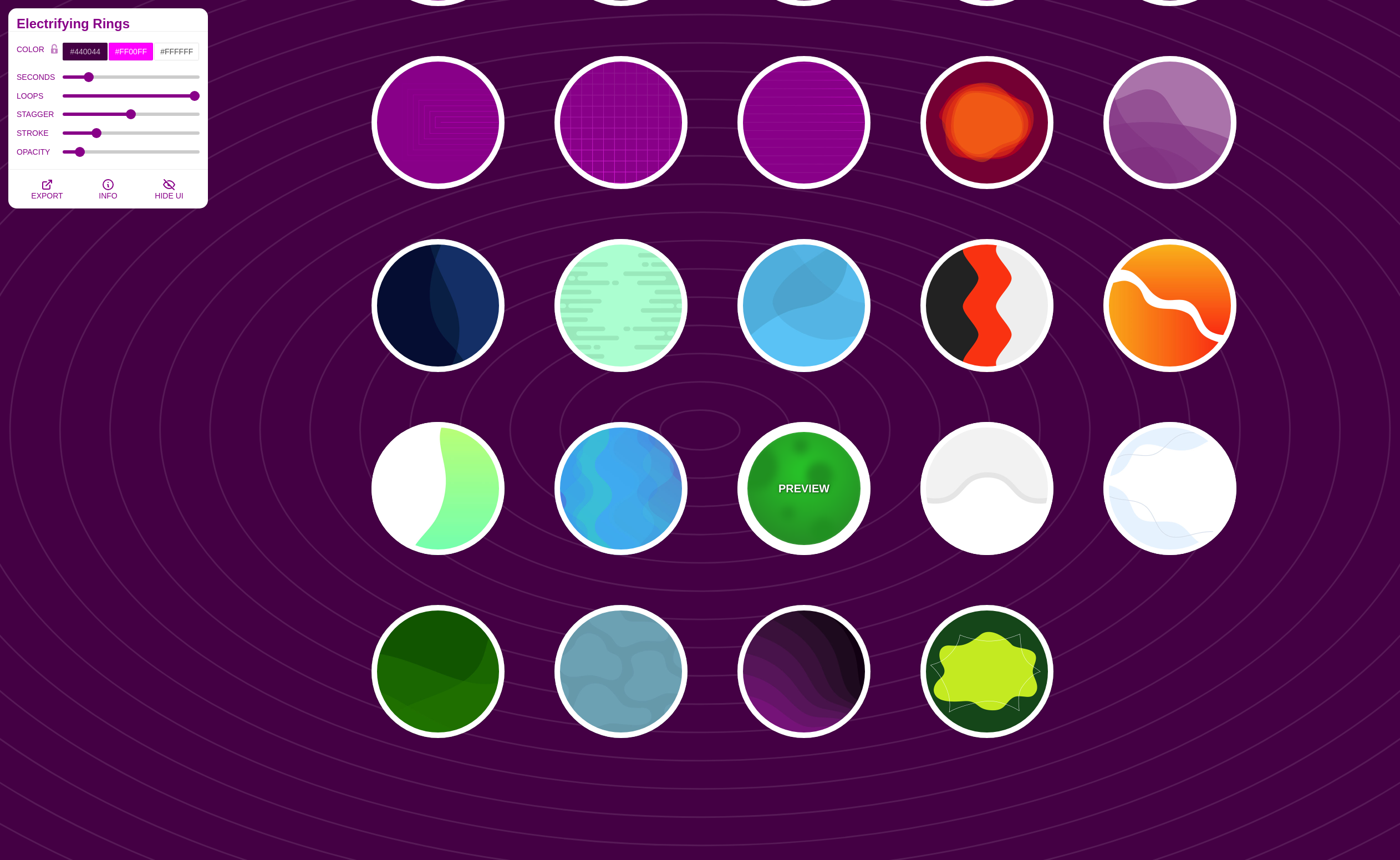
type input "#00B000"
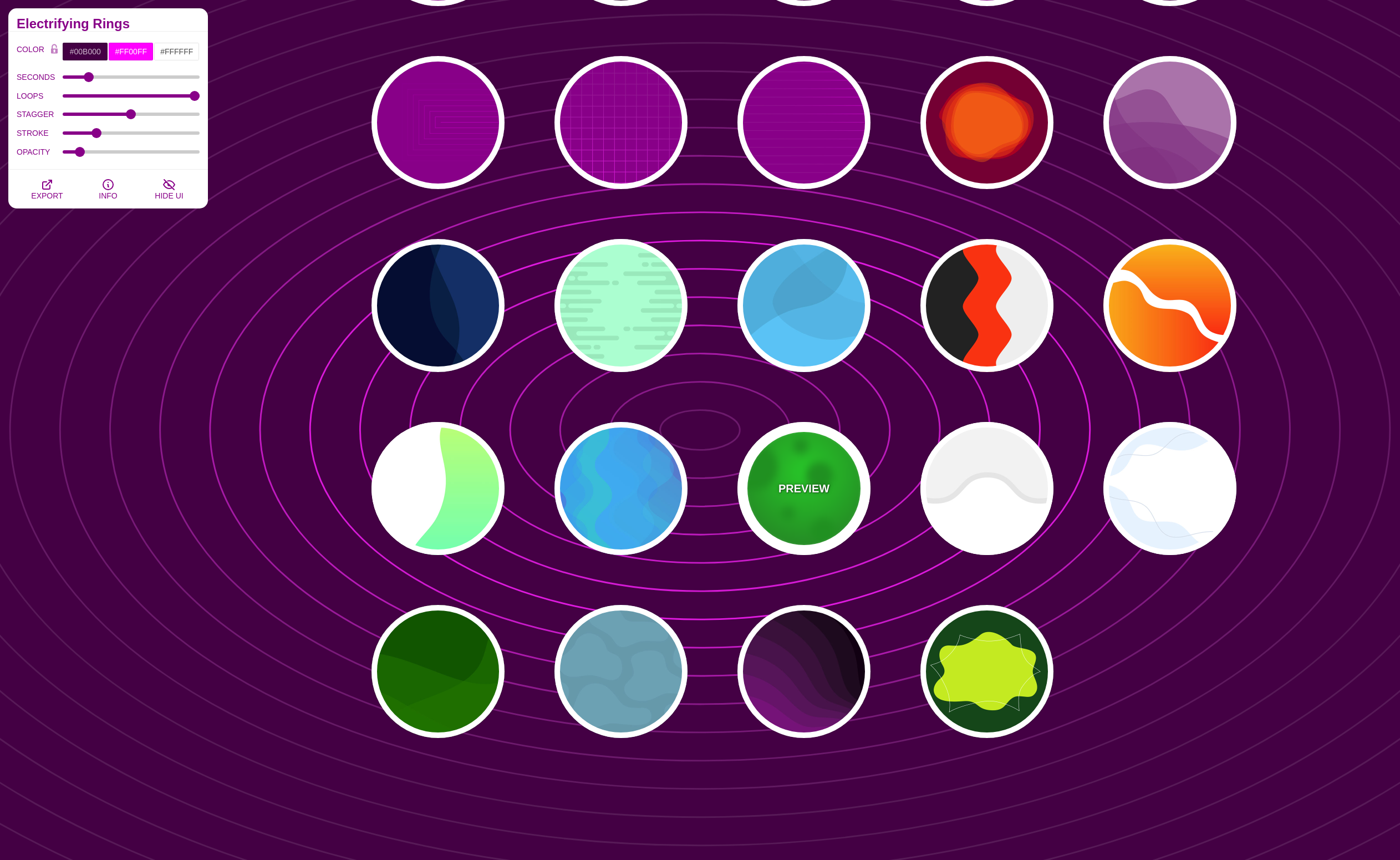
type input "#00FF00"
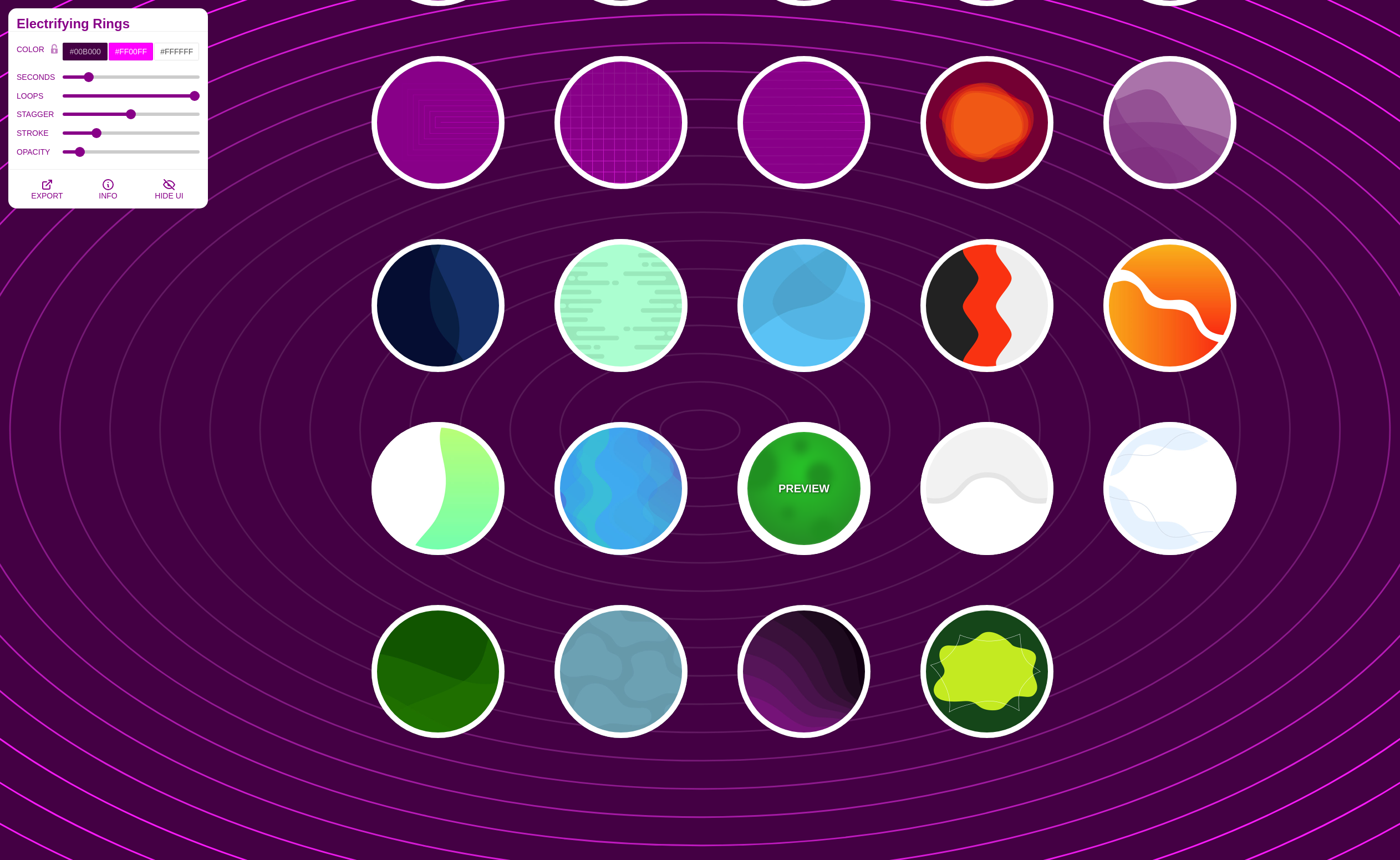
type input "#195C17"
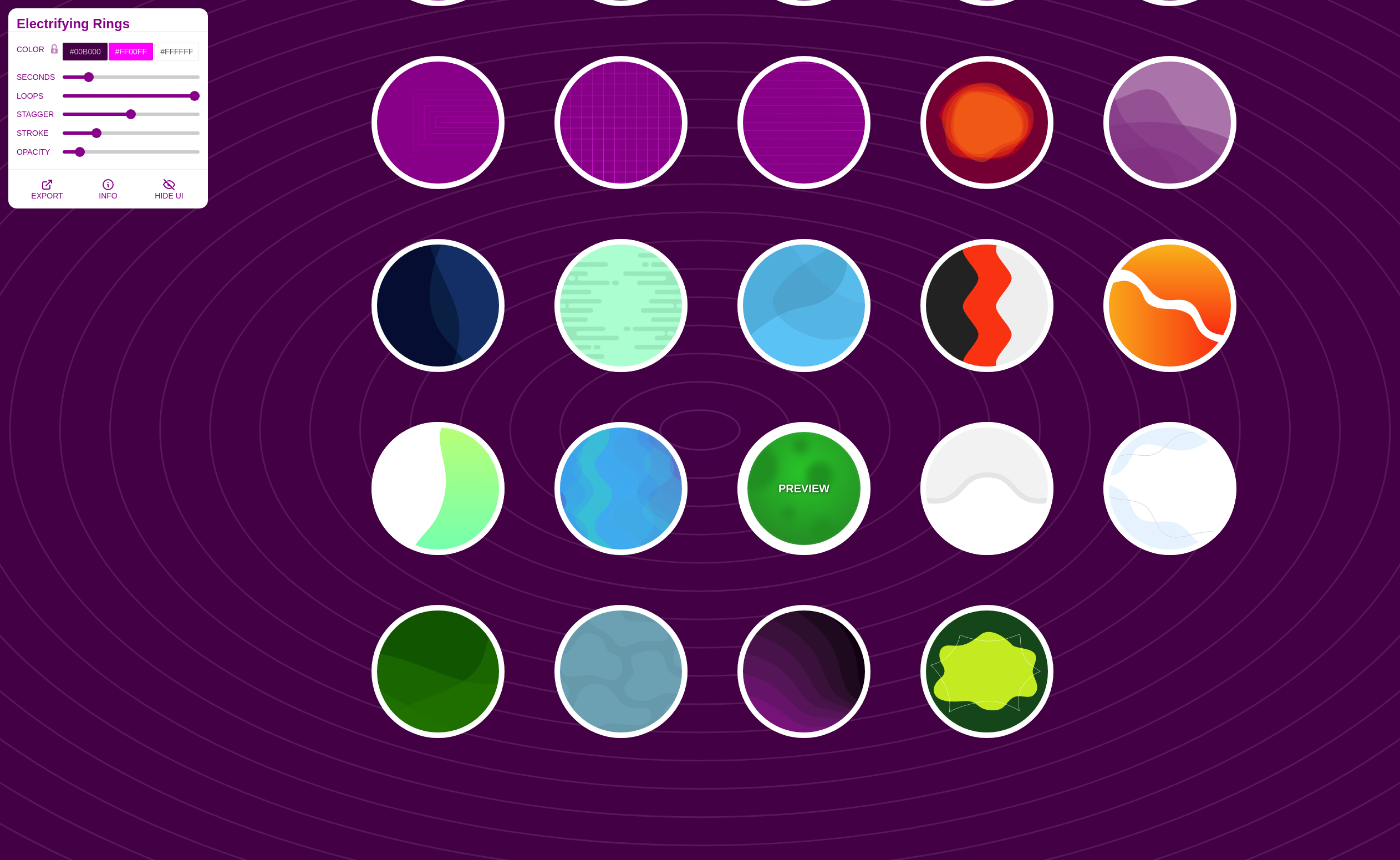
type input "50"
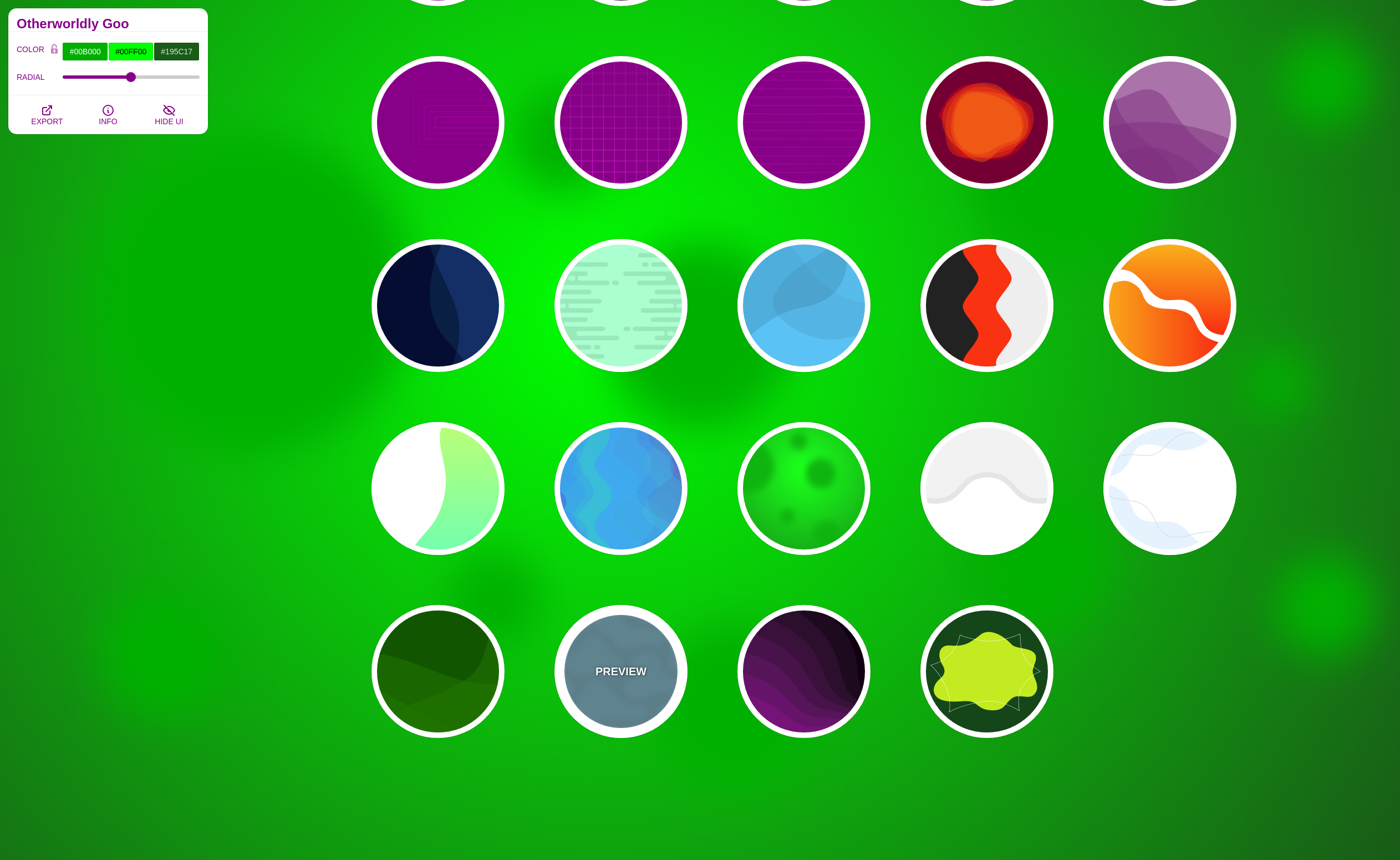
click at [619, 670] on p "PREVIEW" at bounding box center [620, 671] width 51 height 17
type input "#6699AA"
type input "#6CA1B3"
type input "1"
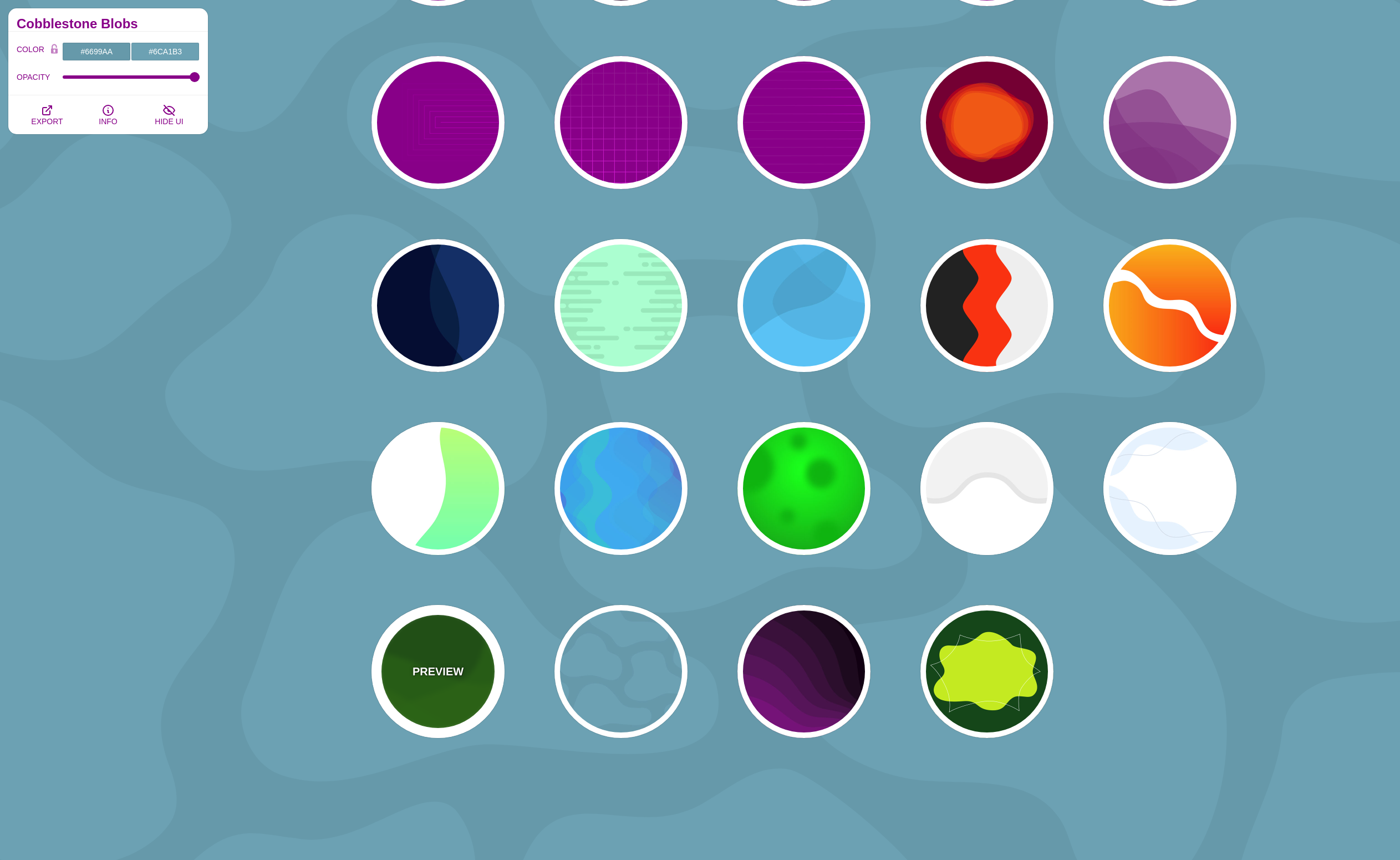
click at [428, 670] on p "PREVIEW" at bounding box center [438, 671] width 51 height 17
type input "#115500"
type input "#227700"
type input "0.5"
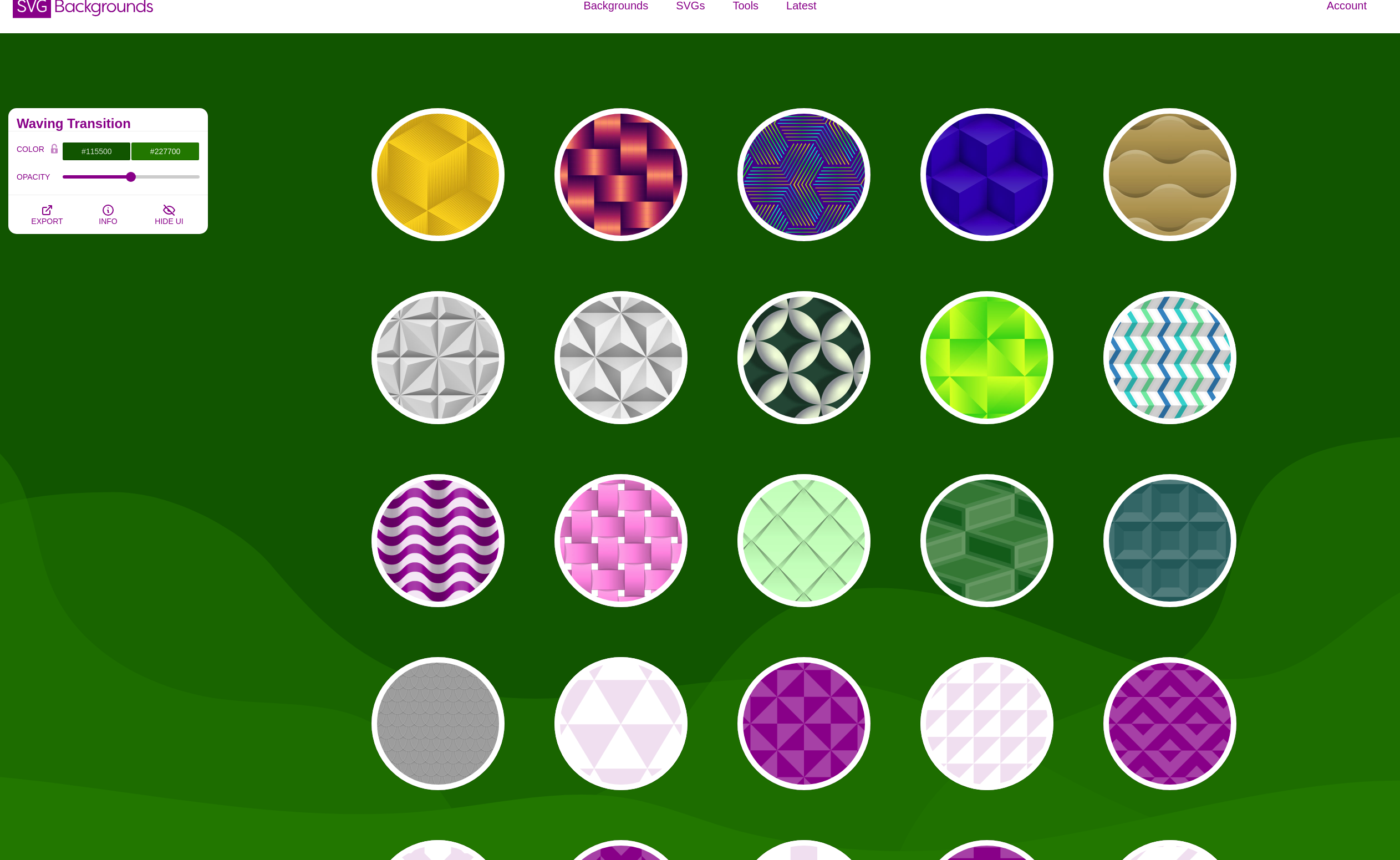
scroll to position [0, 0]
